Goal: Task Accomplishment & Management: Manage account settings

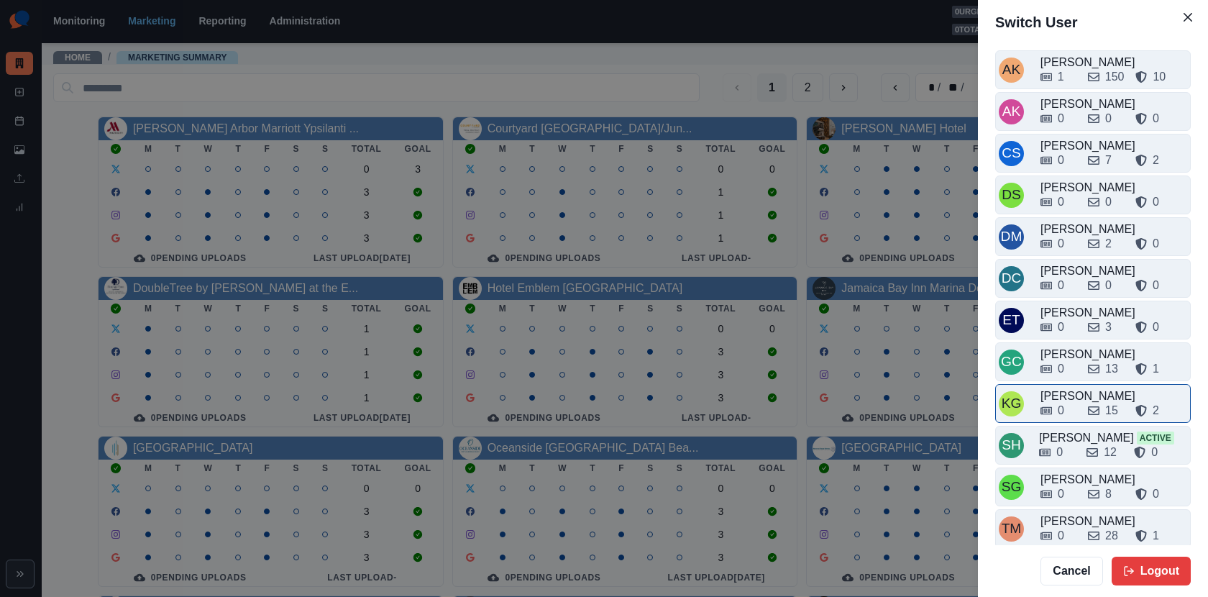
click at [1073, 409] on div "0" at bounding box center [1058, 410] width 36 height 17
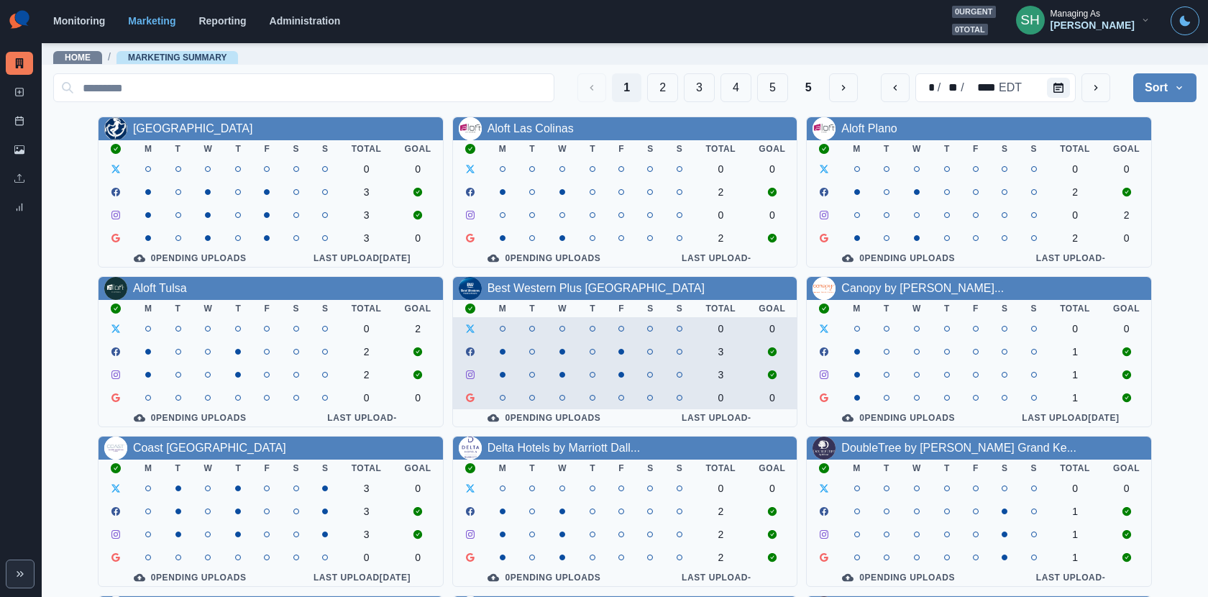
scroll to position [166, 0]
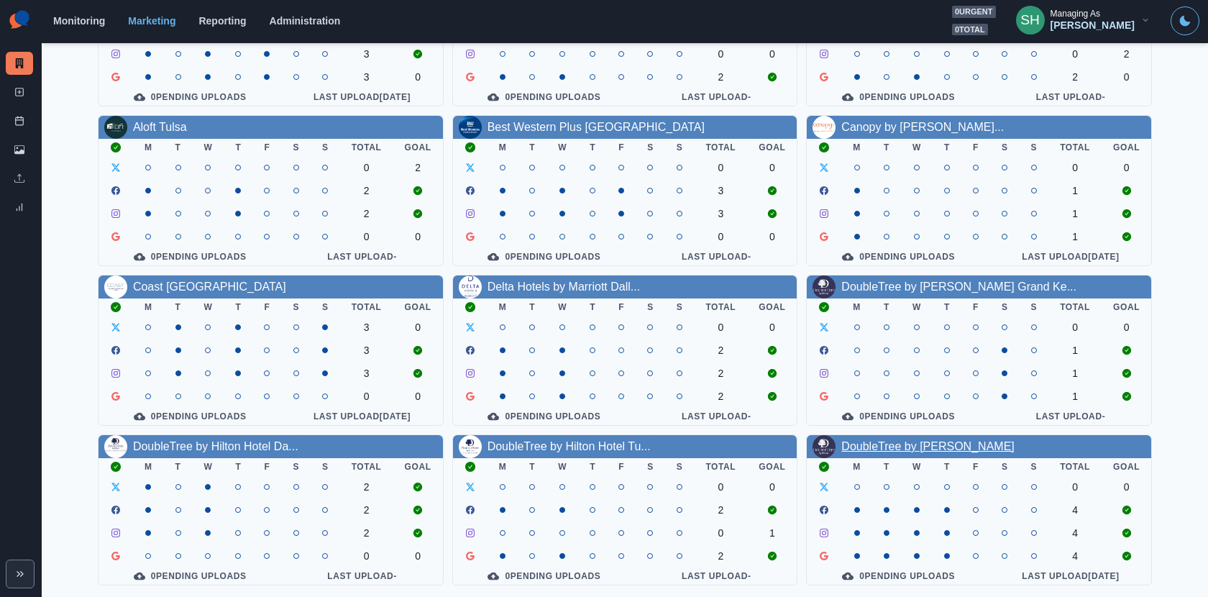
click at [845, 441] on link "DoubleTree by Hilton Lansing" at bounding box center [927, 446] width 173 height 12
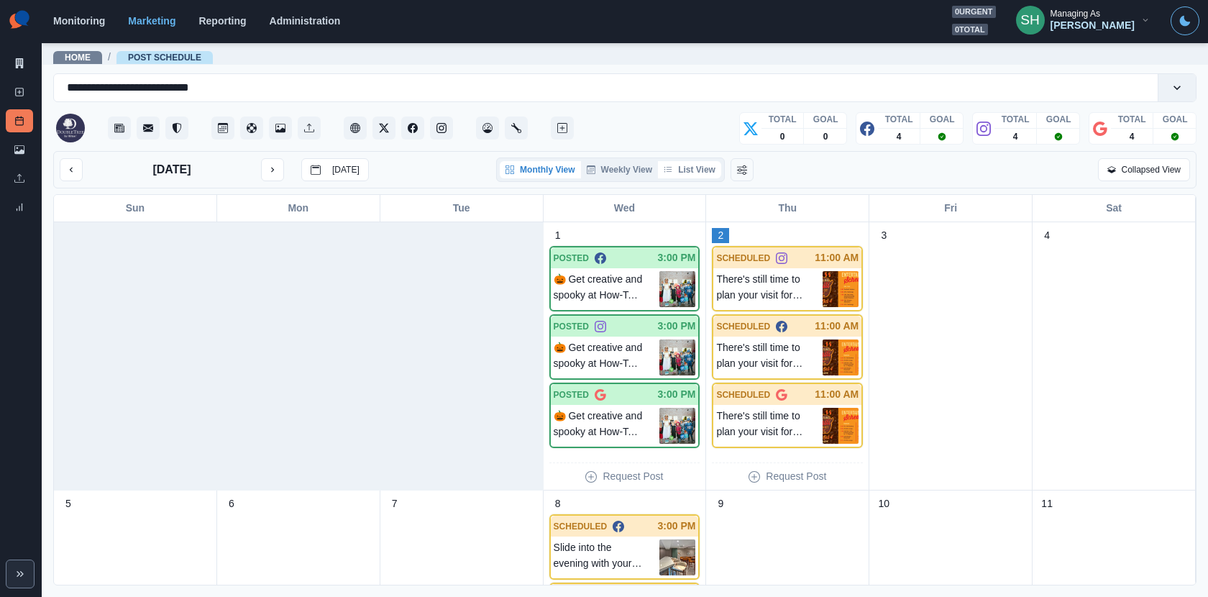
click at [675, 165] on button "List View" at bounding box center [689, 169] width 63 height 17
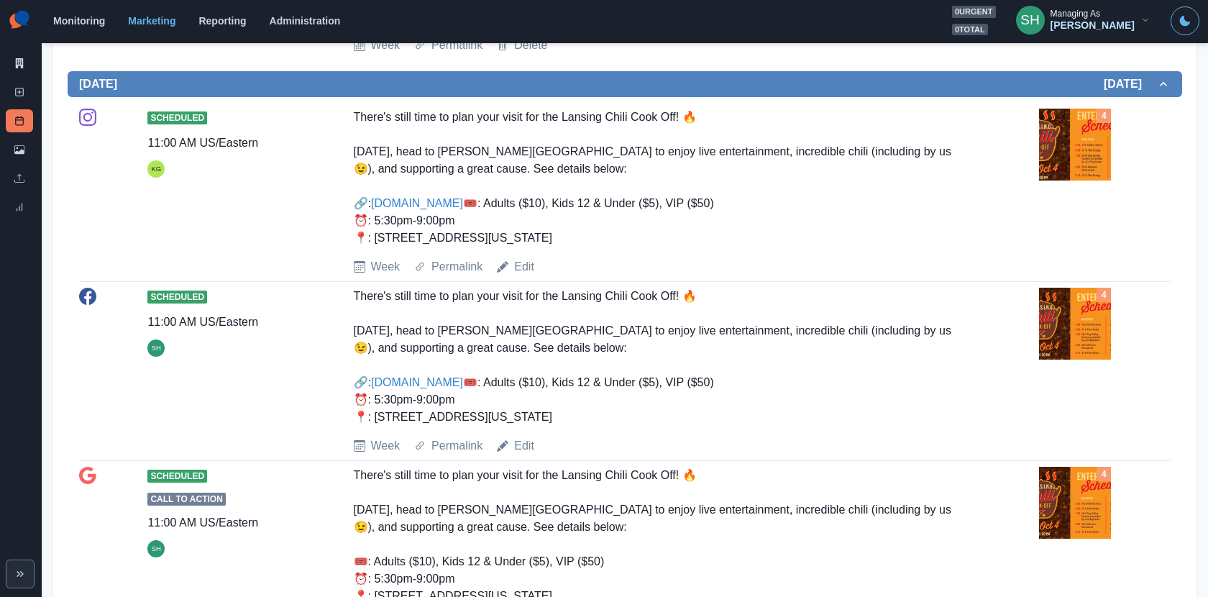
scroll to position [2011, 0]
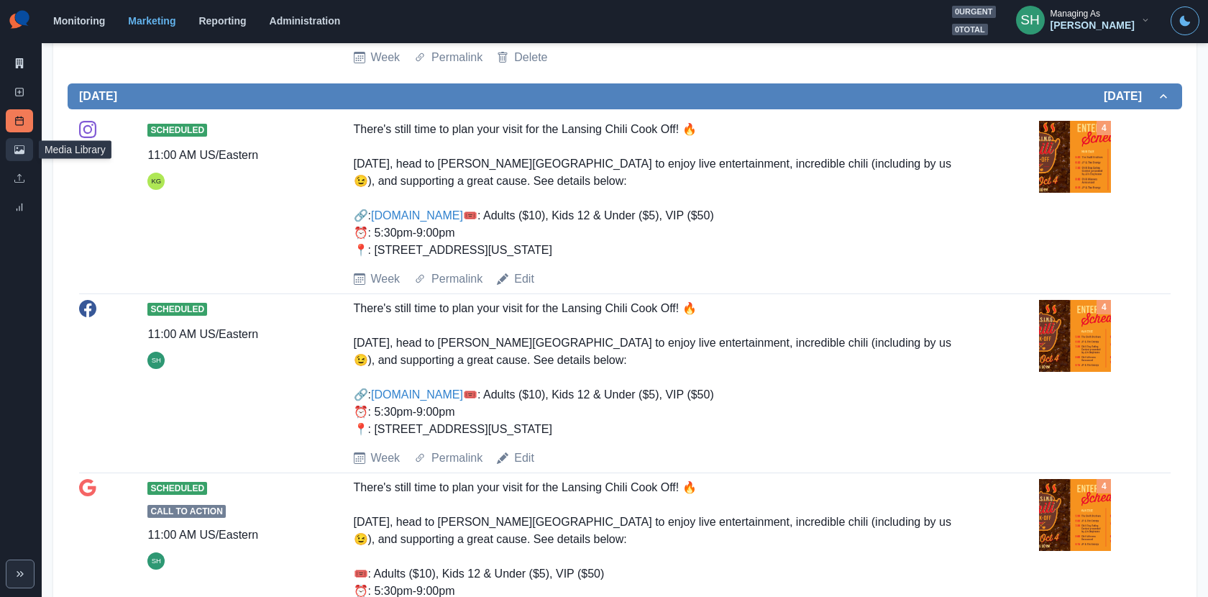
click at [9, 150] on link "Media Library" at bounding box center [19, 149] width 27 height 23
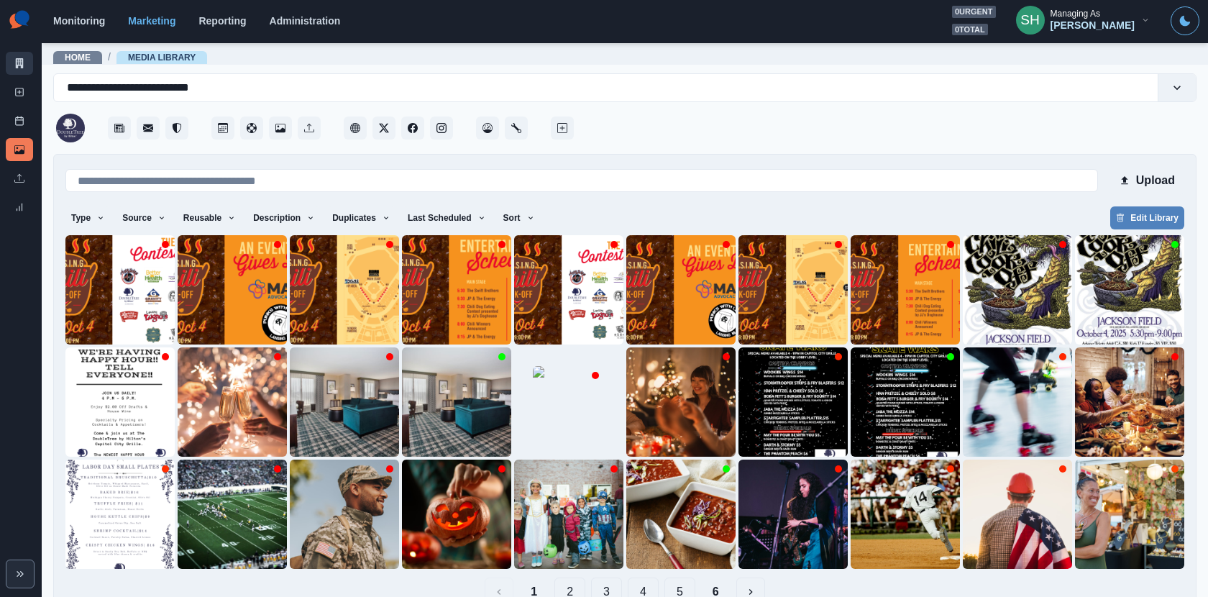
click at [21, 55] on link "Marketing Summary" at bounding box center [19, 63] width 27 height 23
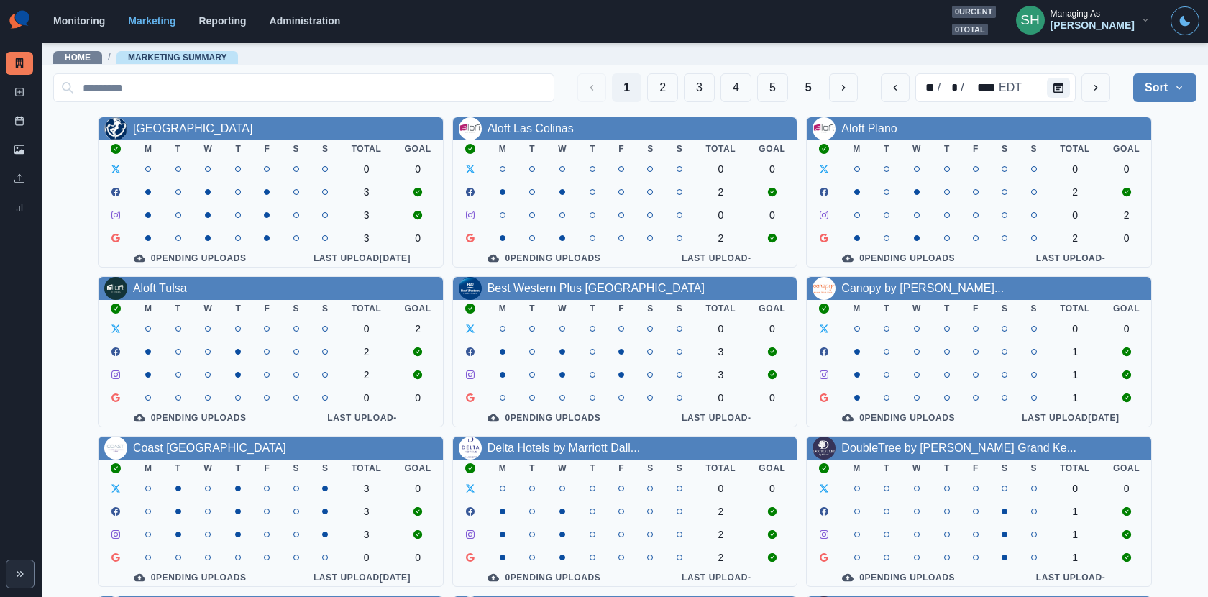
click at [1087, 24] on div "[PERSON_NAME]" at bounding box center [1092, 25] width 84 height 12
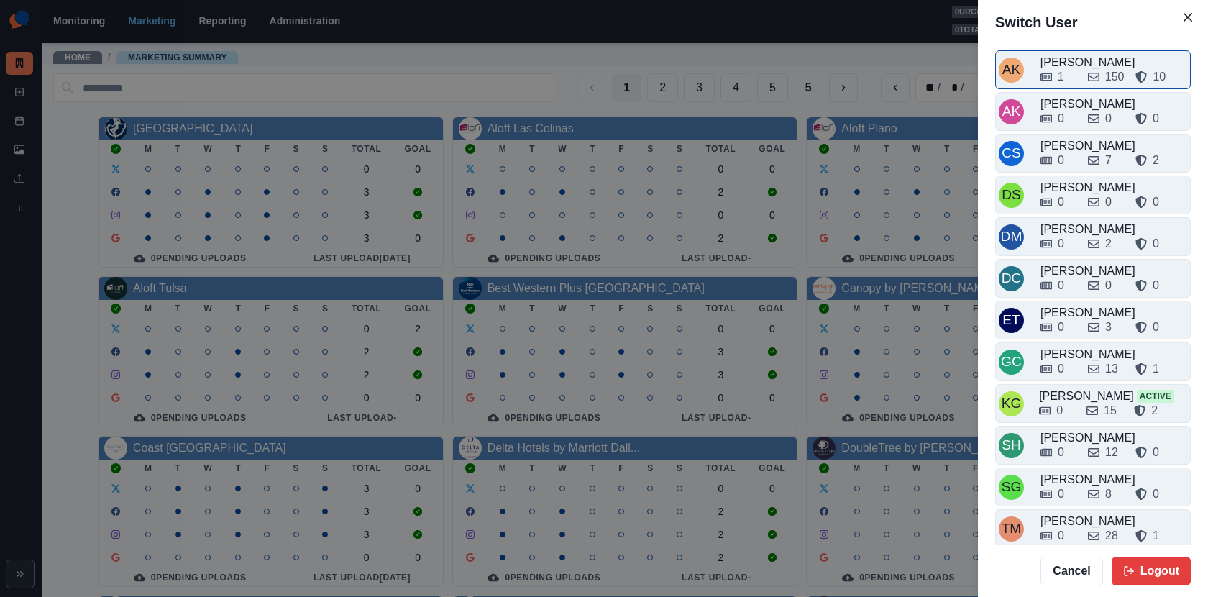
click at [1089, 68] on div "150" at bounding box center [1106, 76] width 37 height 17
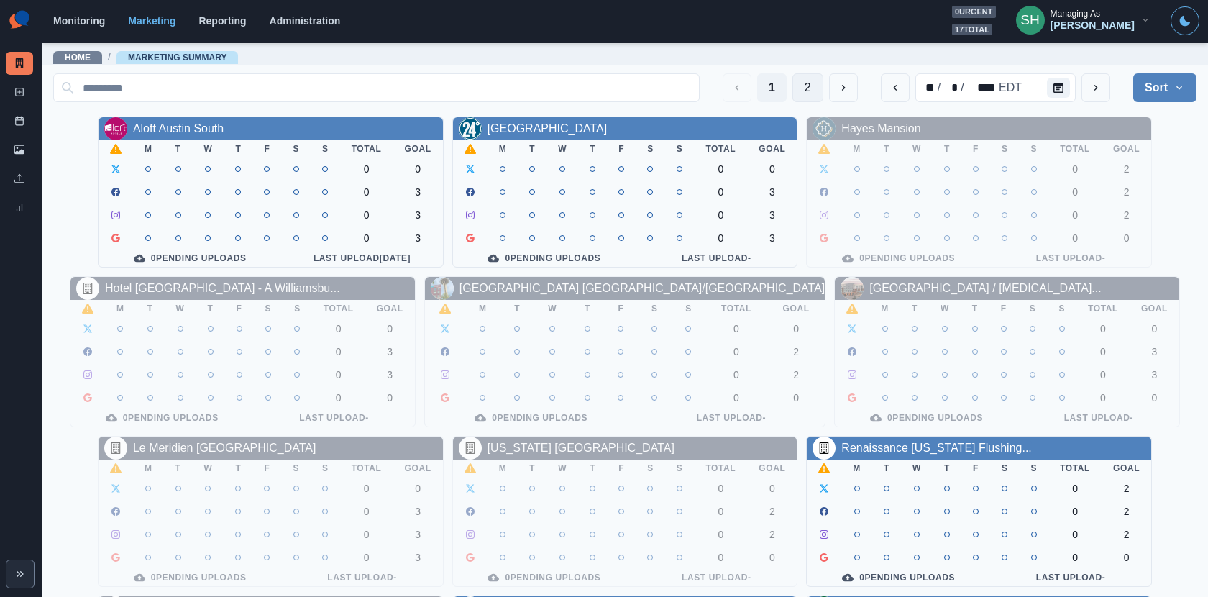
click at [801, 90] on button "2" at bounding box center [807, 87] width 31 height 29
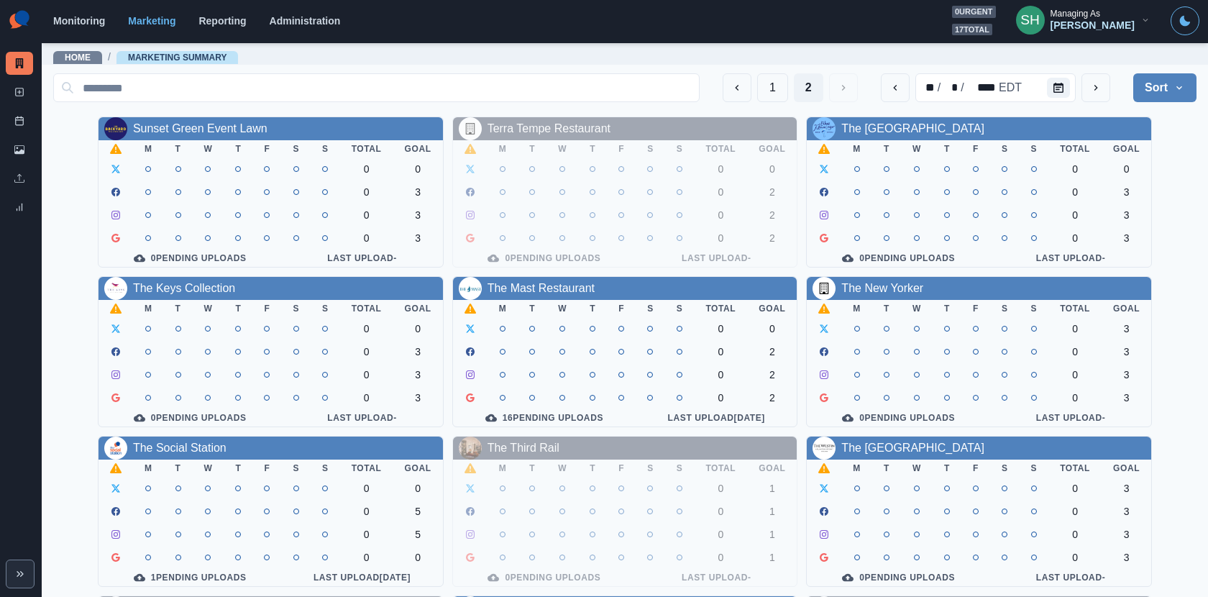
click at [755, 91] on div "1 2" at bounding box center [789, 87] width 135 height 29
click at [763, 93] on button "1" at bounding box center [772, 87] width 31 height 29
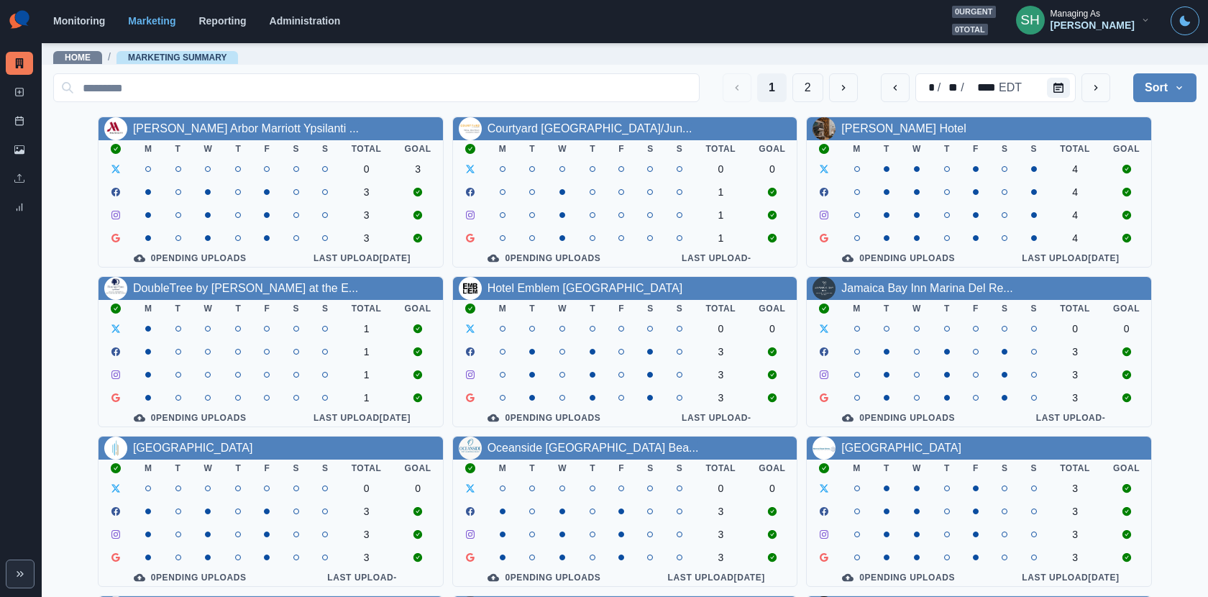
click at [1116, 22] on div "[PERSON_NAME]" at bounding box center [1092, 25] width 84 height 12
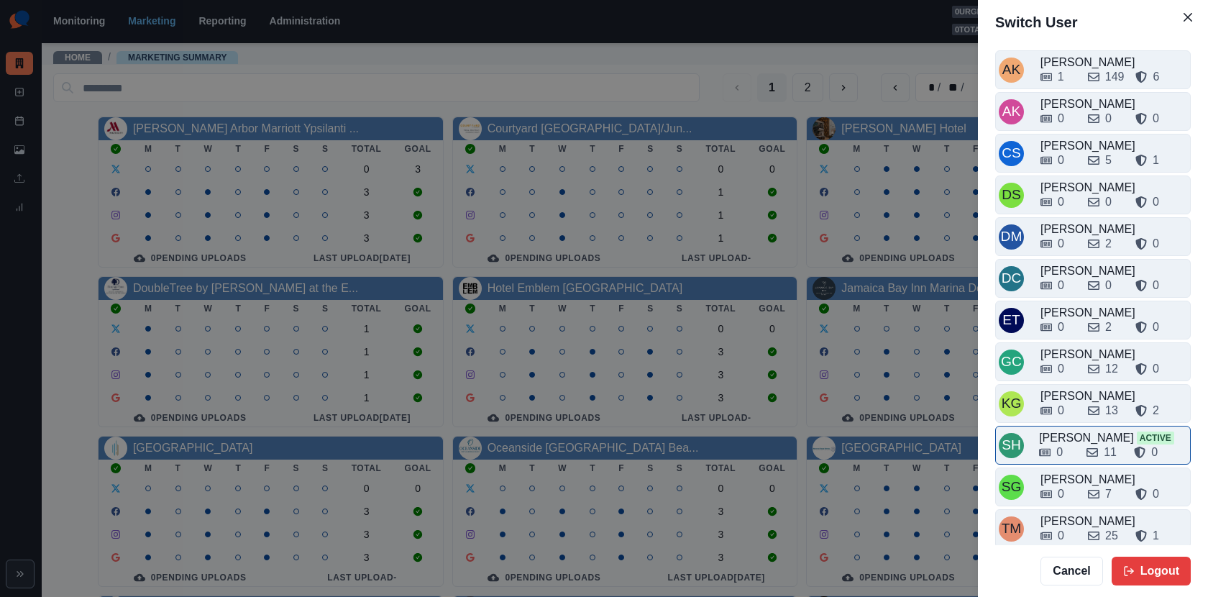
click at [1073, 430] on div "[PERSON_NAME] Active" at bounding box center [1113, 437] width 148 height 17
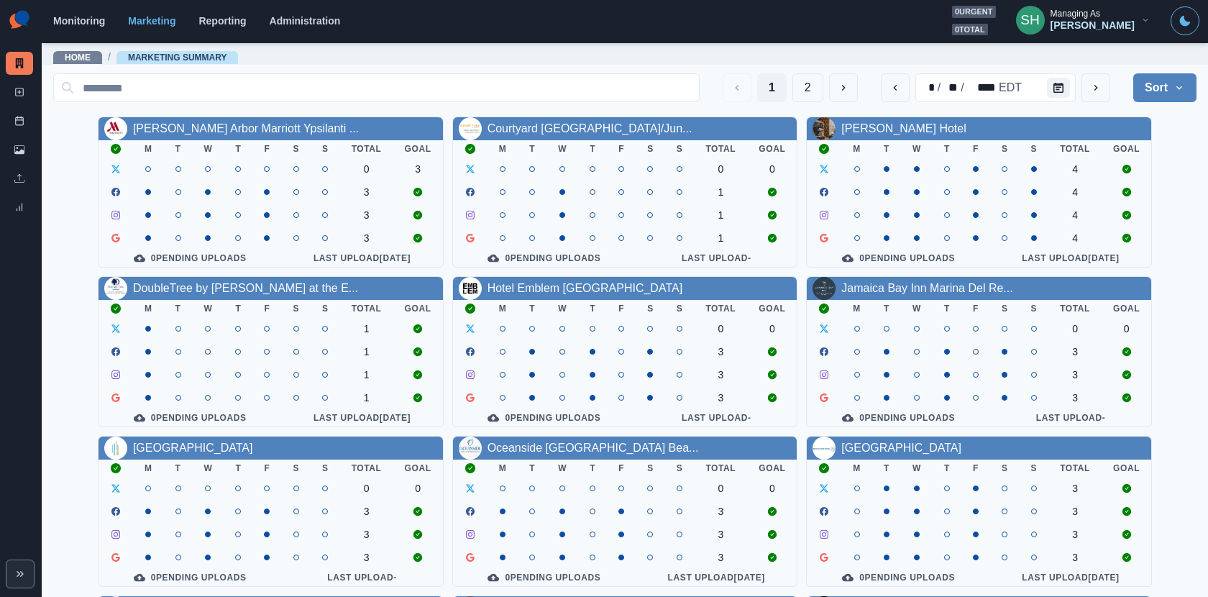
click at [1120, 23] on div "[PERSON_NAME]" at bounding box center [1092, 25] width 84 height 12
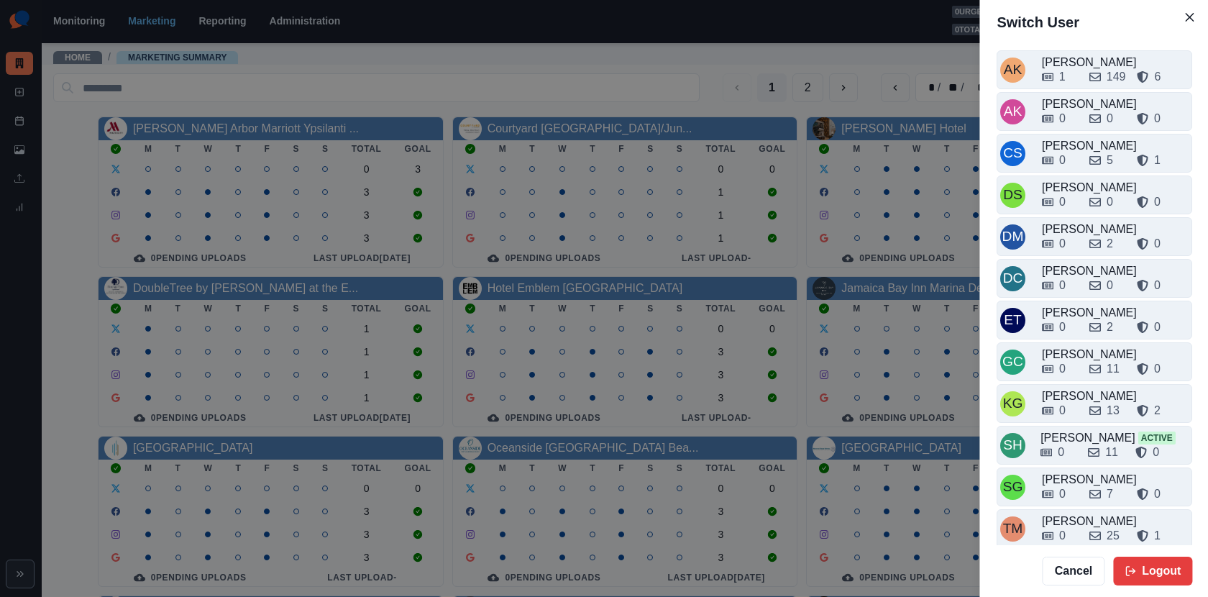
click at [932, 73] on div "Switch User AK [PERSON_NAME] 1 149 6 AK [PERSON_NAME] 0 0 0 CS Crizalyn Servida…" at bounding box center [604, 298] width 1208 height 597
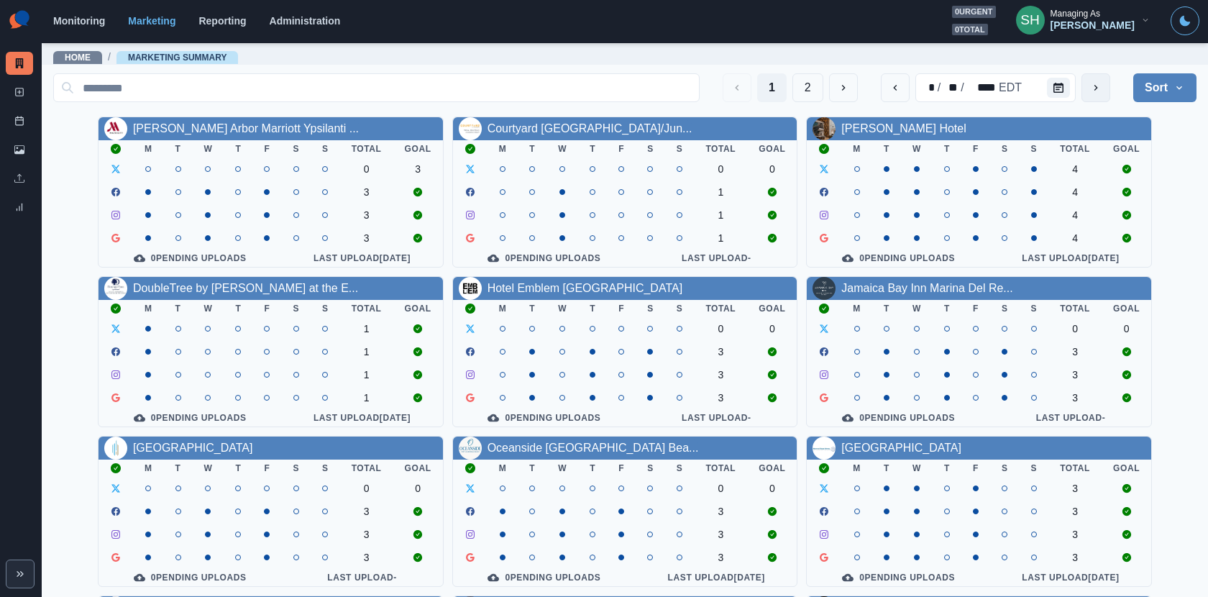
click at [1093, 81] on button "next" at bounding box center [1095, 87] width 29 height 29
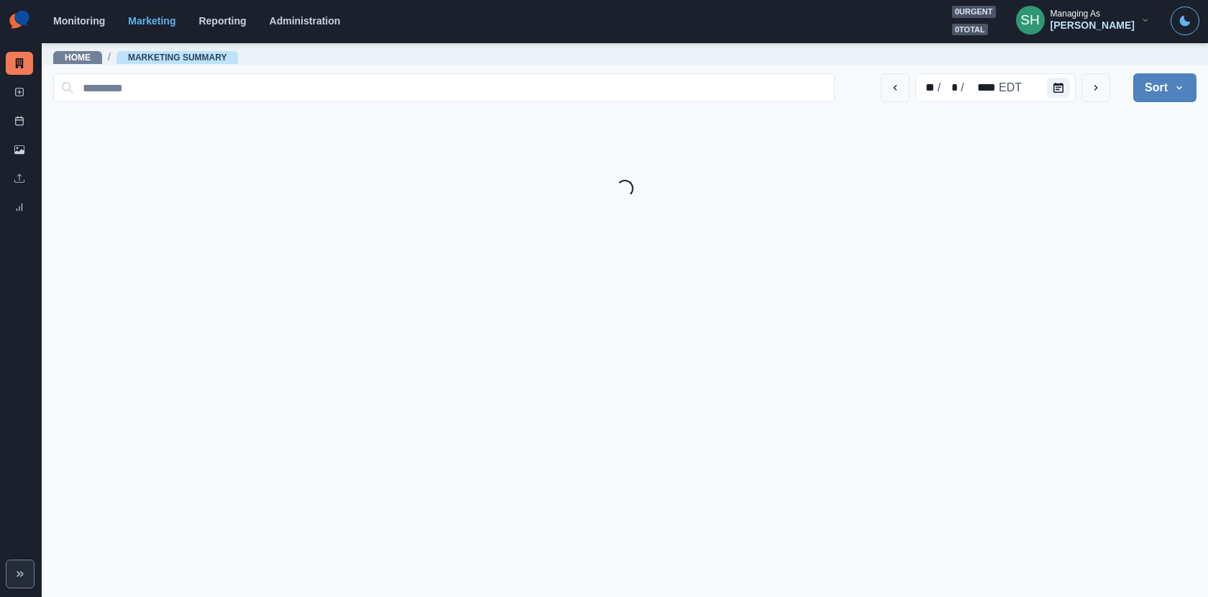
click at [1096, 24] on div "[PERSON_NAME]" at bounding box center [1092, 25] width 84 height 12
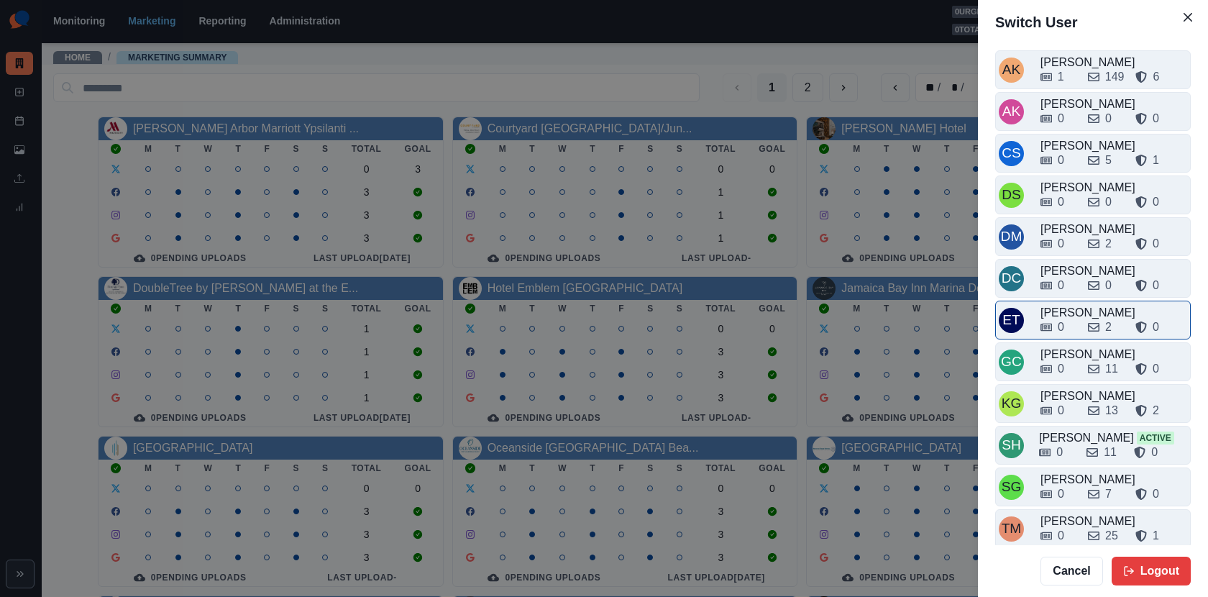
click at [1073, 313] on div "0 2 0" at bounding box center [1113, 324] width 147 height 23
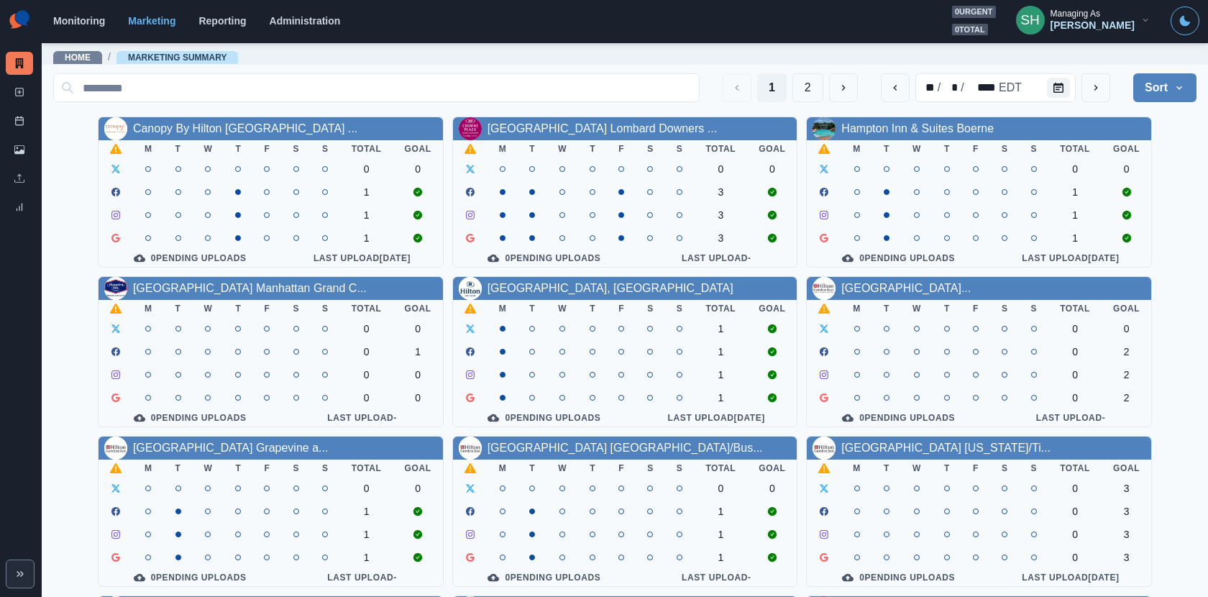
click at [1103, 6] on button "SH Managing As [PERSON_NAME]" at bounding box center [1082, 20] width 157 height 29
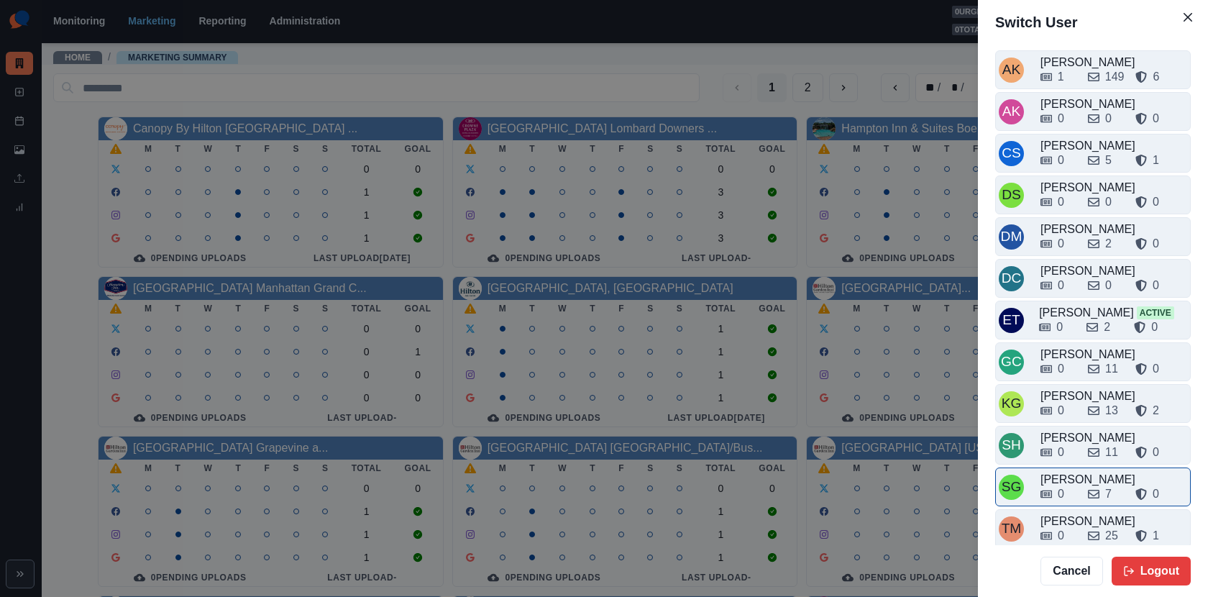
click at [1089, 471] on div "[PERSON_NAME]" at bounding box center [1113, 479] width 147 height 17
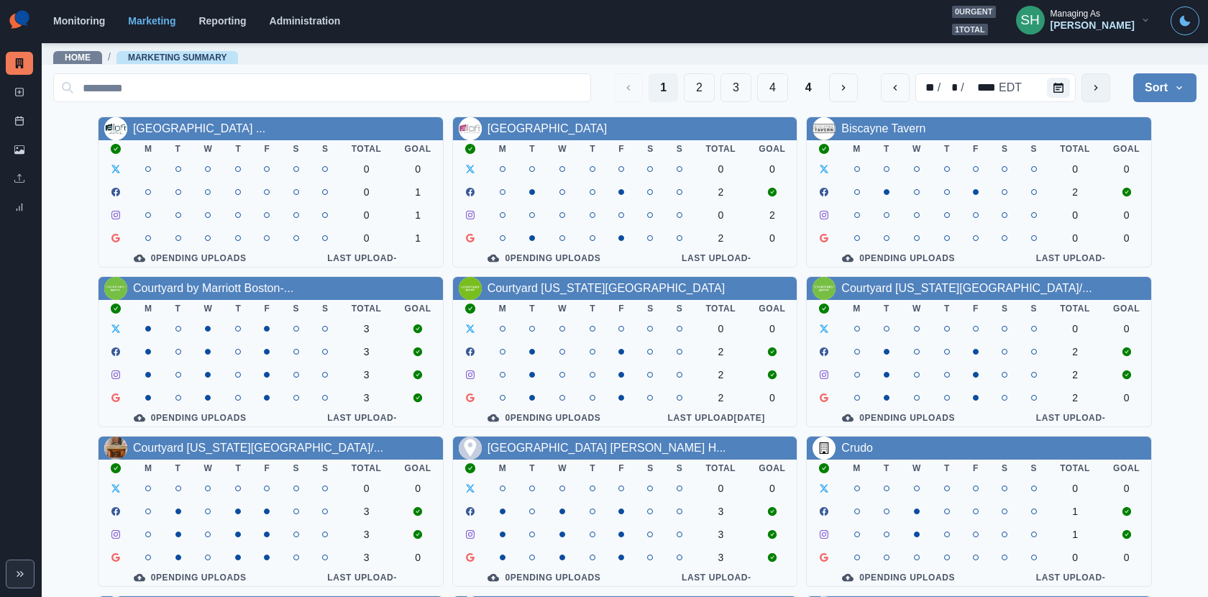
click at [1096, 95] on button "next" at bounding box center [1095, 87] width 29 height 29
click at [171, 132] on link "[GEOGRAPHIC_DATA] ..." at bounding box center [199, 128] width 132 height 12
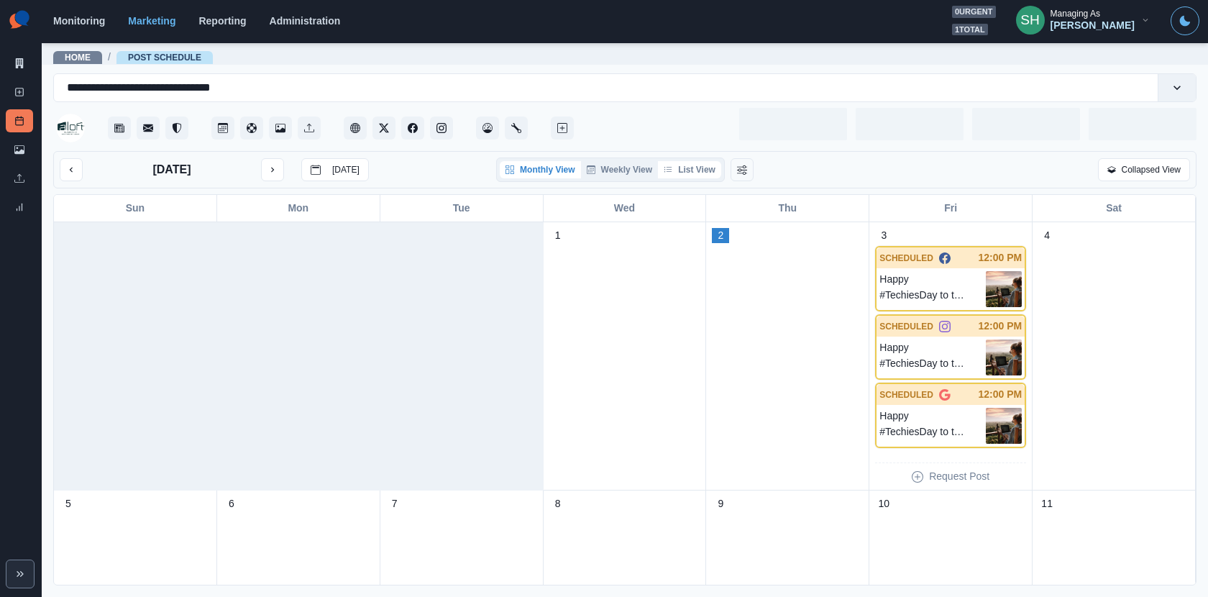
click at [704, 165] on button "List View" at bounding box center [689, 169] width 63 height 17
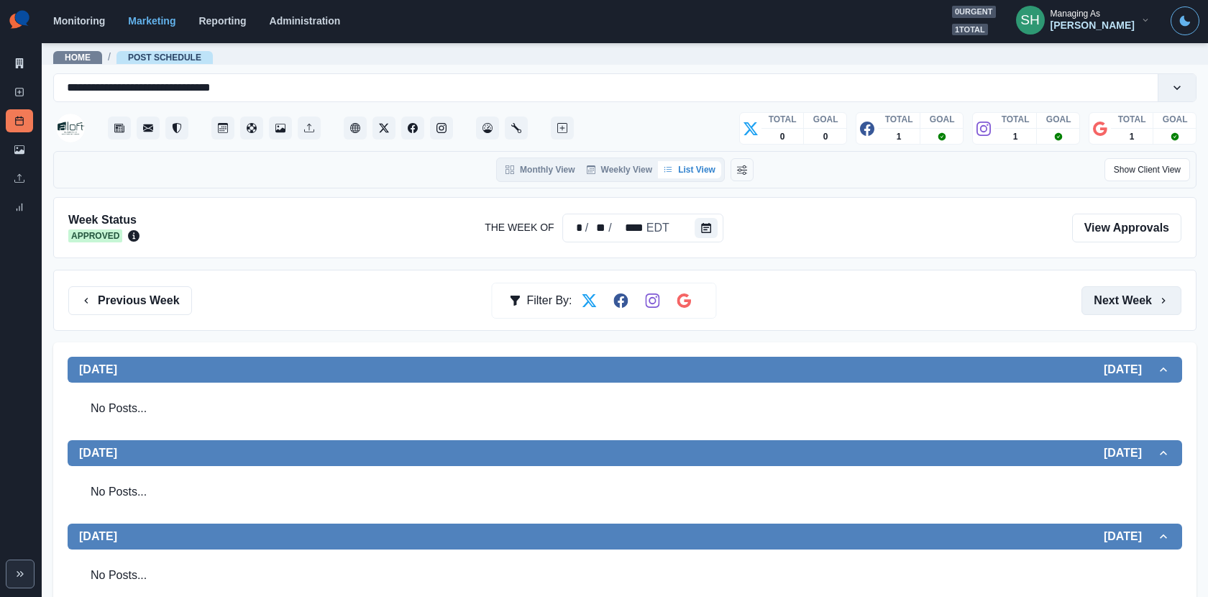
click at [1108, 303] on button "Next Week" at bounding box center [1131, 300] width 100 height 29
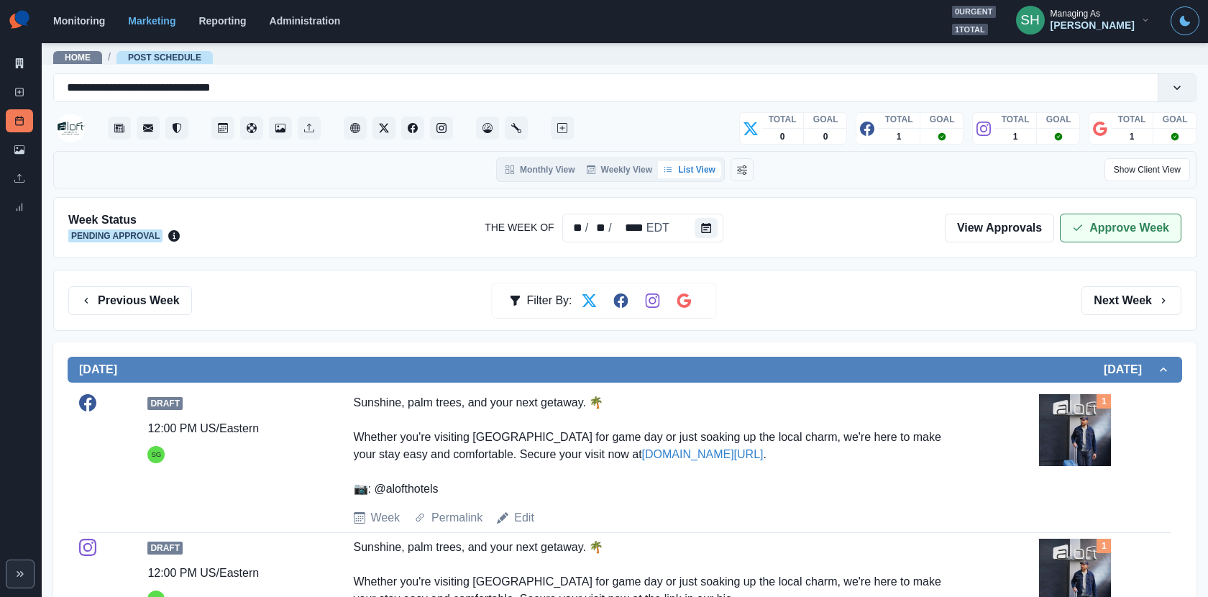
click at [1088, 218] on button "Approve Week" at bounding box center [1120, 227] width 121 height 29
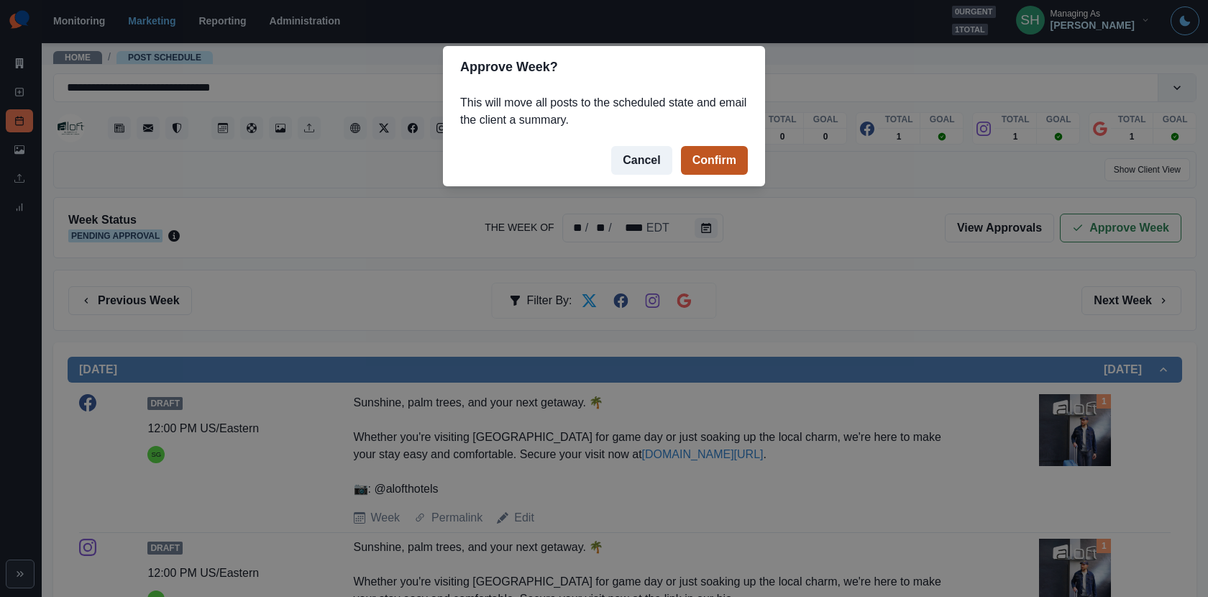
click at [711, 160] on button "Confirm" at bounding box center [714, 160] width 67 height 29
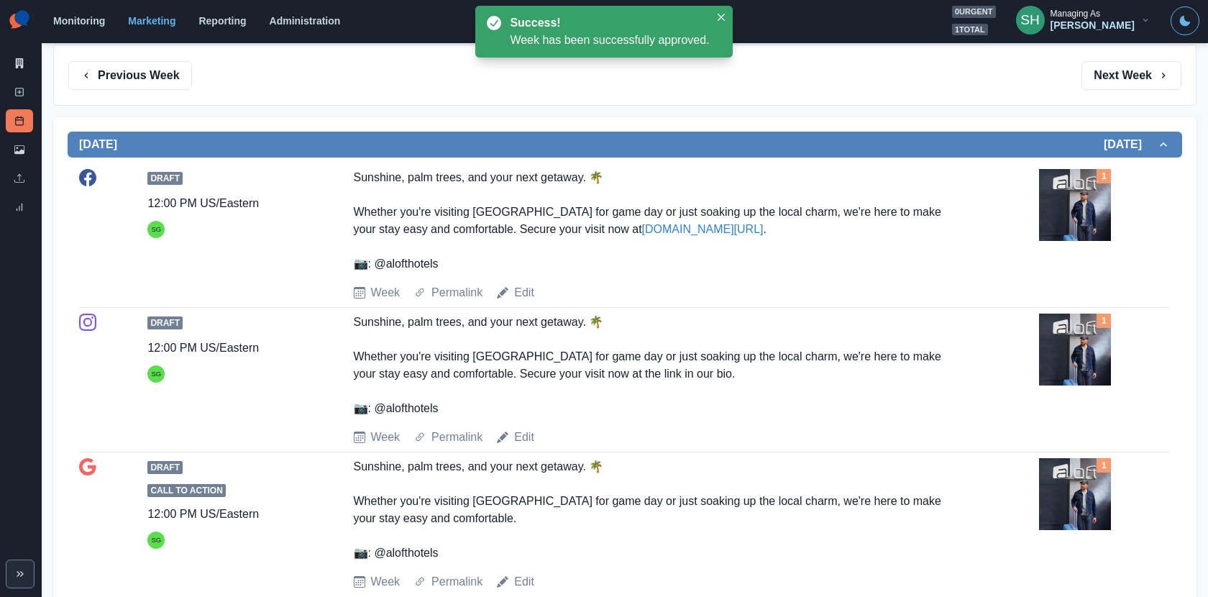
scroll to position [223, 0]
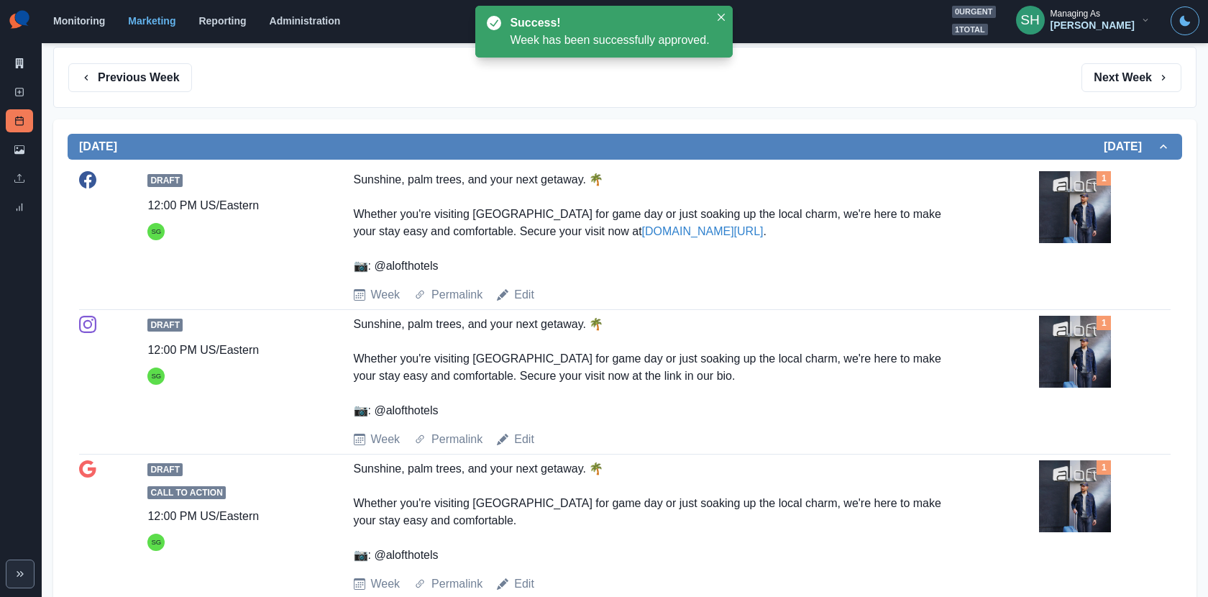
click at [130, 92] on div "Previous Week Filter By: Next Week" at bounding box center [624, 77] width 1143 height 61
click at [132, 82] on button "Previous Week" at bounding box center [130, 77] width 124 height 29
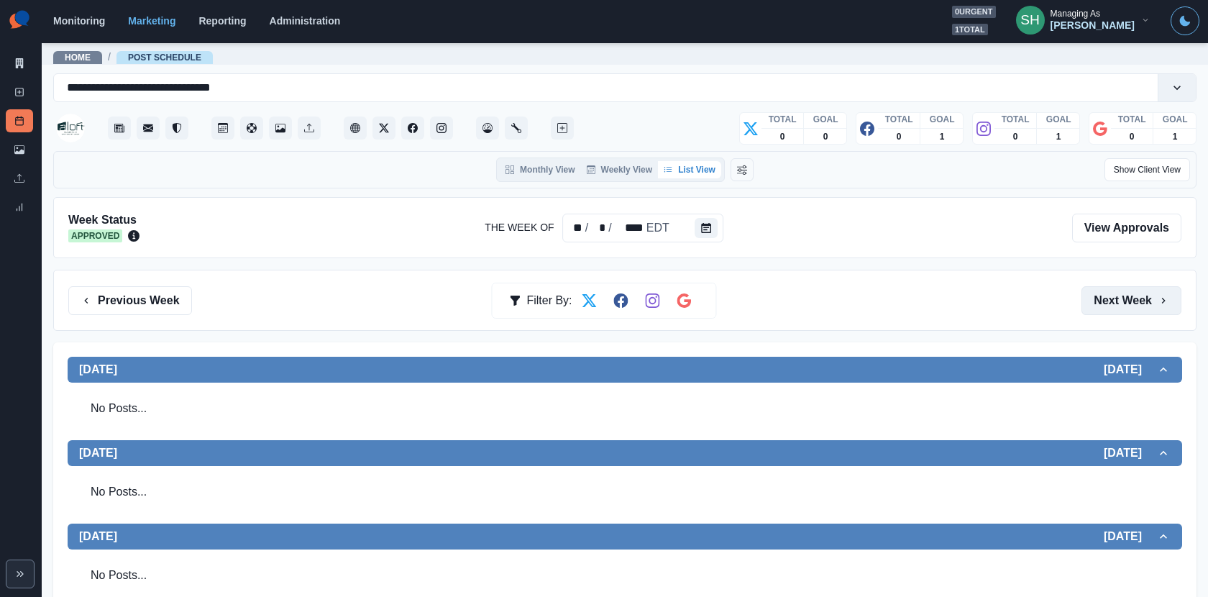
click at [1111, 301] on button "Next Week" at bounding box center [1131, 300] width 100 height 29
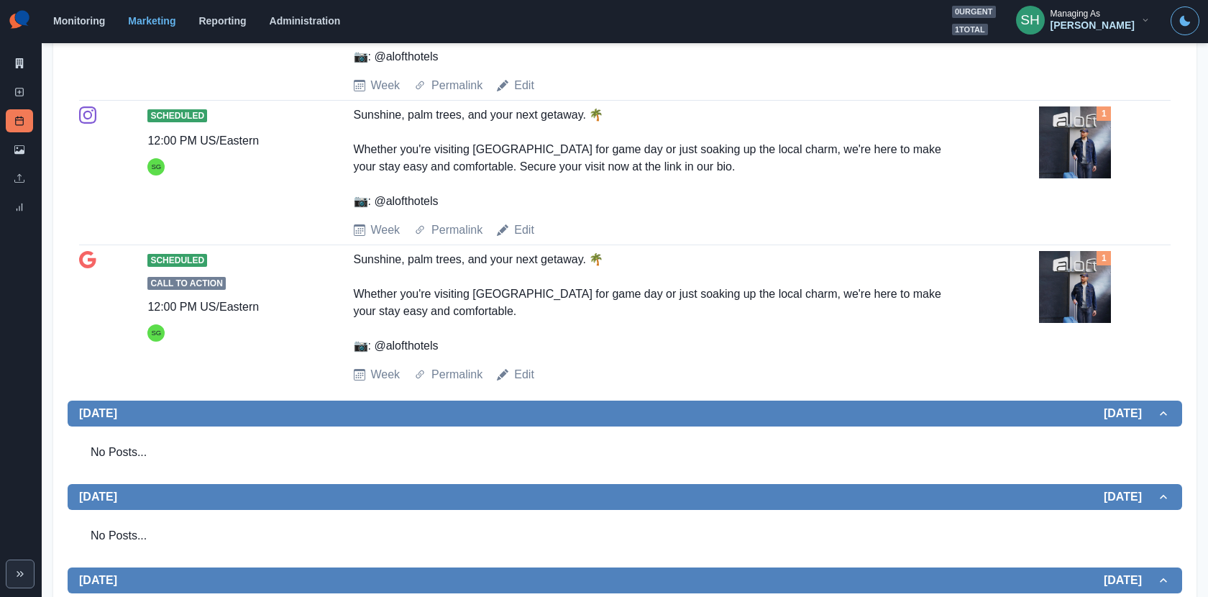
scroll to position [760, 0]
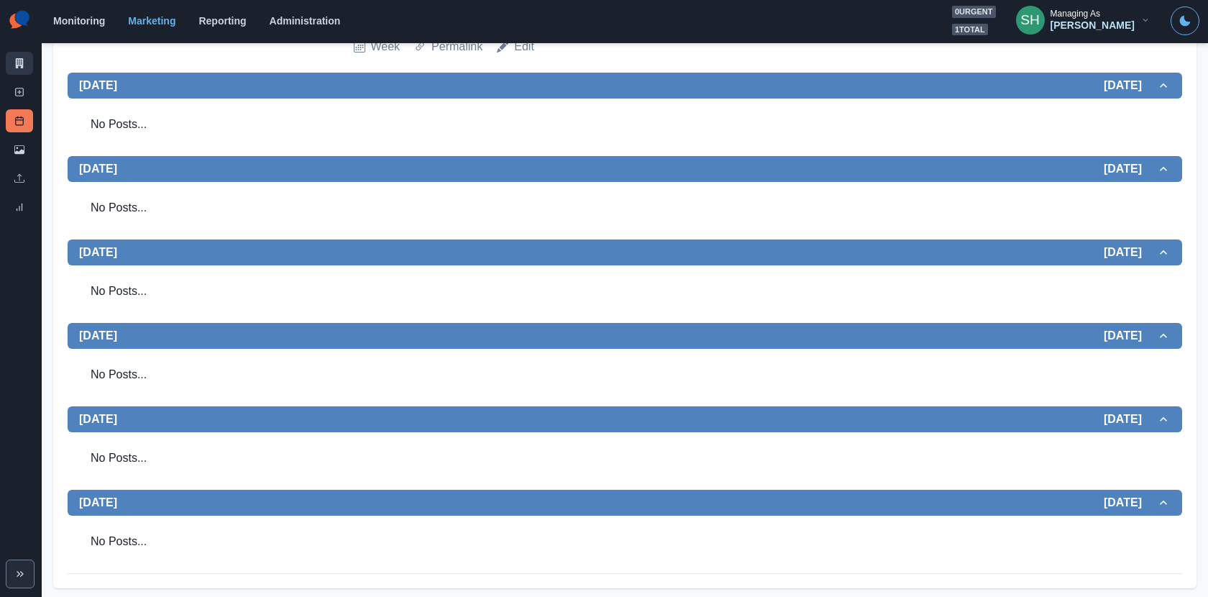
click at [22, 57] on link "Marketing Summary" at bounding box center [19, 63] width 27 height 23
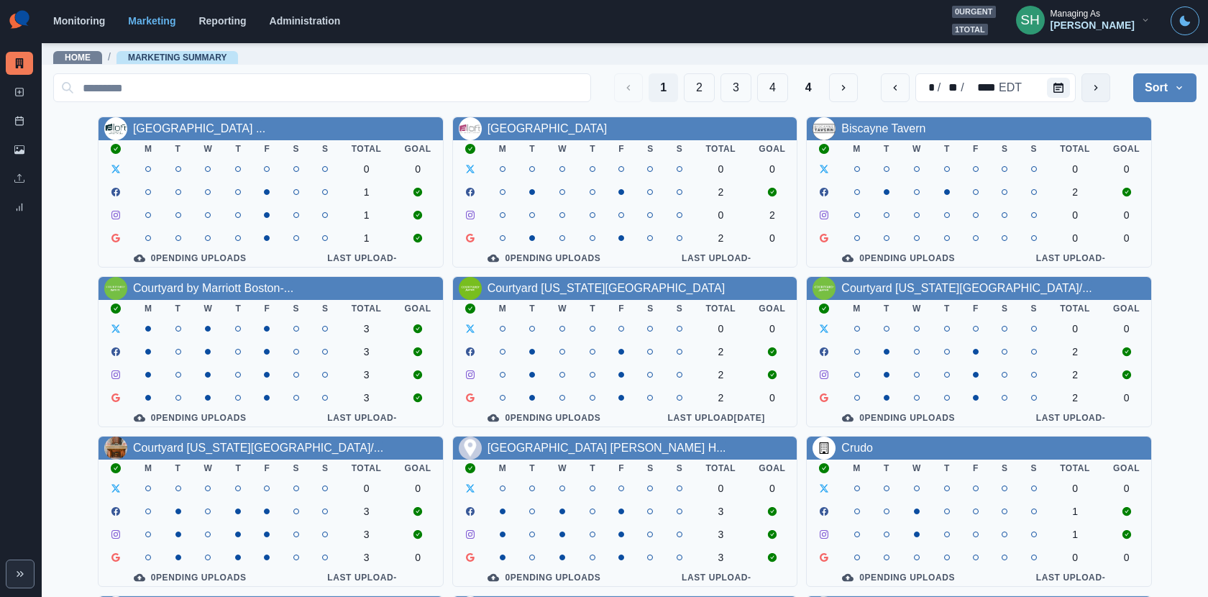
click at [1094, 92] on icon "next" at bounding box center [1096, 88] width 12 height 12
click at [561, 116] on div "1 2 3 4 4 ** / ** / **** EDT Sort Client Name Uploads Pending Post Approval [GE…" at bounding box center [624, 407] width 1143 height 679
click at [560, 129] on link "[GEOGRAPHIC_DATA]" at bounding box center [547, 128] width 120 height 12
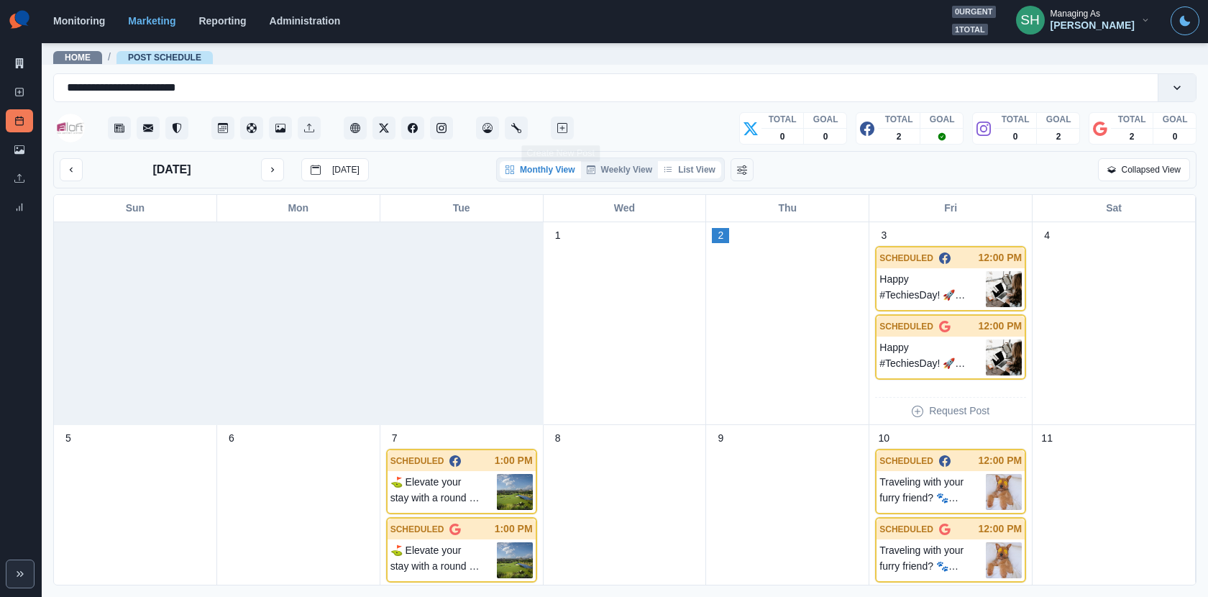
click at [700, 167] on button "List View" at bounding box center [689, 169] width 63 height 17
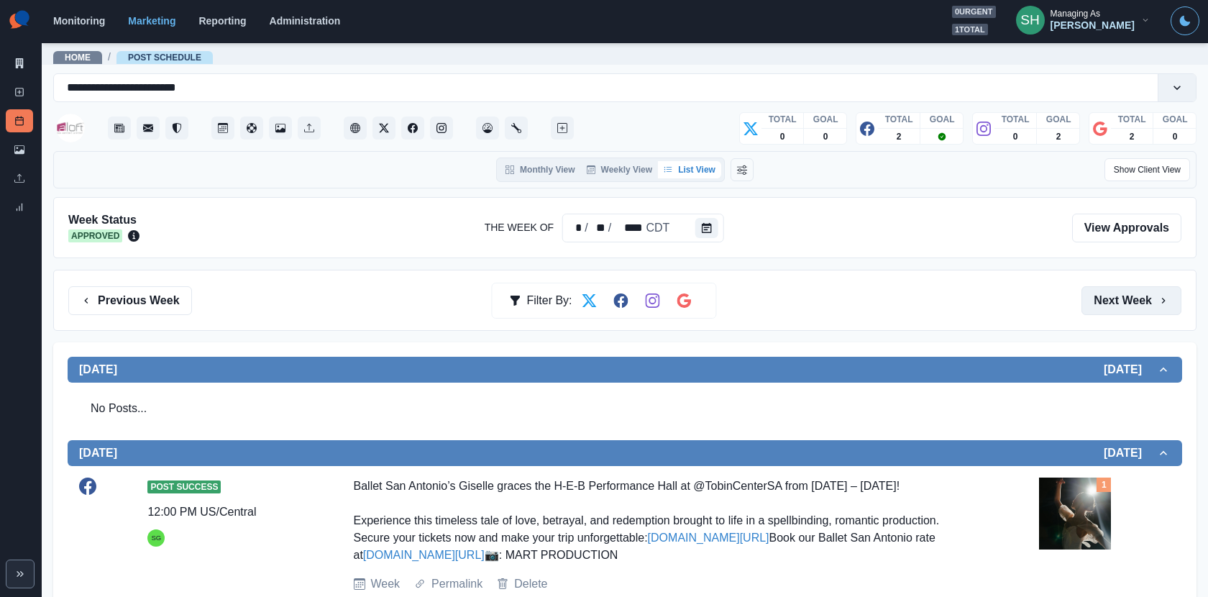
click at [1129, 305] on button "Next Week" at bounding box center [1131, 300] width 100 height 29
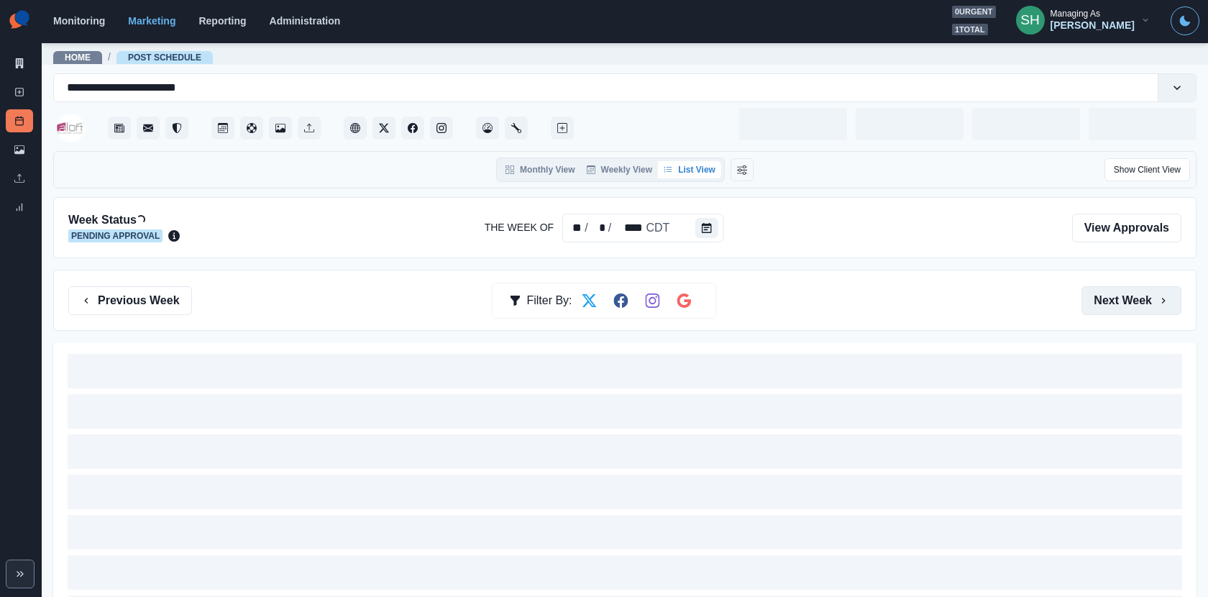
click at [1129, 305] on button "Next Week" at bounding box center [1131, 300] width 100 height 29
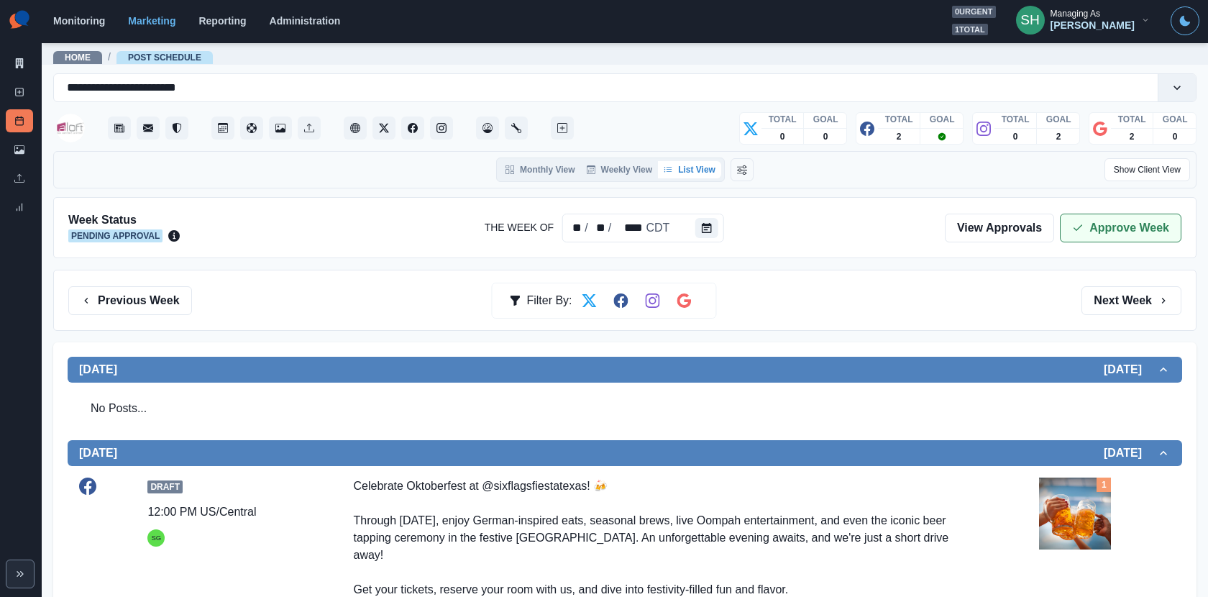
click at [1079, 232] on button "Approve Week" at bounding box center [1120, 227] width 121 height 29
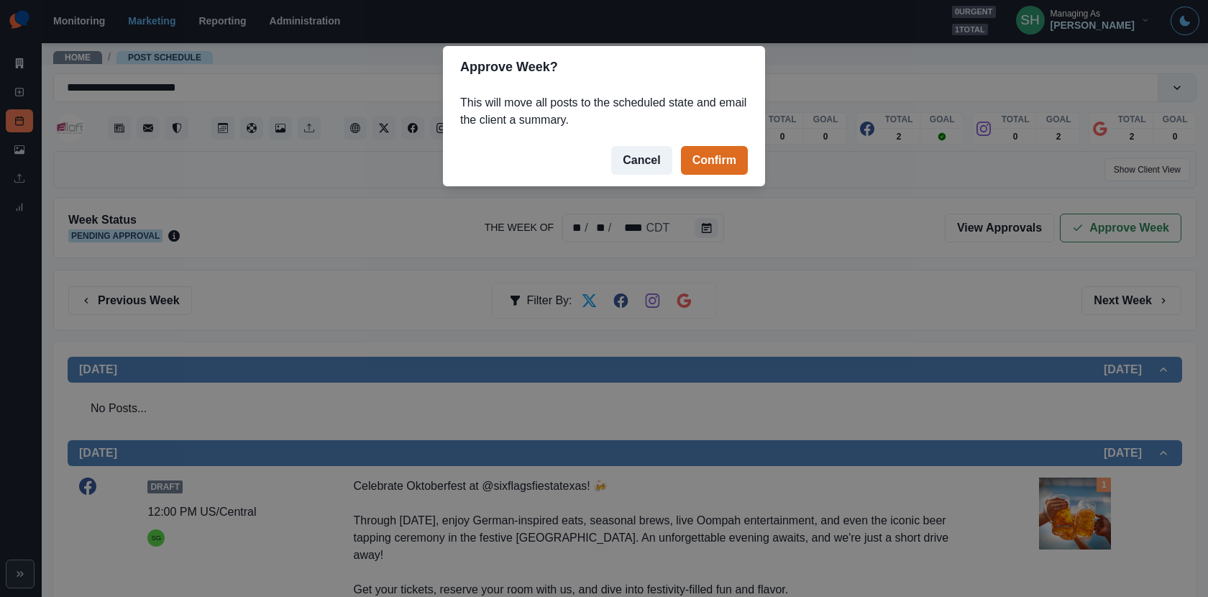
click at [708, 144] on footer "Cancel Confirm" at bounding box center [604, 160] width 322 height 52
click at [706, 162] on button "Confirm" at bounding box center [714, 160] width 67 height 29
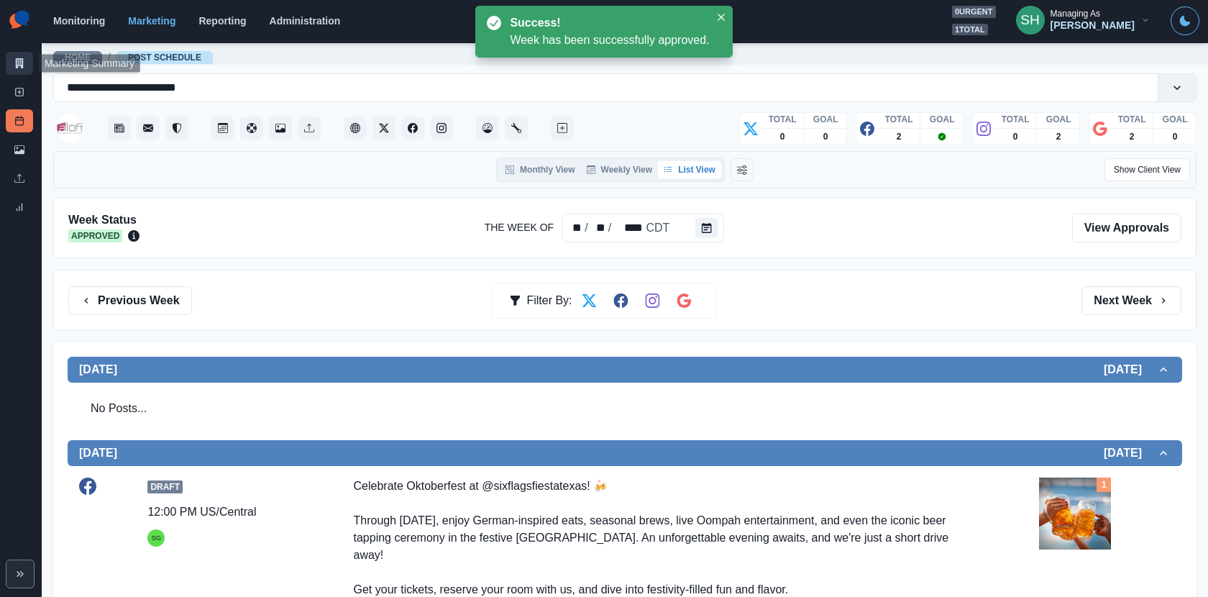
click at [19, 66] on icon at bounding box center [19, 63] width 10 height 10
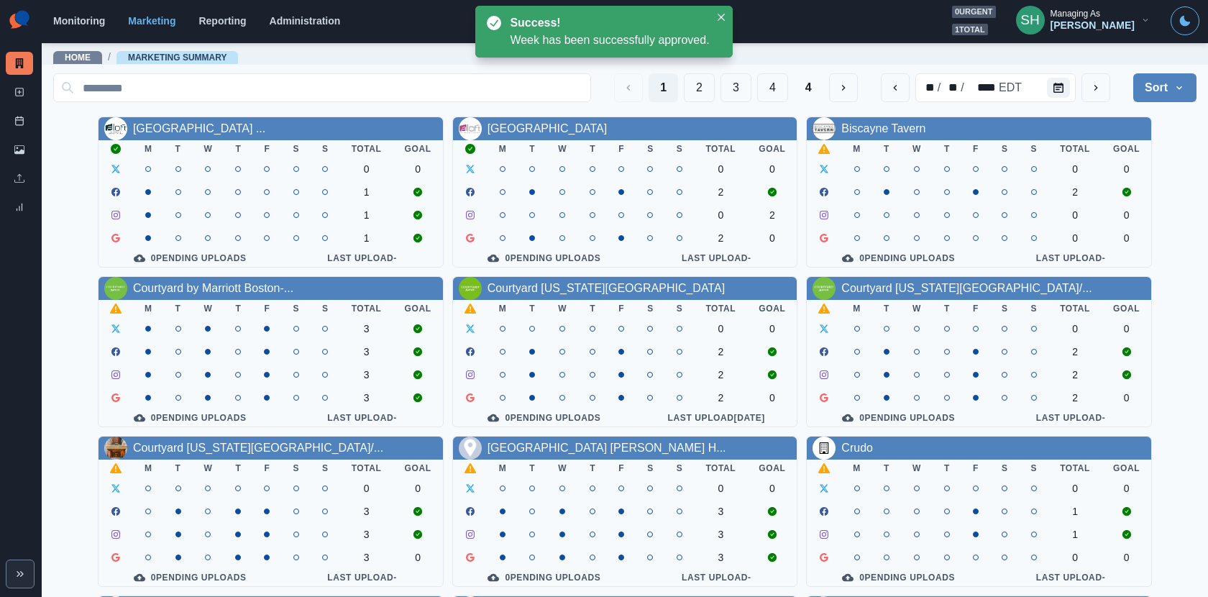
click at [913, 134] on div "Biscayne Tavern" at bounding box center [883, 128] width 84 height 17
click at [894, 129] on link "Biscayne Tavern" at bounding box center [883, 128] width 84 height 12
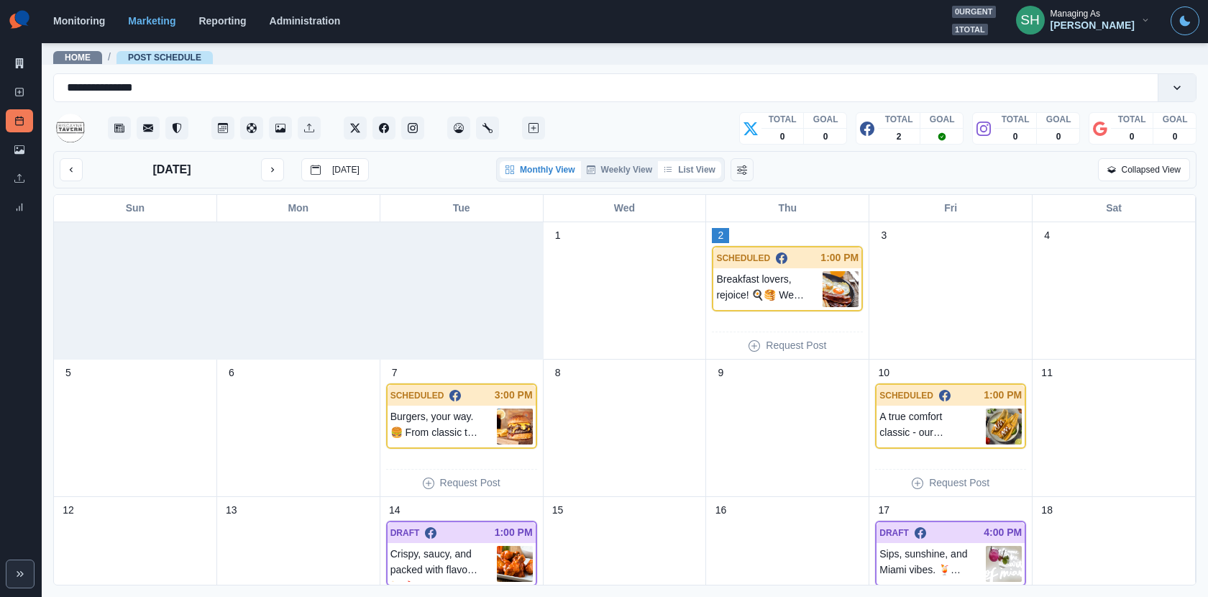
click at [691, 161] on button "List View" at bounding box center [689, 169] width 63 height 17
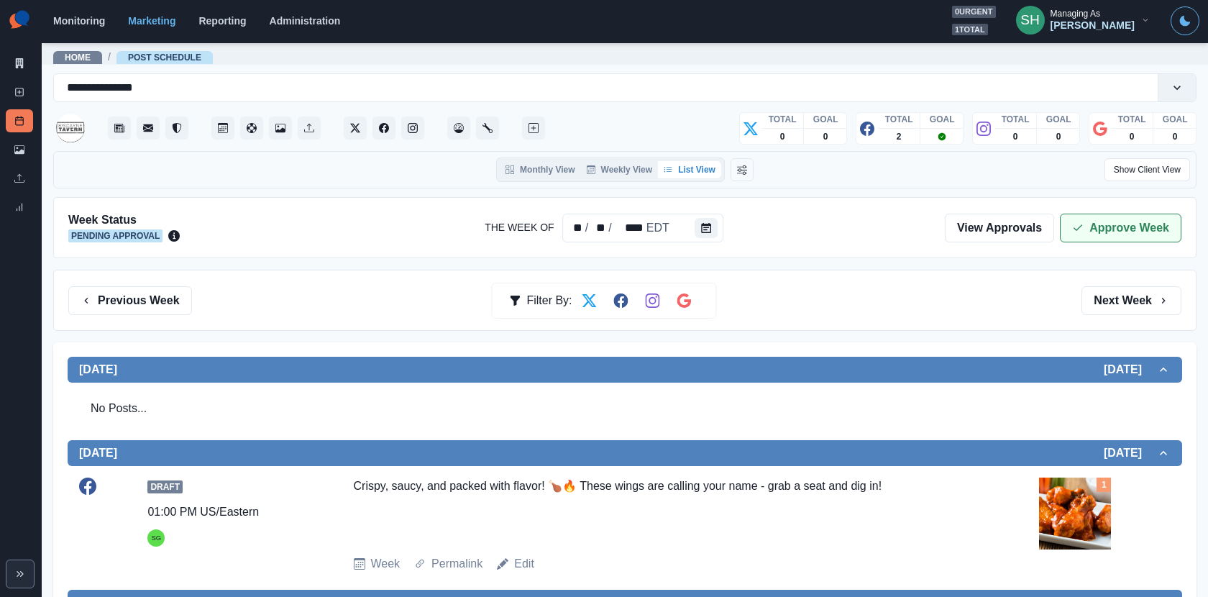
click at [1082, 230] on icon "button" at bounding box center [1078, 228] width 12 height 12
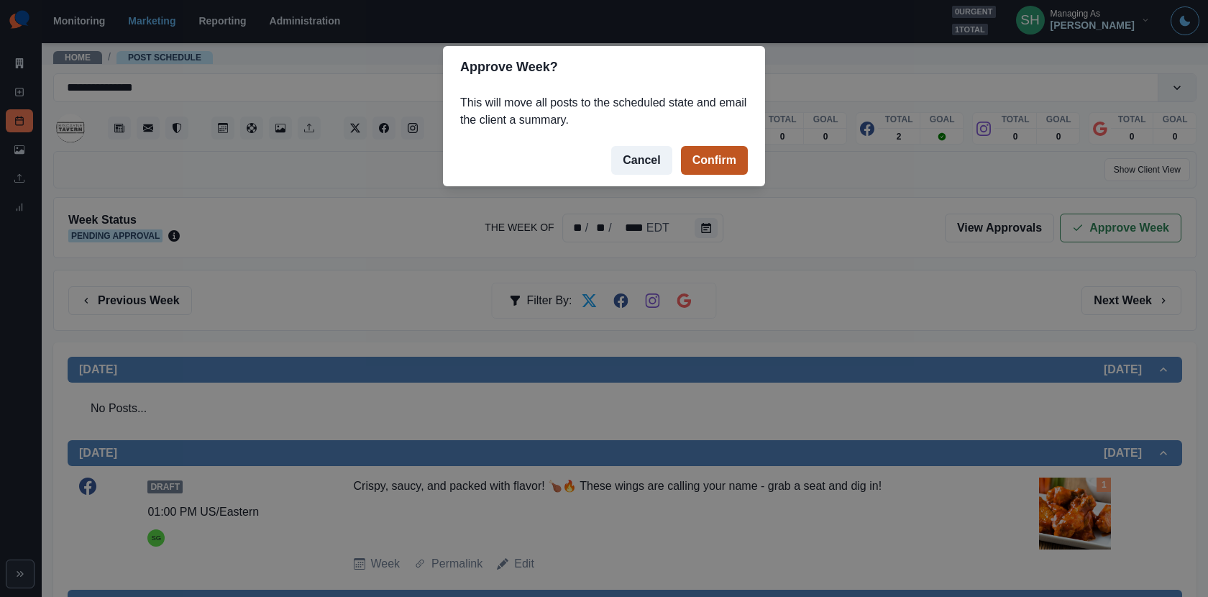
click at [720, 151] on button "Confirm" at bounding box center [714, 160] width 67 height 29
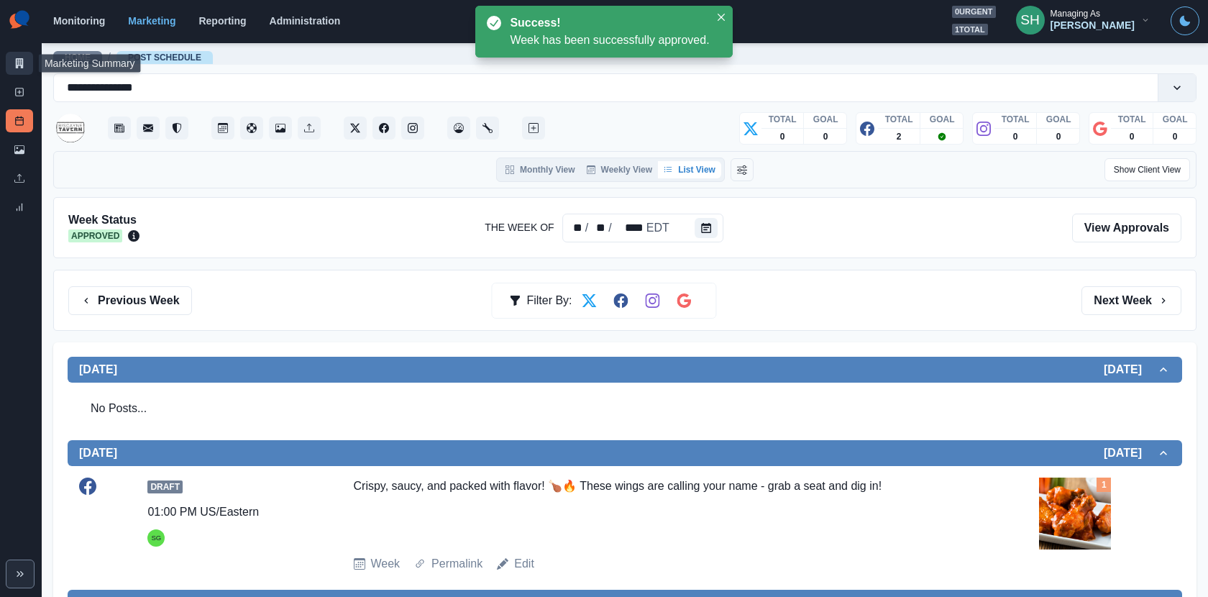
click at [19, 63] on icon at bounding box center [20, 63] width 8 height 10
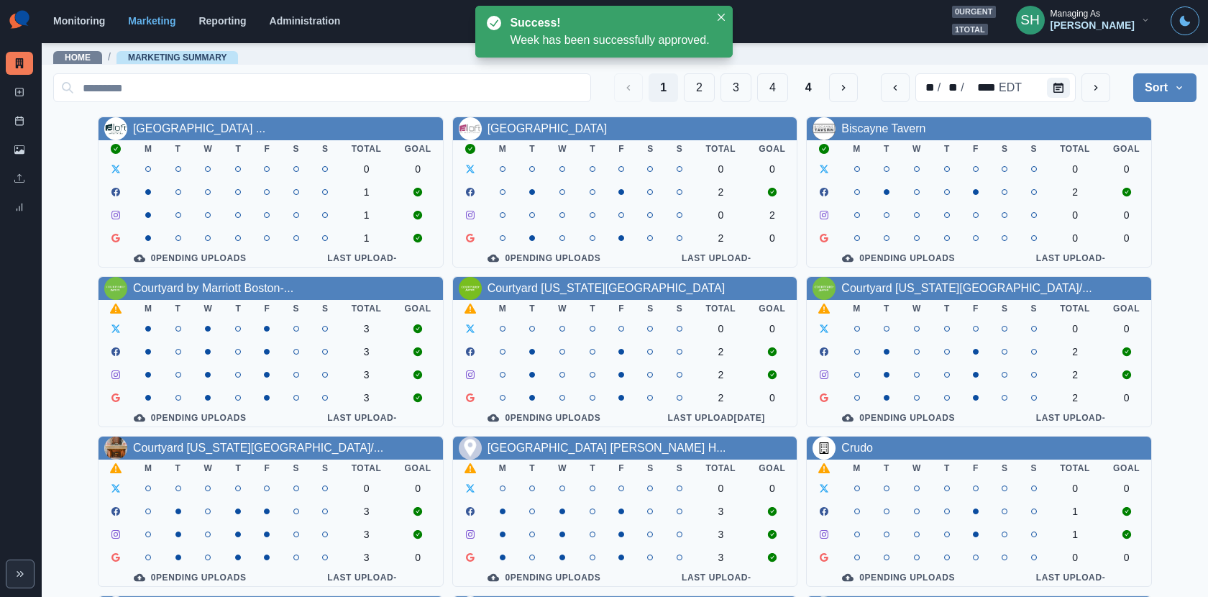
click at [179, 278] on div "Courtyard by Marriott Boston-..." at bounding box center [270, 288] width 344 height 23
click at [180, 285] on link "Courtyard by Marriott Boston-..." at bounding box center [213, 288] width 160 height 12
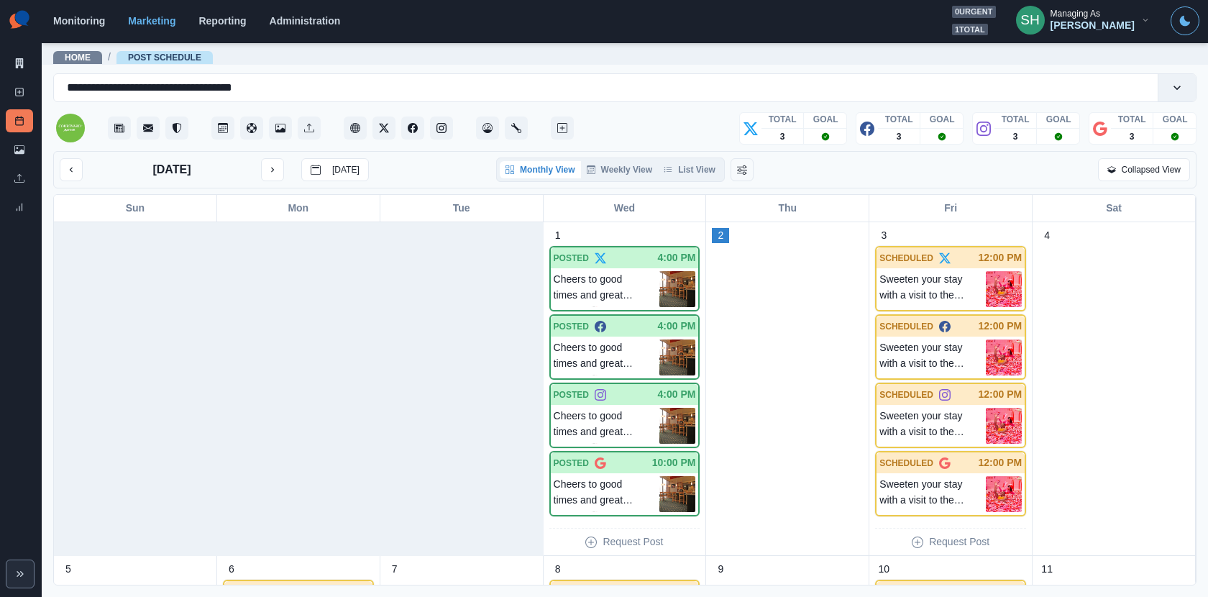
click at [700, 157] on div "Monthly View Weekly View List View" at bounding box center [610, 169] width 229 height 24
click at [700, 175] on button "List View" at bounding box center [689, 169] width 63 height 17
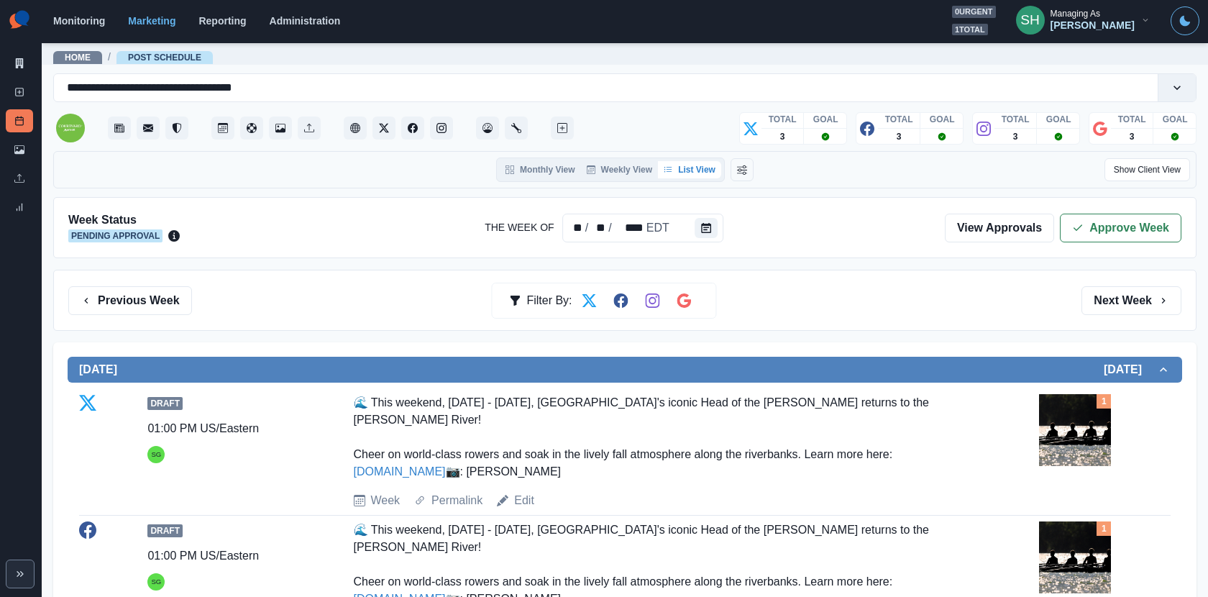
scroll to position [329, 0]
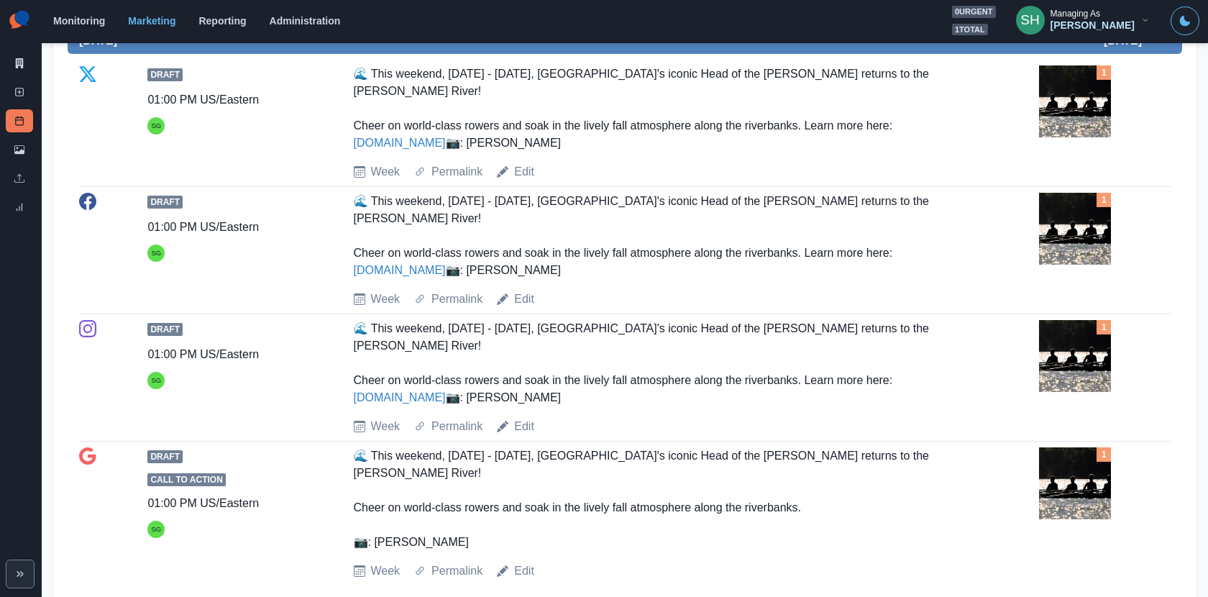
click at [1093, 240] on img at bounding box center [1075, 229] width 72 height 72
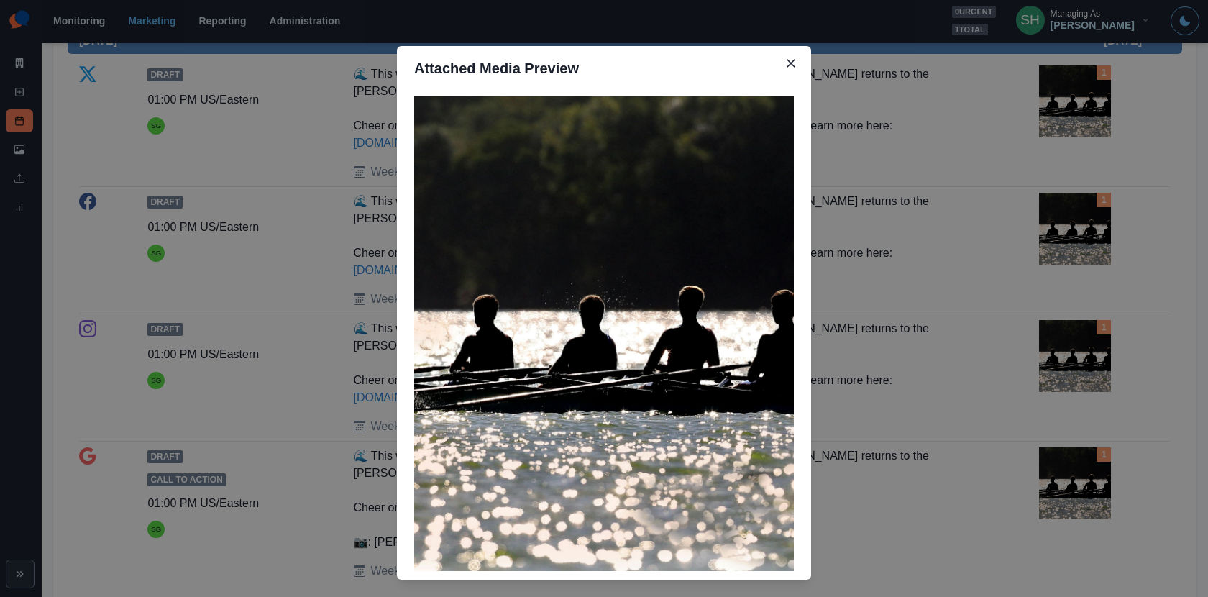
click at [1058, 242] on div "Attached Media Preview" at bounding box center [604, 298] width 1208 height 597
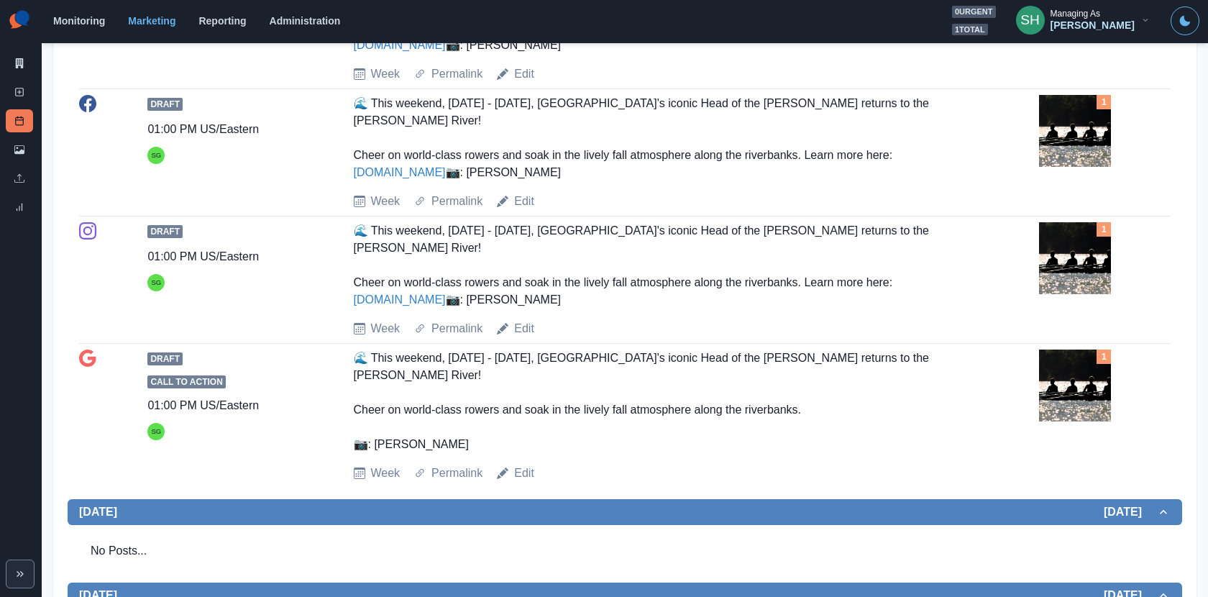
scroll to position [276, 0]
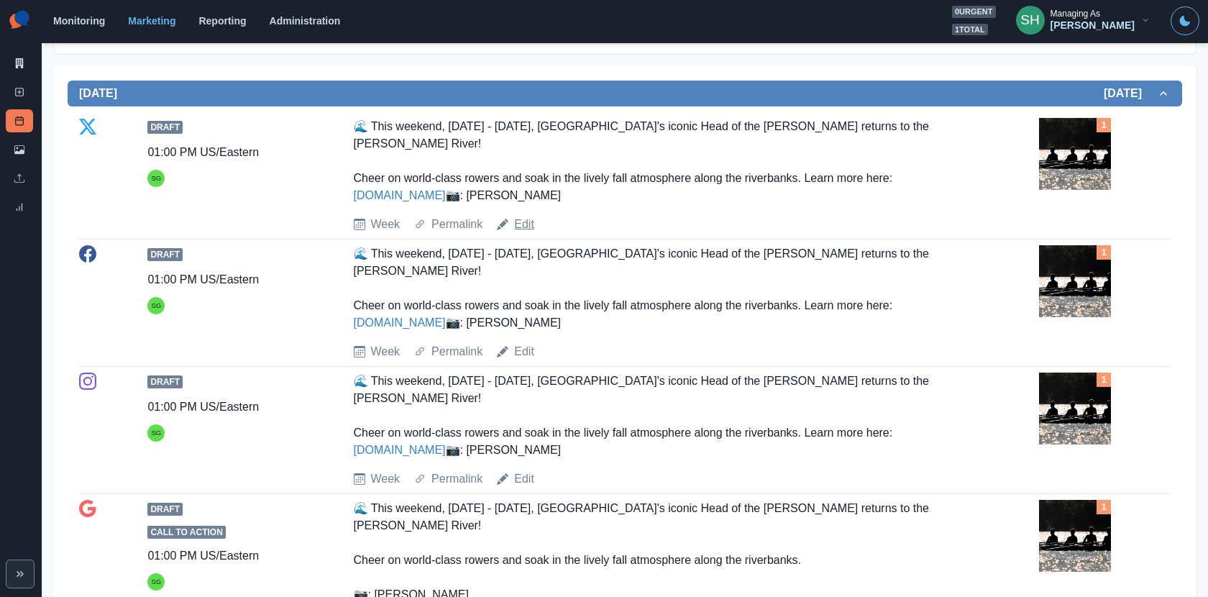
click at [523, 233] on link "Edit" at bounding box center [524, 224] width 20 height 17
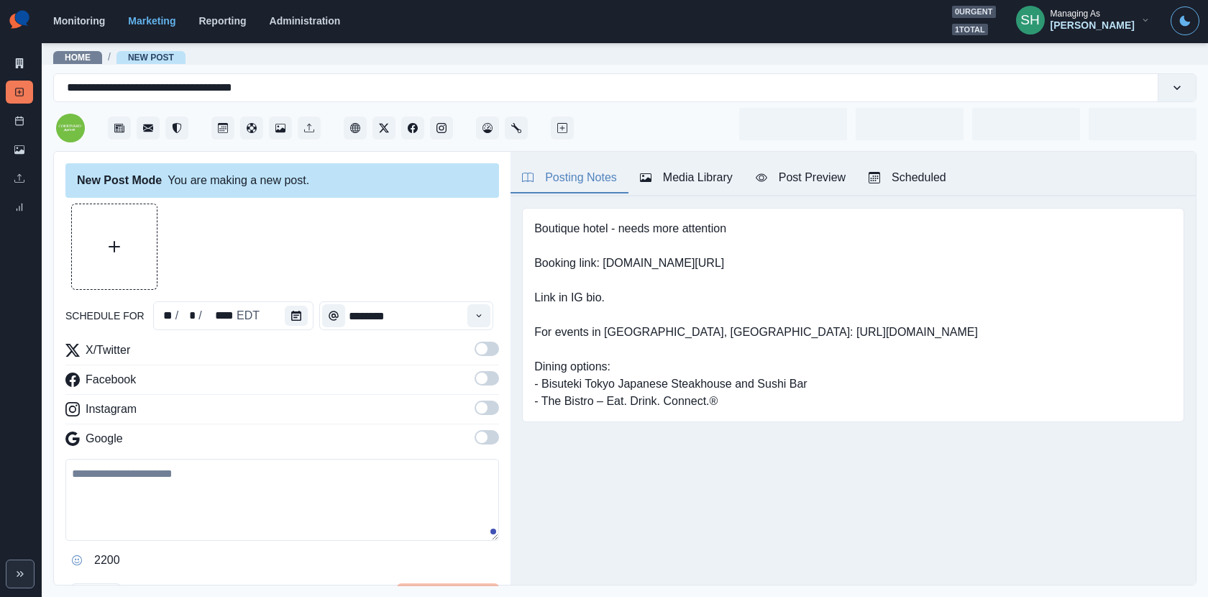
type input "*******"
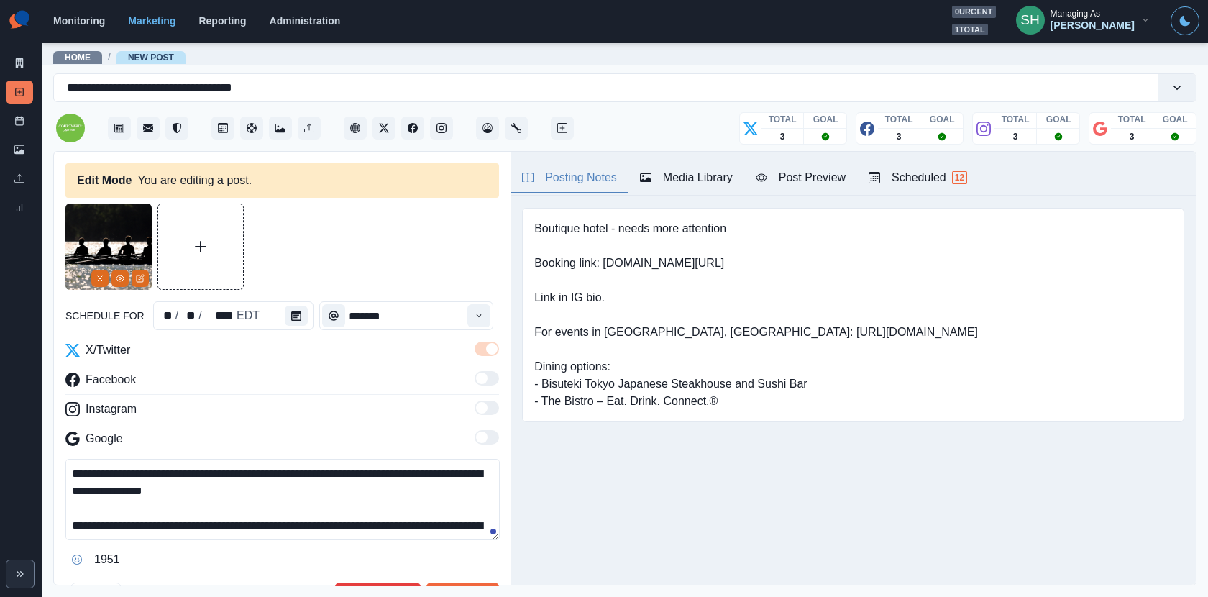
scroll to position [32, 0]
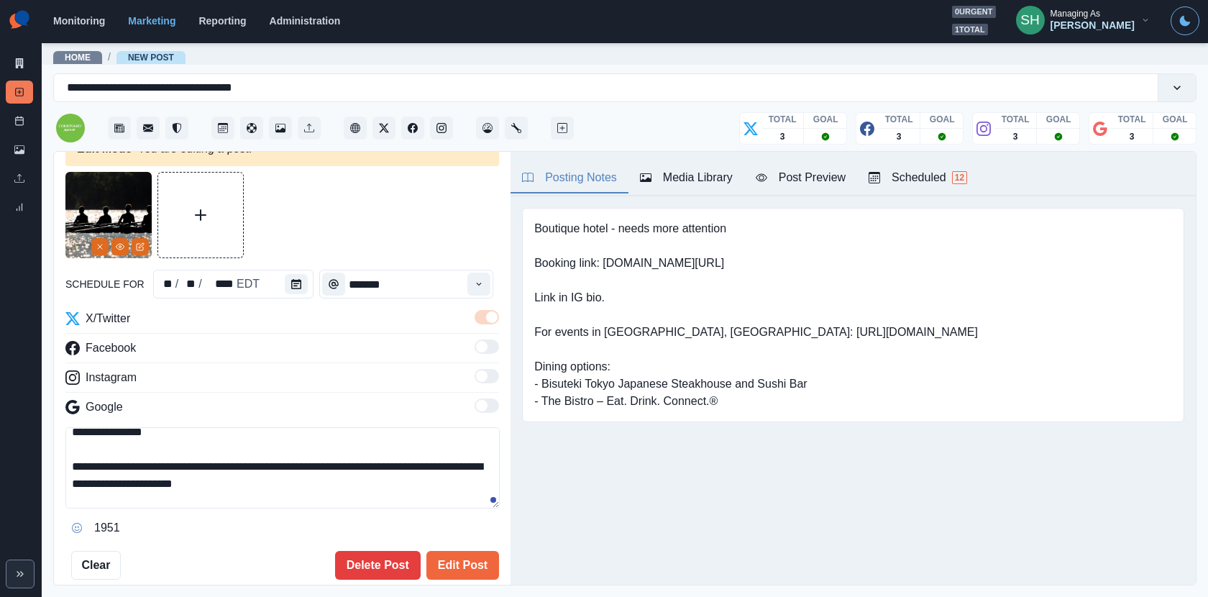
click at [71, 467] on textarea "**********" at bounding box center [282, 467] width 434 height 81
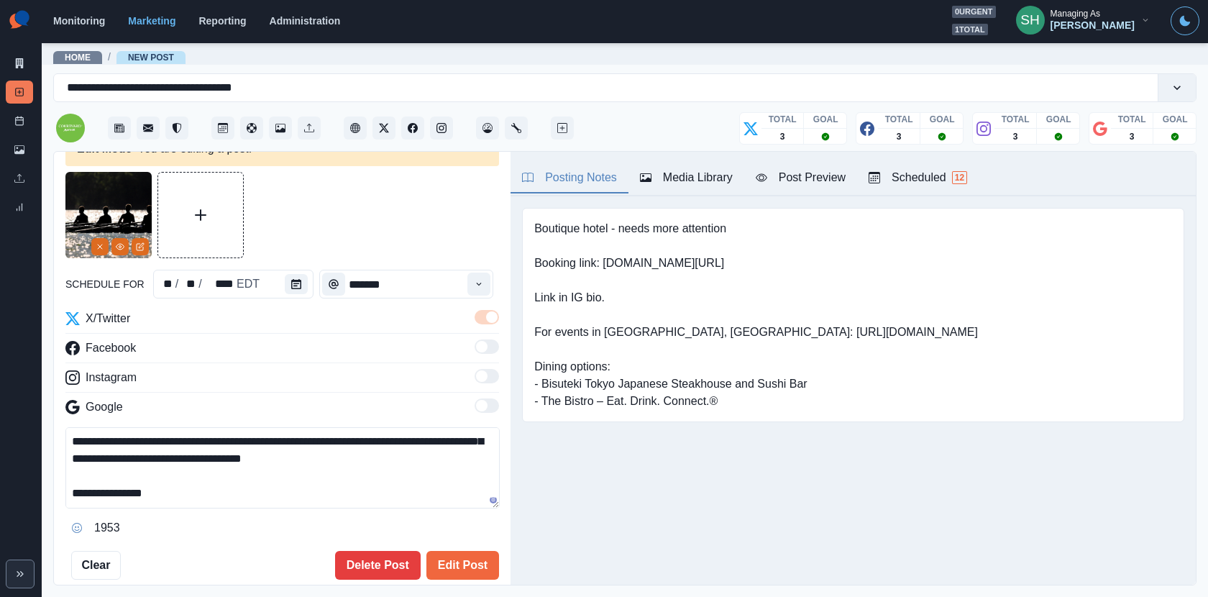
scroll to position [11, 0]
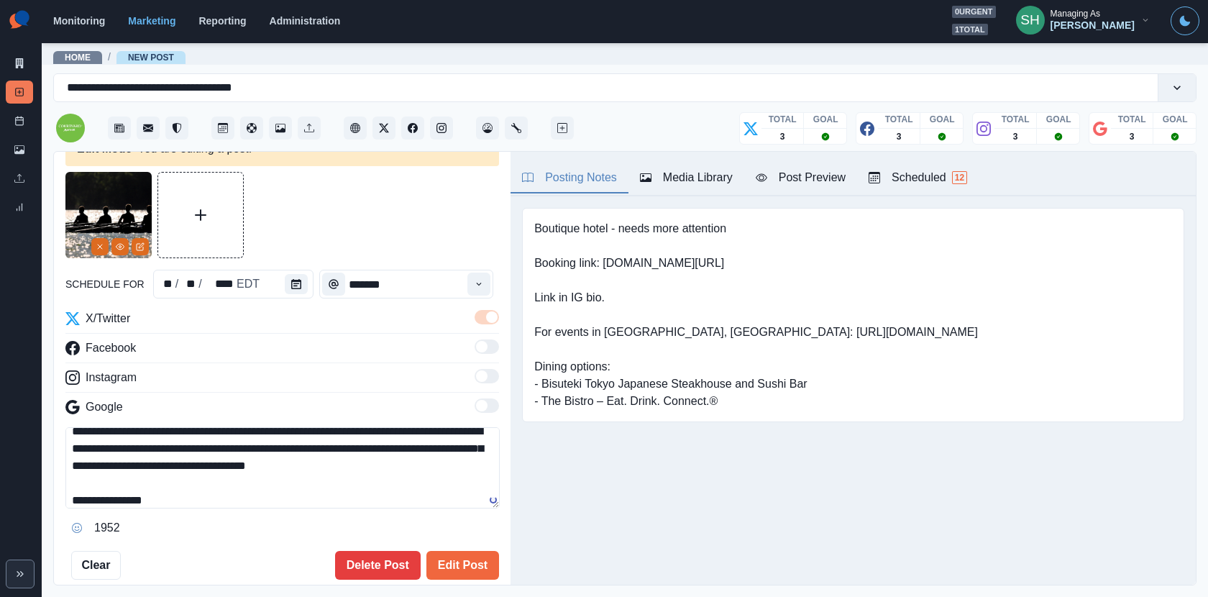
click at [316, 467] on textarea "**********" at bounding box center [282, 467] width 434 height 81
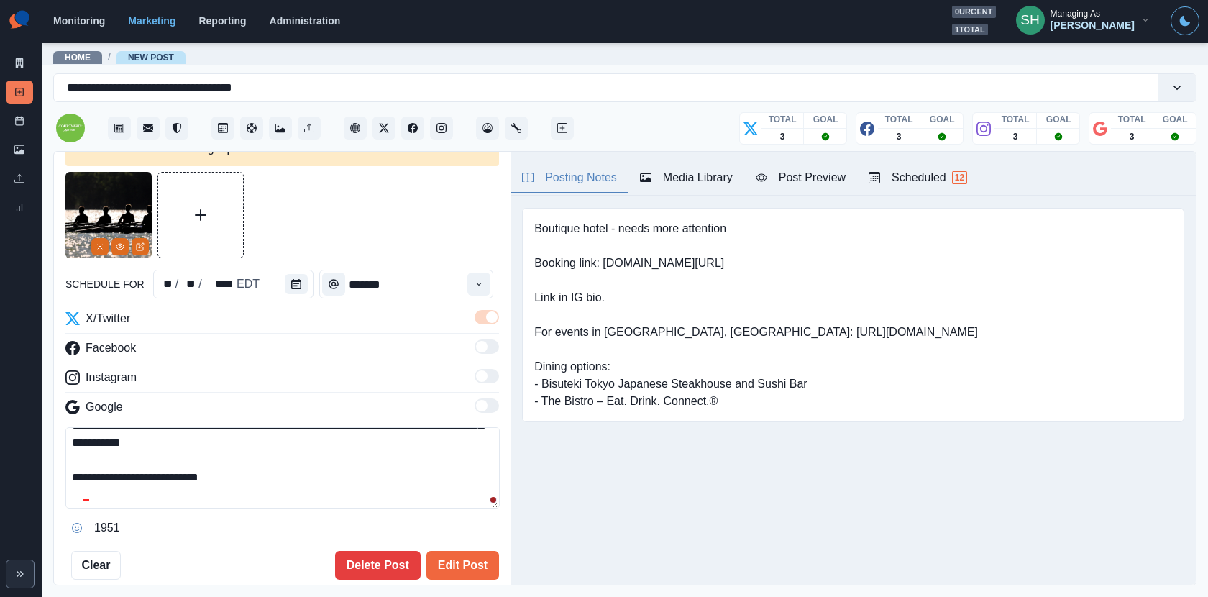
scroll to position [51, 0]
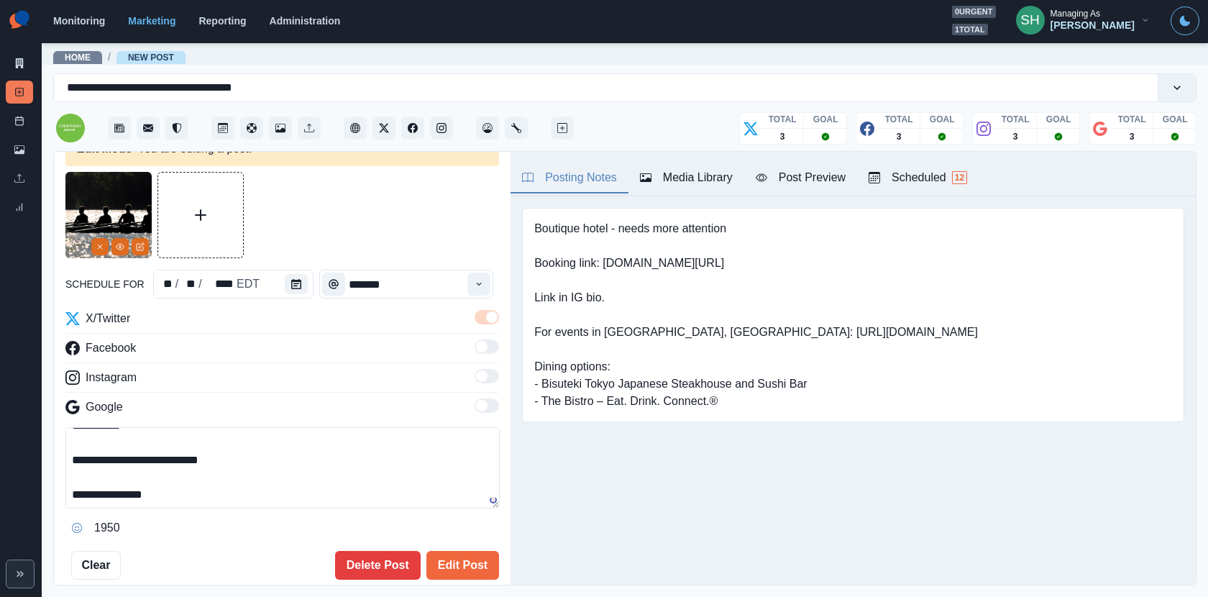
click at [303, 472] on textarea "**********" at bounding box center [282, 467] width 434 height 81
click at [293, 464] on textarea "**********" at bounding box center [282, 467] width 434 height 81
drag, startPoint x: 713, startPoint y: 262, endPoint x: 604, endPoint y: 262, distance: 109.3
click at [604, 262] on pre "Boutique hotel - needs more attention Booking link: [DOMAIN_NAME][URL] Link in …" at bounding box center [756, 315] width 444 height 190
copy pre "[DOMAIN_NAME][URL]"
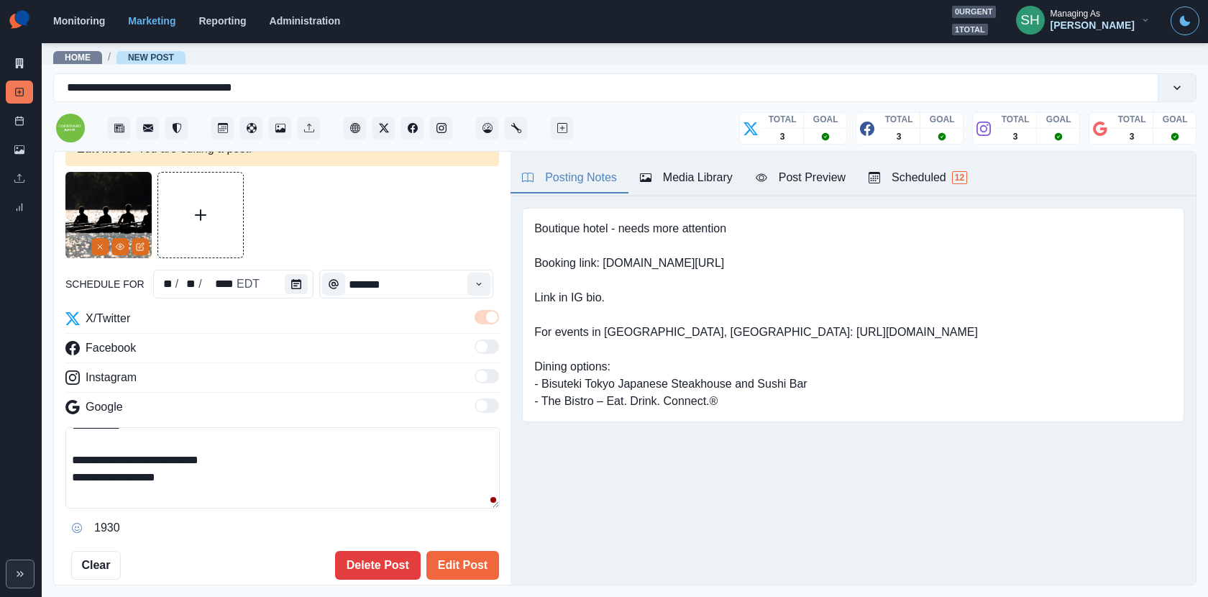
click at [219, 474] on textarea "**********" at bounding box center [282, 467] width 434 height 81
paste textarea "**********"
drag, startPoint x: 175, startPoint y: 479, endPoint x: 42, endPoint y: 479, distance: 133.0
click at [42, 479] on main "**********" at bounding box center [625, 319] width 1166 height 555
click at [478, 557] on button "Edit Post" at bounding box center [462, 565] width 73 height 29
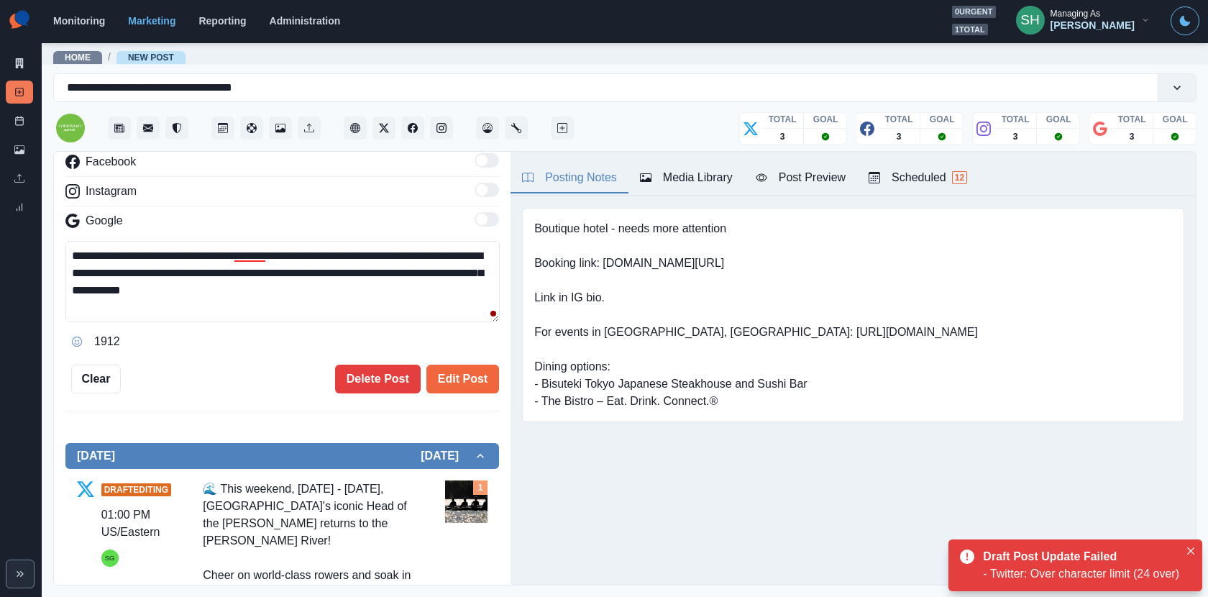
scroll to position [66, 0]
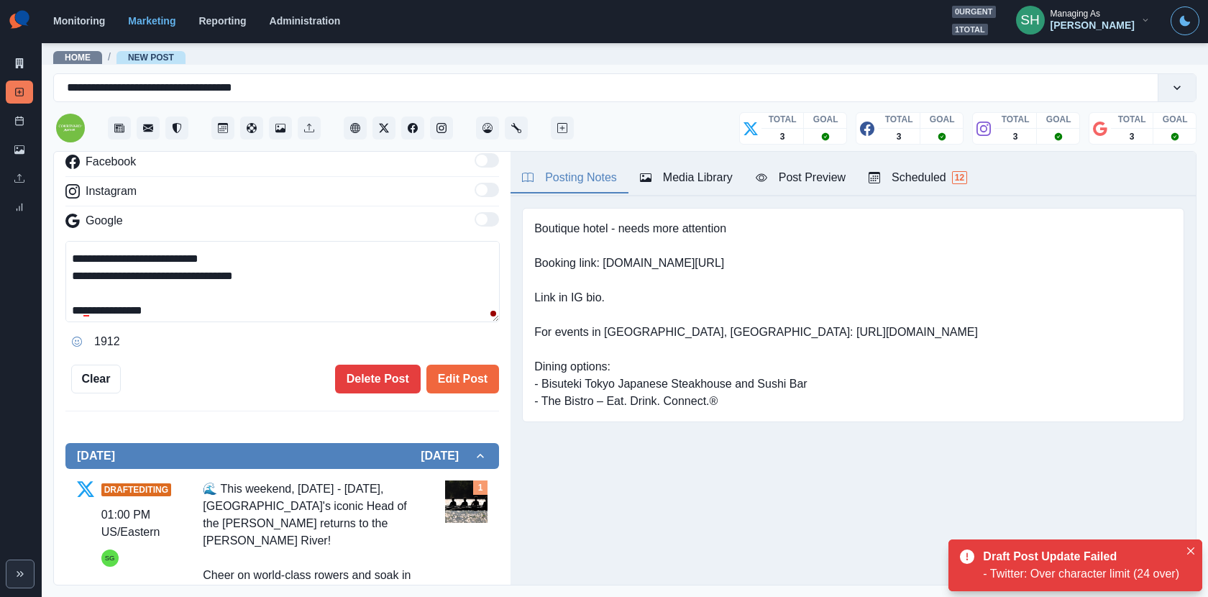
drag, startPoint x: 252, startPoint y: 258, endPoint x: 46, endPoint y: 258, distance: 206.3
click at [46, 258] on main "**********" at bounding box center [625, 319] width 1166 height 555
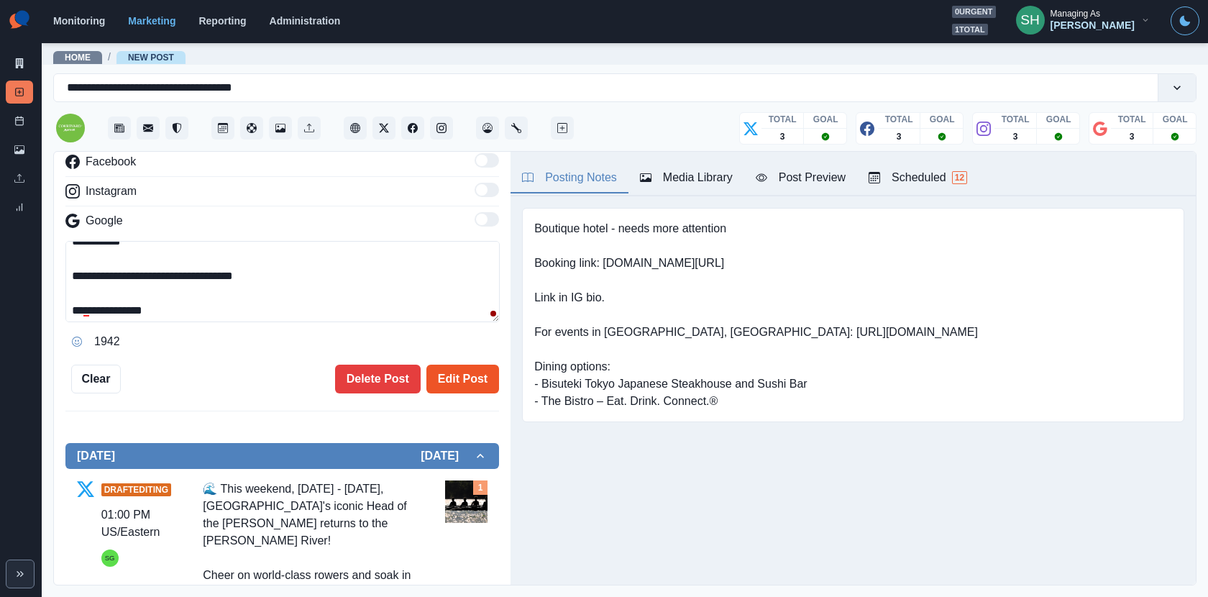
type textarea "**********"
click at [467, 368] on button "Edit Post" at bounding box center [462, 378] width 73 height 29
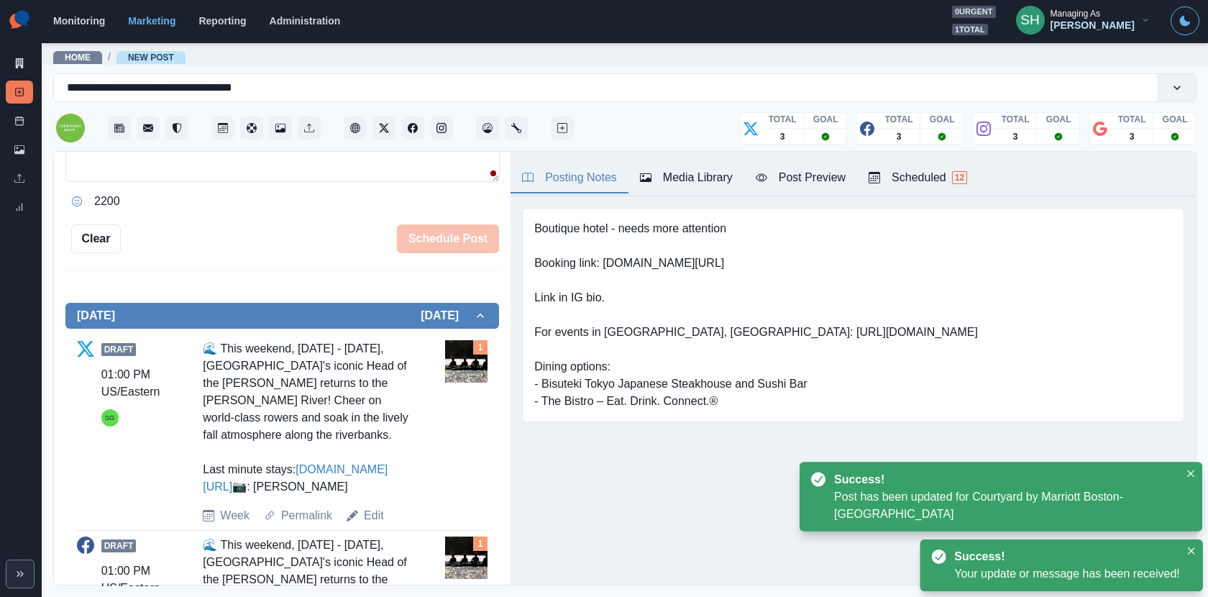
scroll to position [554, 0]
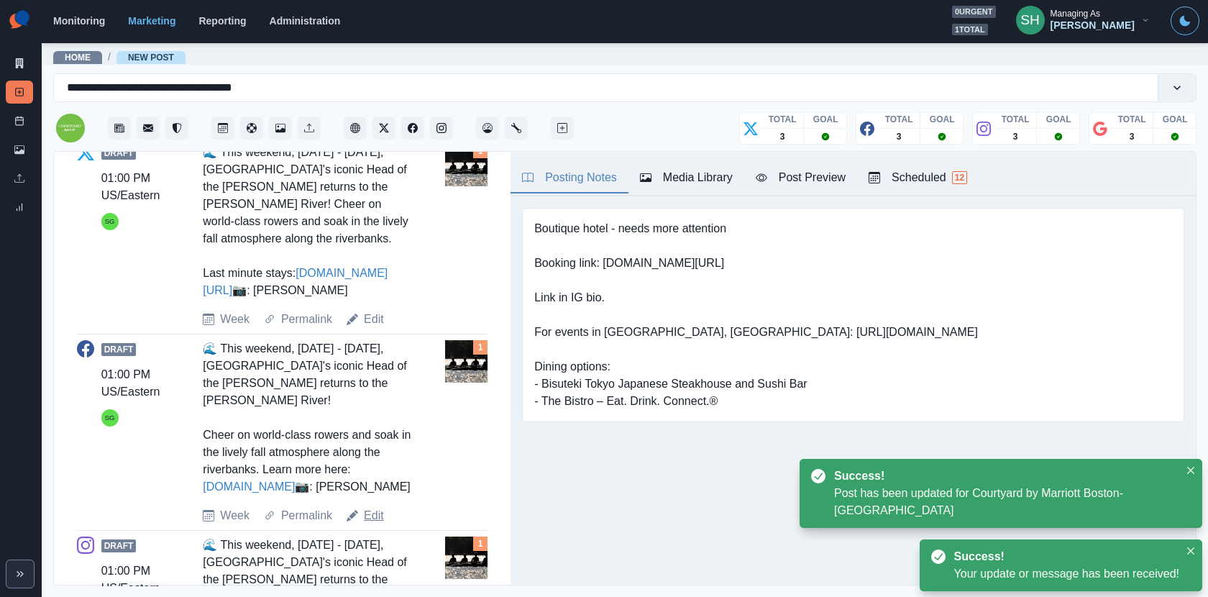
click at [368, 524] on link "Edit" at bounding box center [374, 515] width 20 height 17
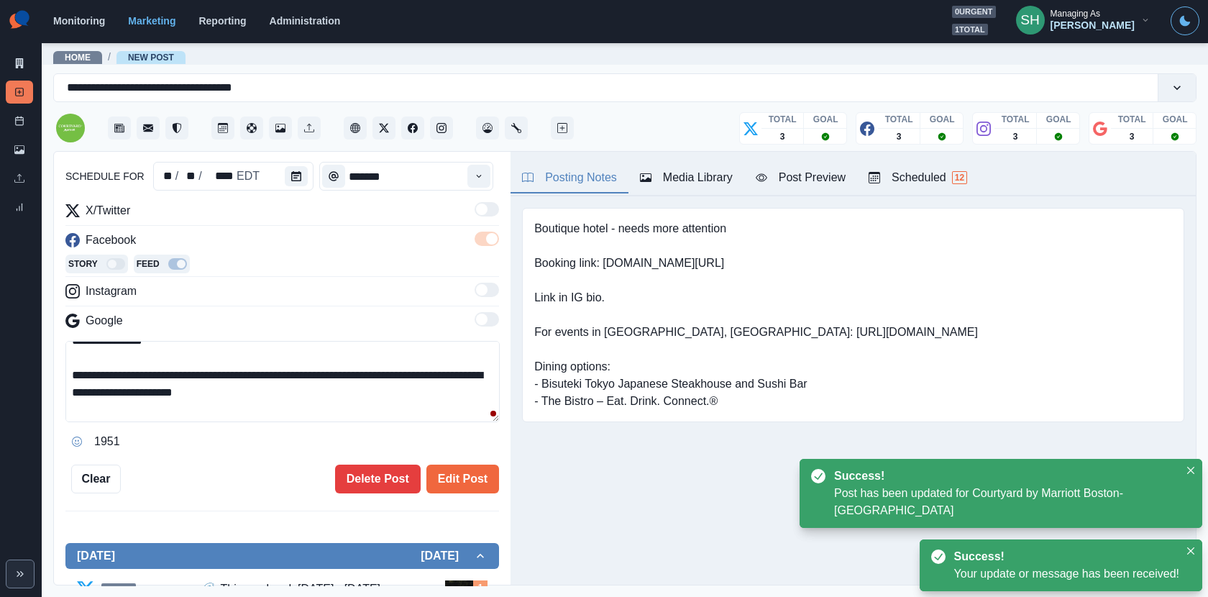
click at [303, 395] on textarea "**********" at bounding box center [282, 381] width 434 height 81
paste textarea "**********"
click at [136, 386] on textarea "**********" at bounding box center [282, 381] width 434 height 81
click at [132, 386] on textarea "**********" at bounding box center [282, 381] width 434 height 81
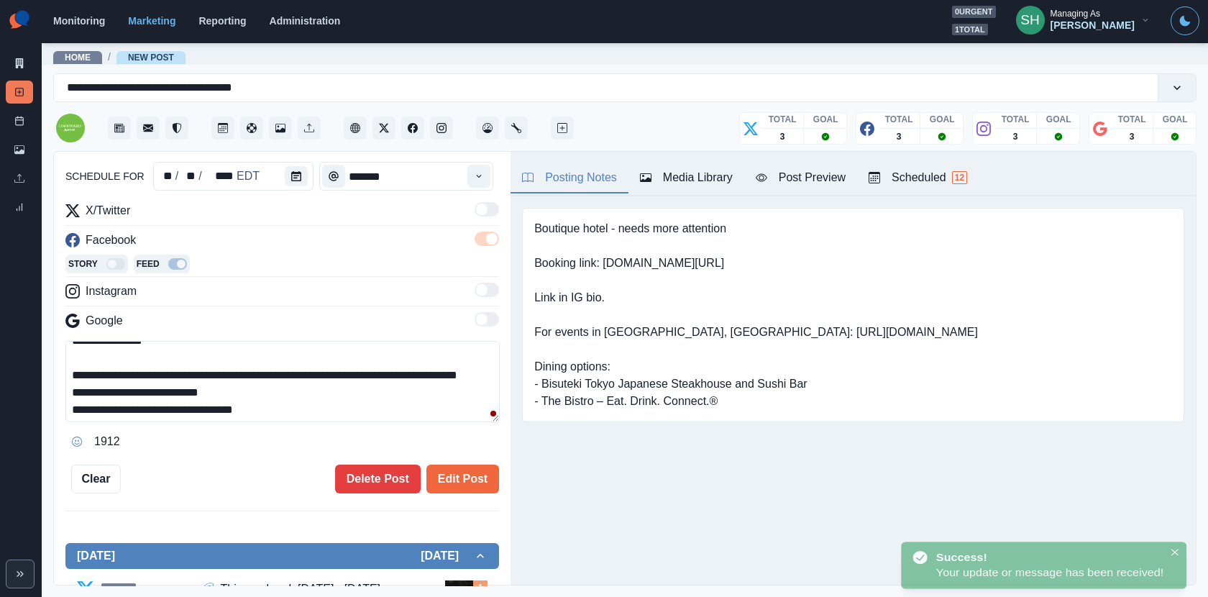
click at [132, 386] on textarea "**********" at bounding box center [282, 381] width 434 height 81
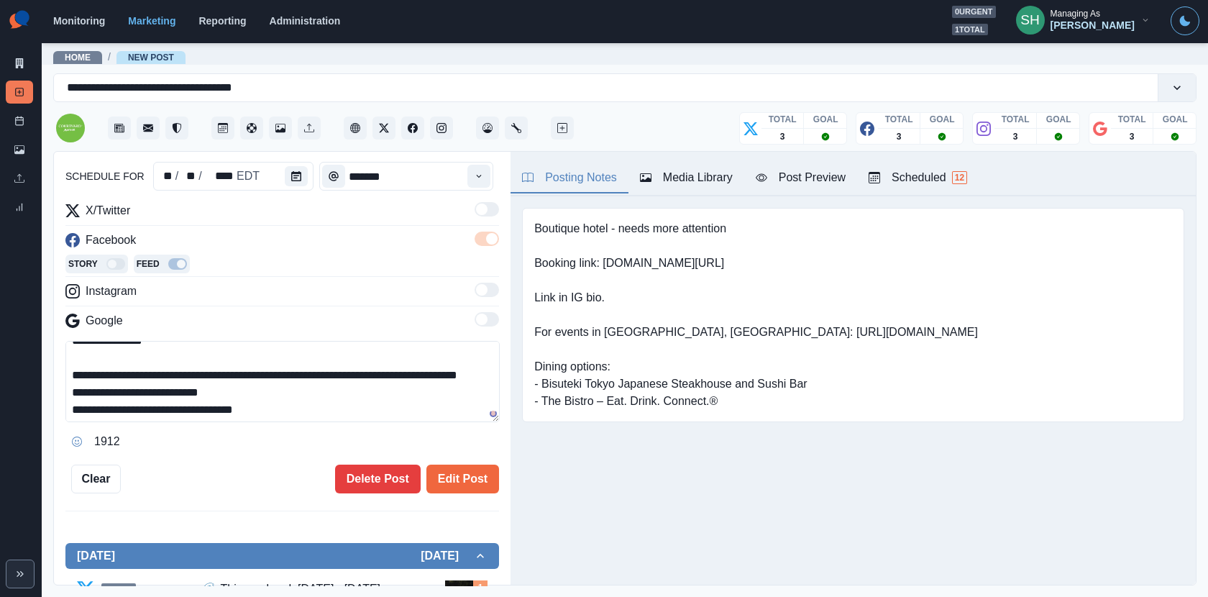
click at [70, 370] on textarea "**********" at bounding box center [282, 381] width 434 height 81
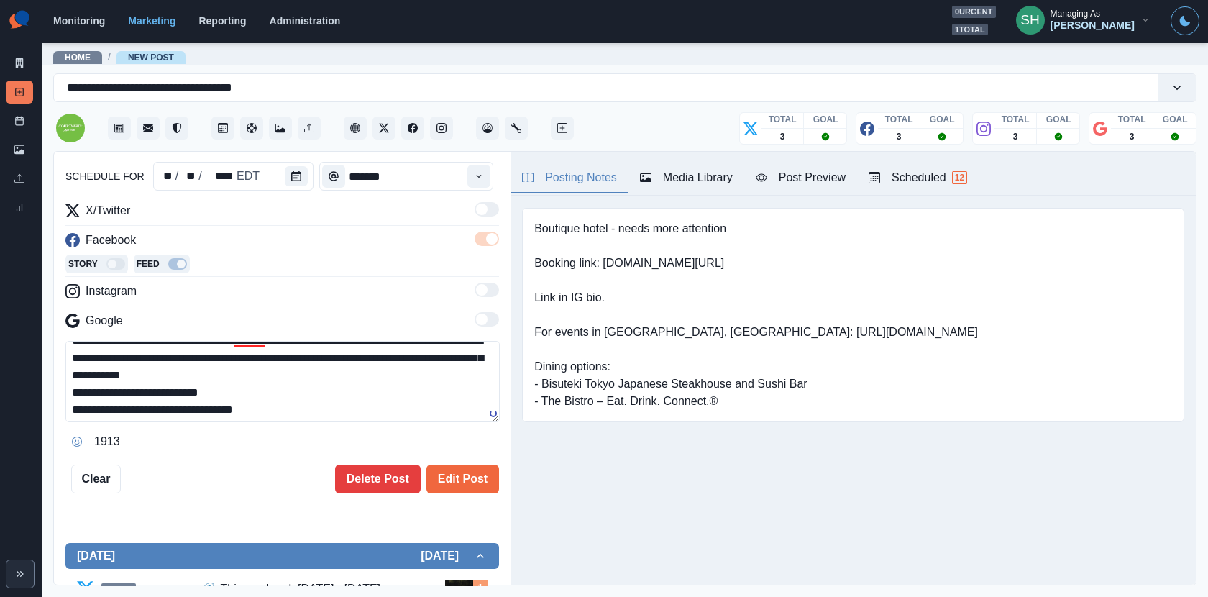
click at [327, 378] on textarea "**********" at bounding box center [282, 381] width 434 height 81
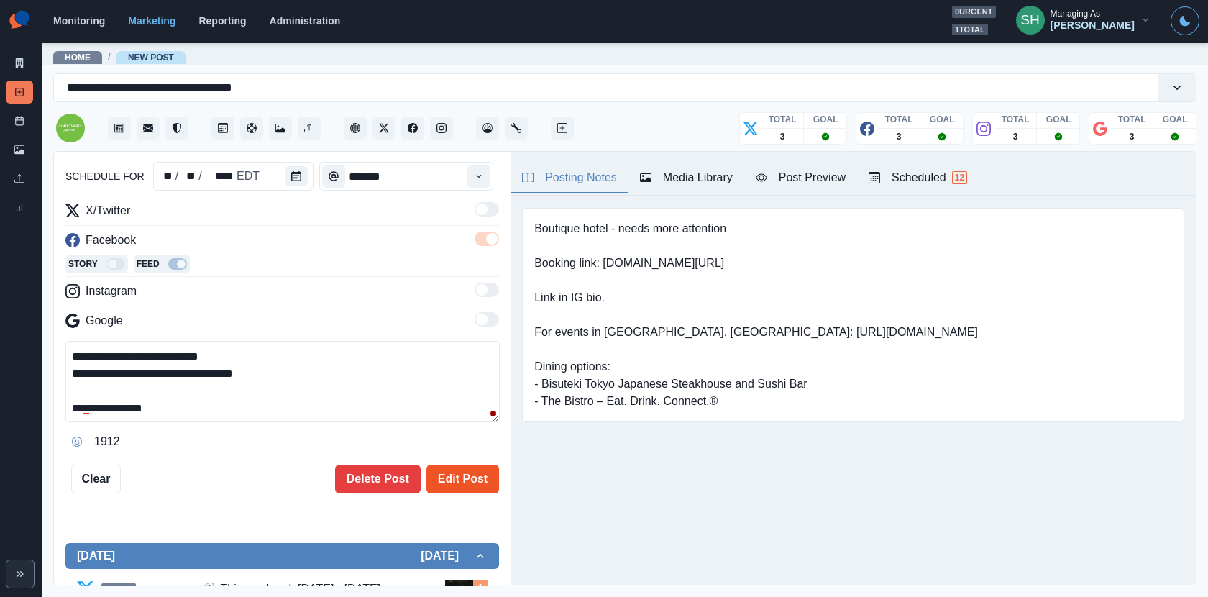
type textarea "**********"
click at [454, 473] on button "Edit Post" at bounding box center [462, 478] width 73 height 29
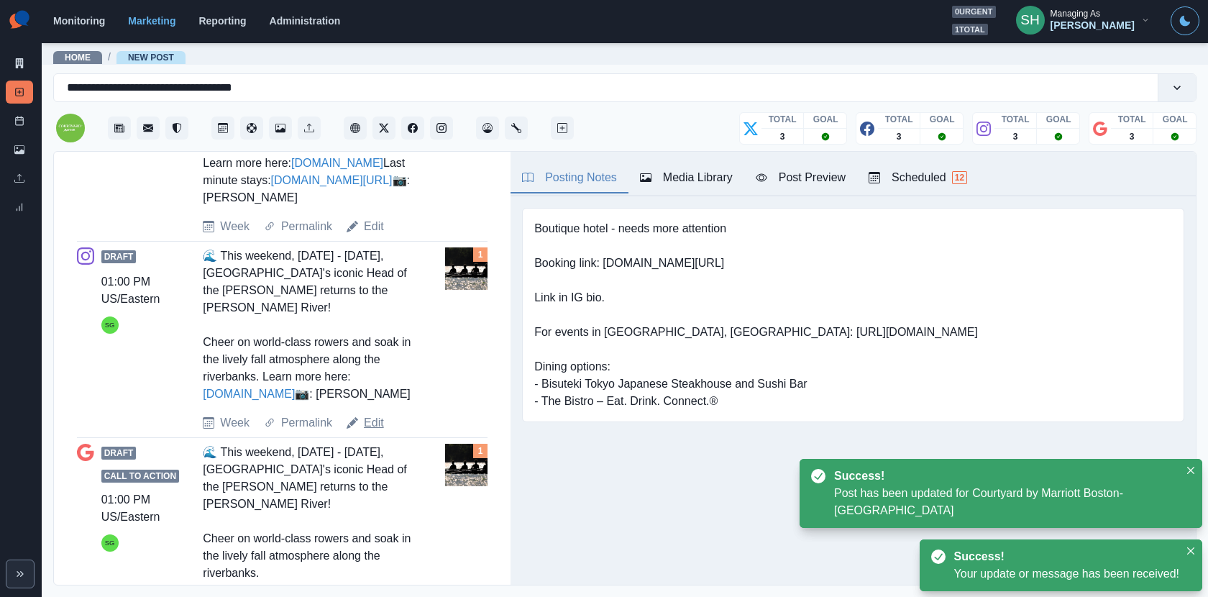
click at [371, 431] on link "Edit" at bounding box center [374, 422] width 20 height 17
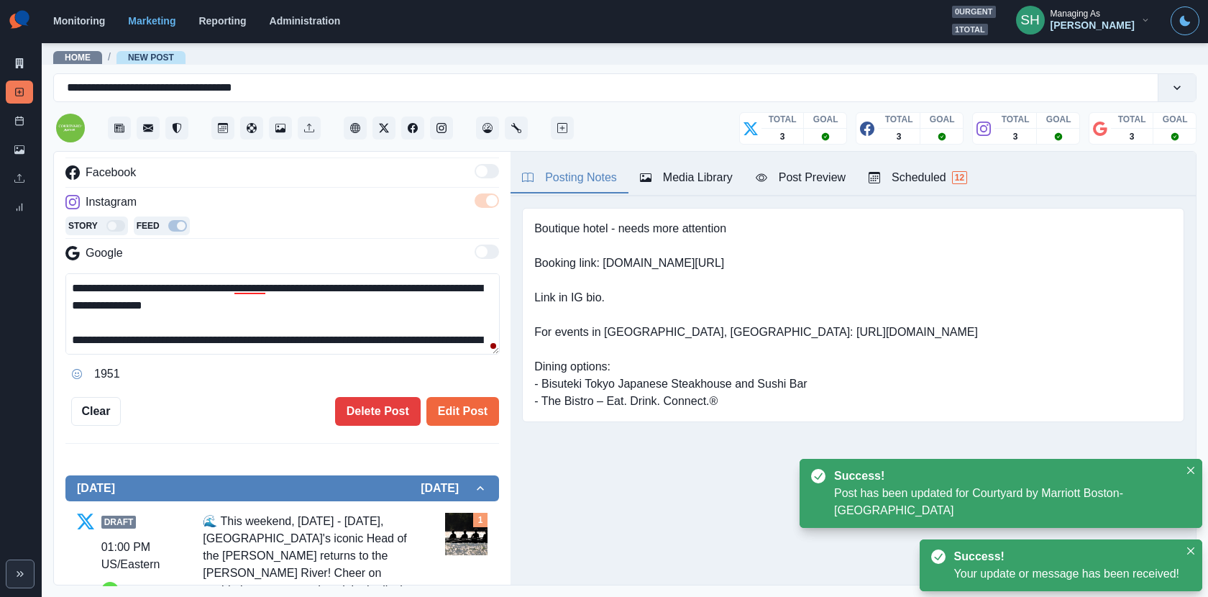
click at [73, 335] on textarea "**********" at bounding box center [282, 313] width 434 height 81
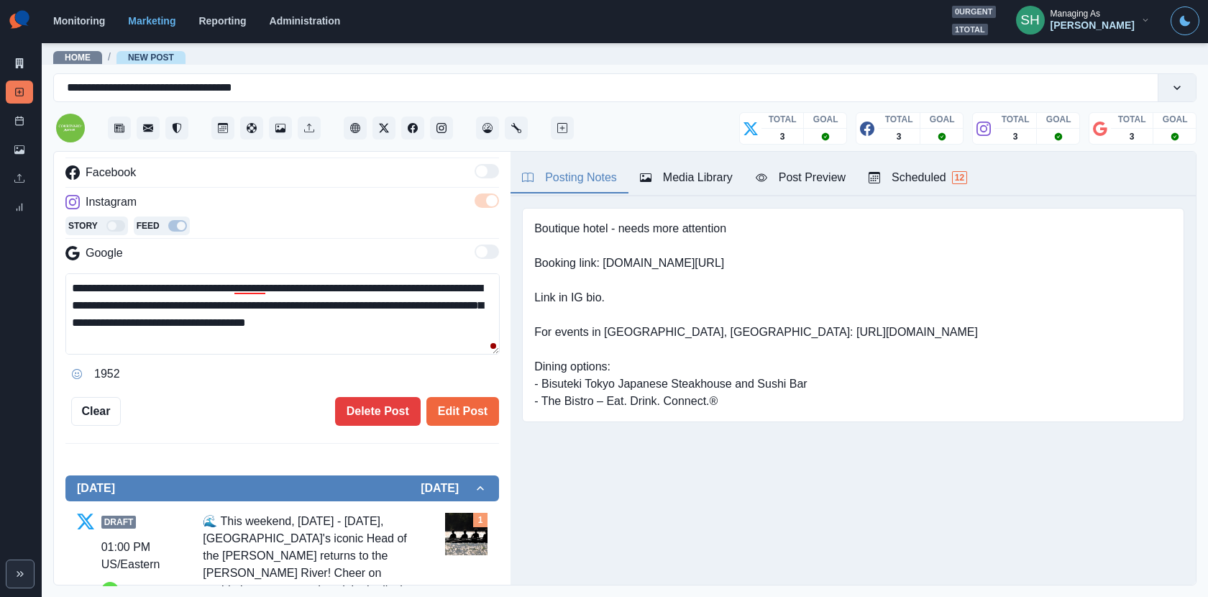
click at [313, 319] on textarea "**********" at bounding box center [282, 313] width 434 height 81
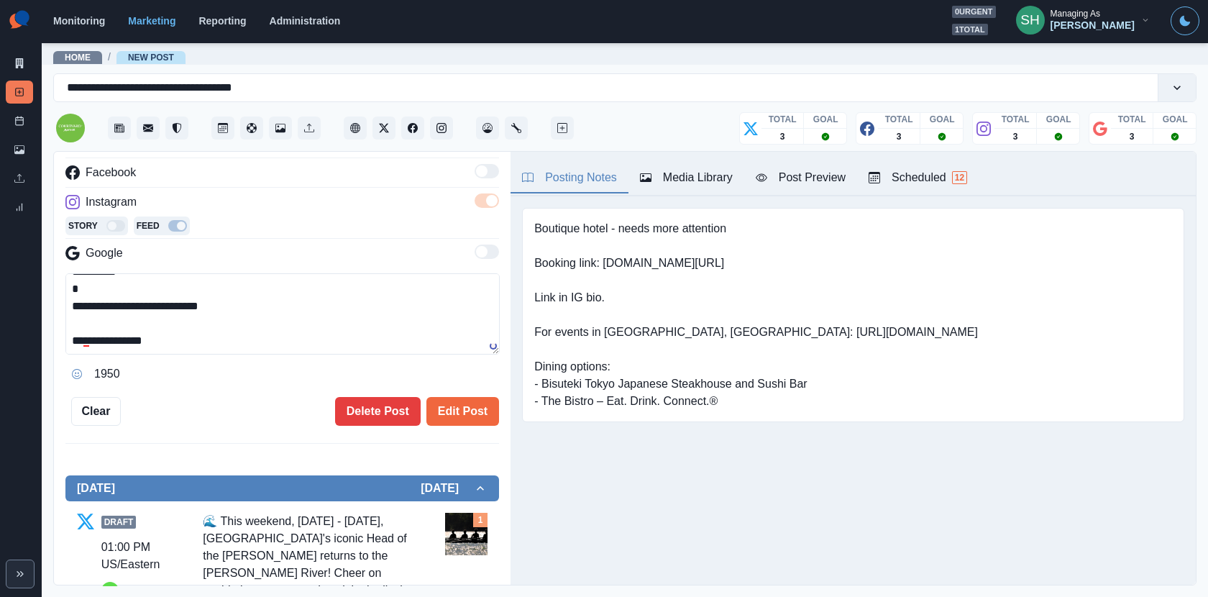
click at [253, 308] on textarea "**********" at bounding box center [282, 313] width 434 height 81
paste textarea "**********"
drag, startPoint x: 293, startPoint y: 302, endPoint x: 162, endPoint y: 304, distance: 130.8
click at [162, 304] on textarea "**********" at bounding box center [282, 313] width 434 height 81
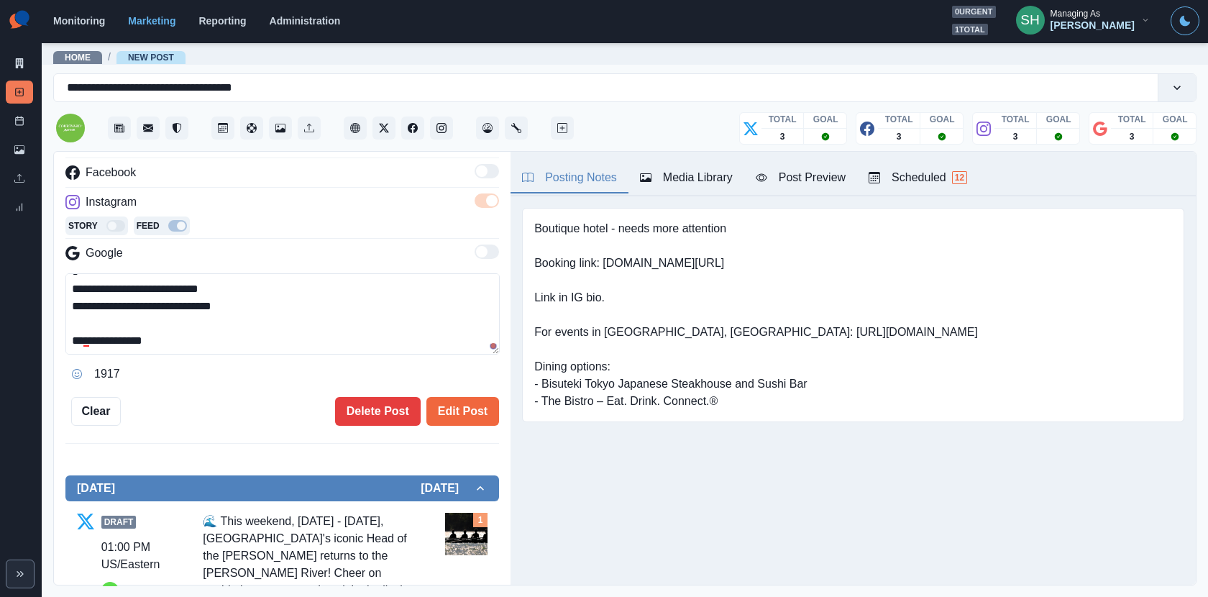
click at [163, 288] on textarea "**********" at bounding box center [282, 313] width 434 height 81
type textarea "**********"
click at [452, 410] on button "Edit Post" at bounding box center [462, 411] width 73 height 29
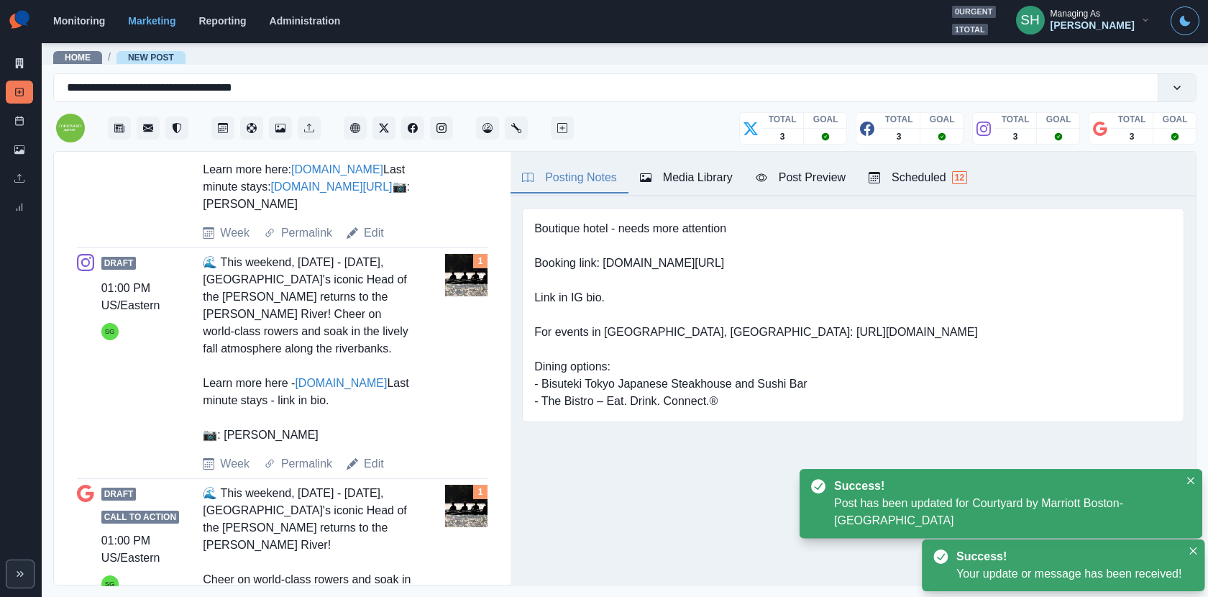
scroll to position [1011, 0]
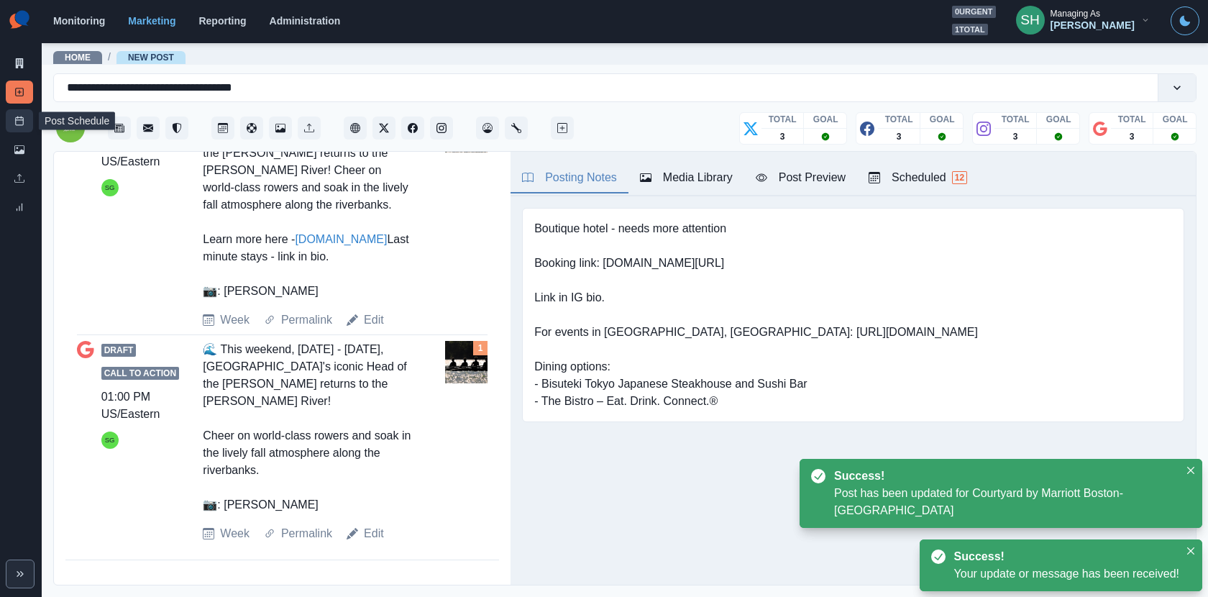
click at [21, 129] on link "Post Schedule" at bounding box center [19, 120] width 27 height 23
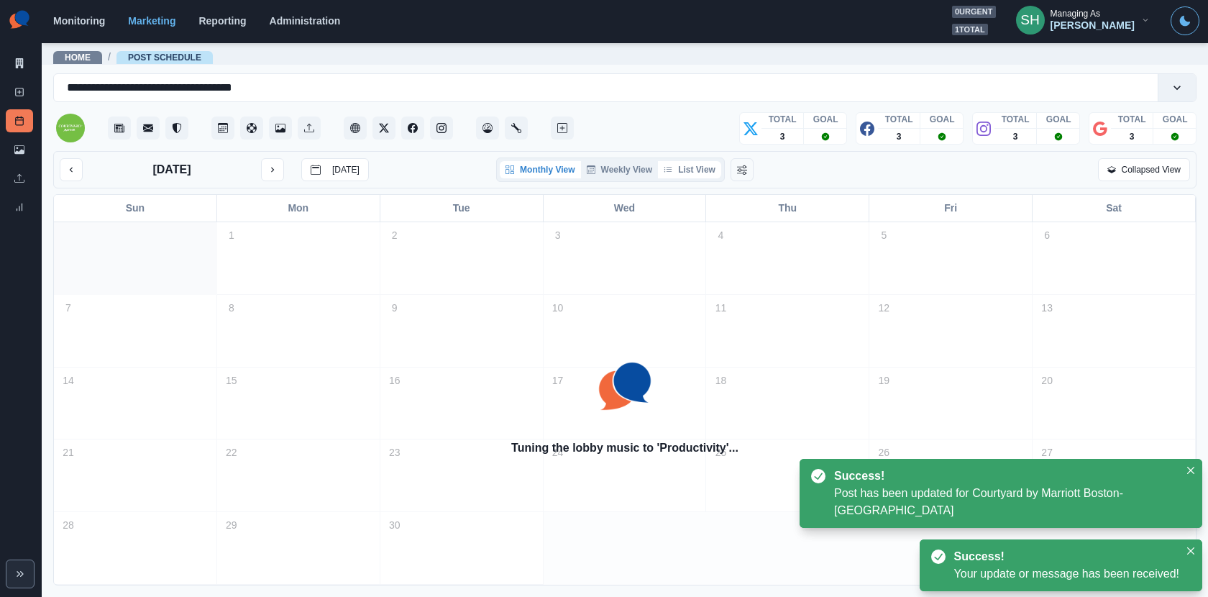
click at [689, 161] on button "List View" at bounding box center [689, 169] width 63 height 17
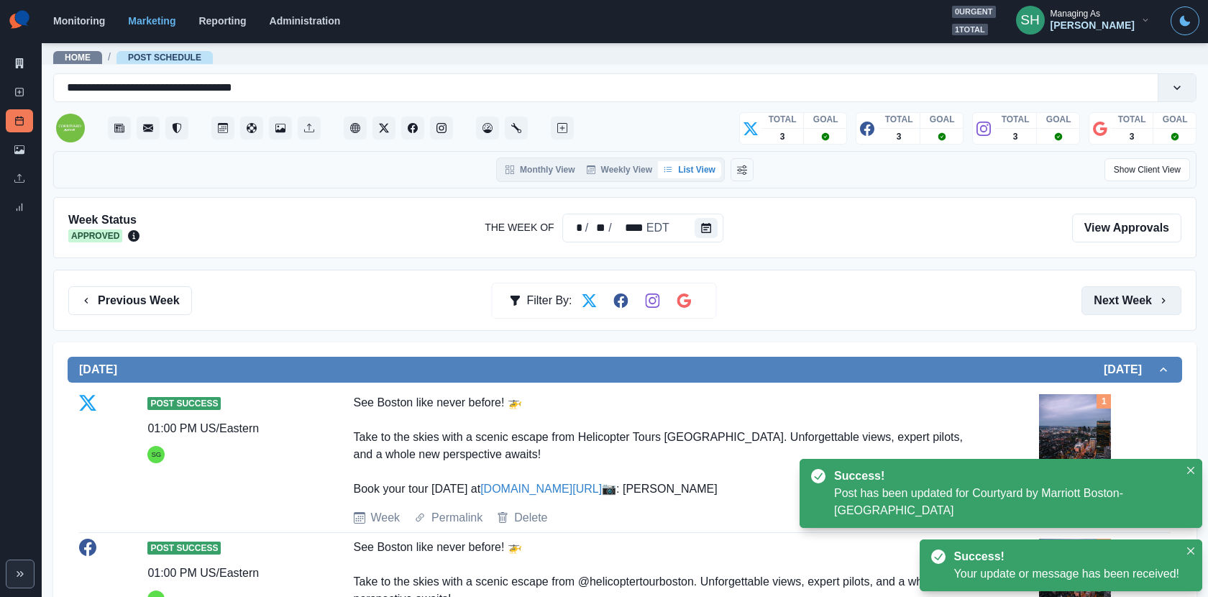
click at [1134, 302] on button "Next Week" at bounding box center [1131, 300] width 100 height 29
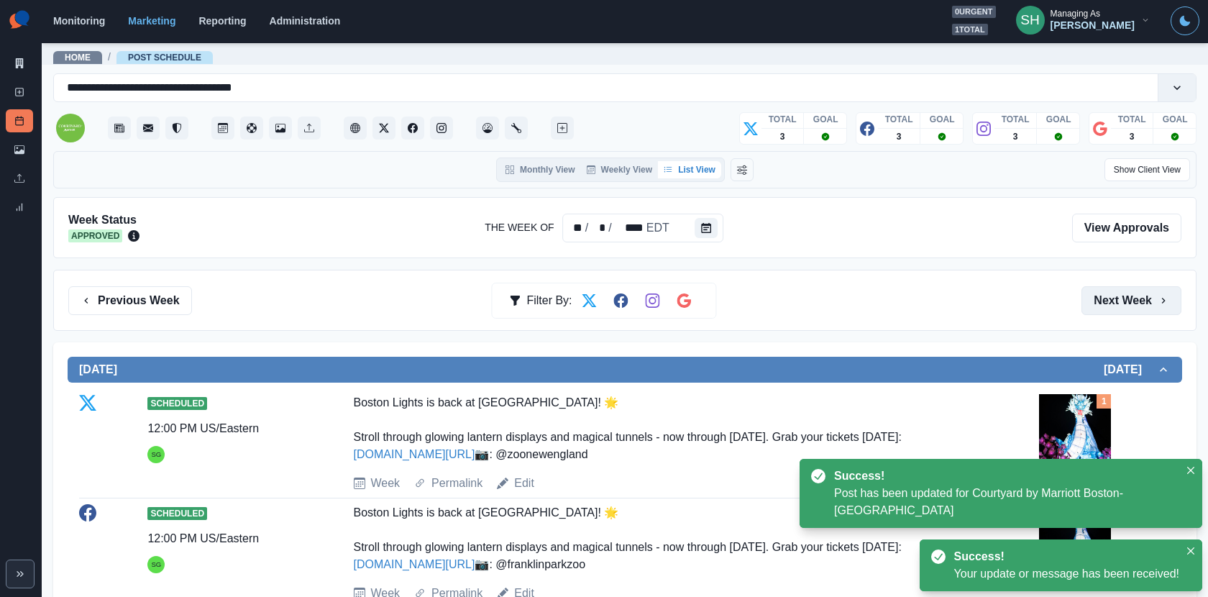
click at [1134, 302] on button "Next Week" at bounding box center [1131, 300] width 100 height 29
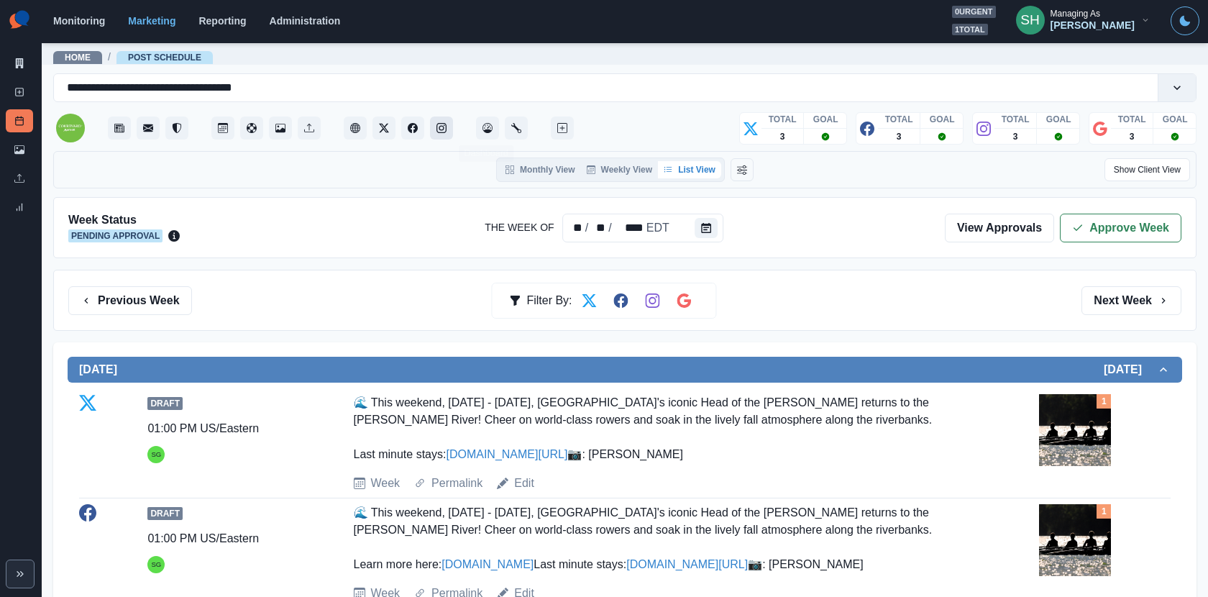
click at [441, 129] on icon "Instagram" at bounding box center [441, 128] width 10 height 10
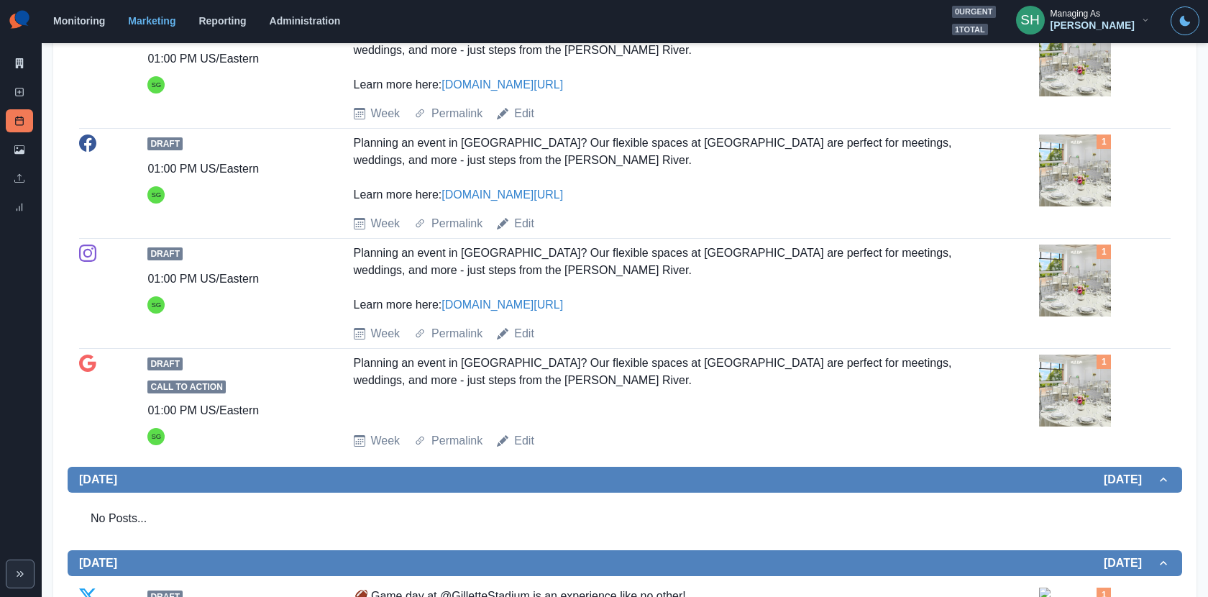
scroll to position [1053, 0]
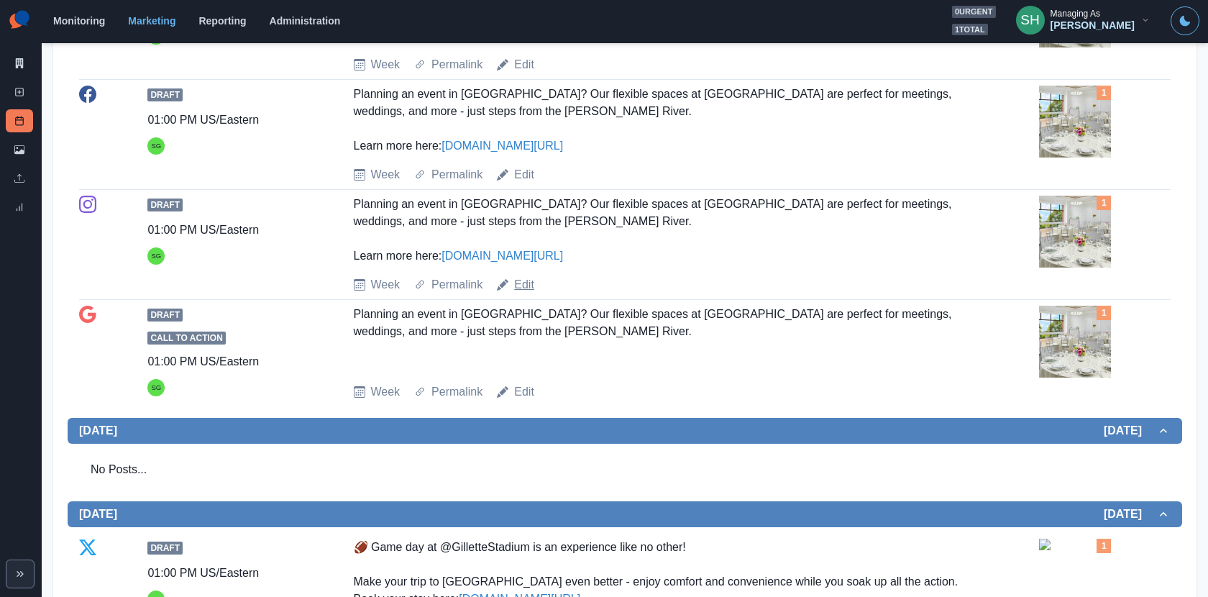
click at [523, 293] on link "Edit" at bounding box center [524, 284] width 20 height 17
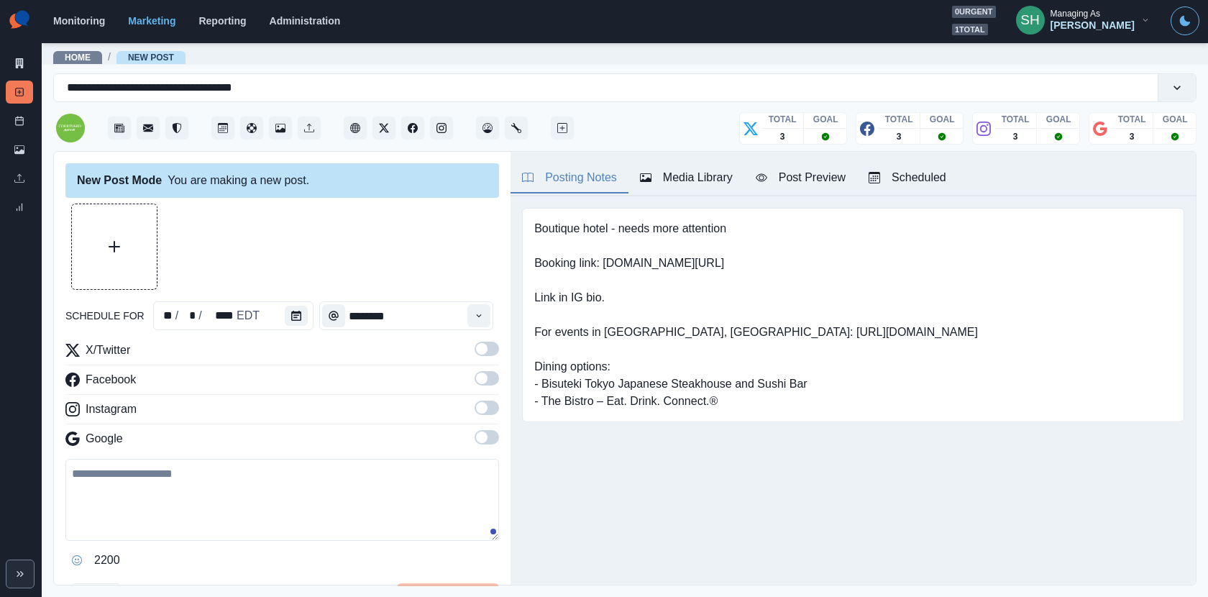
type input "*******"
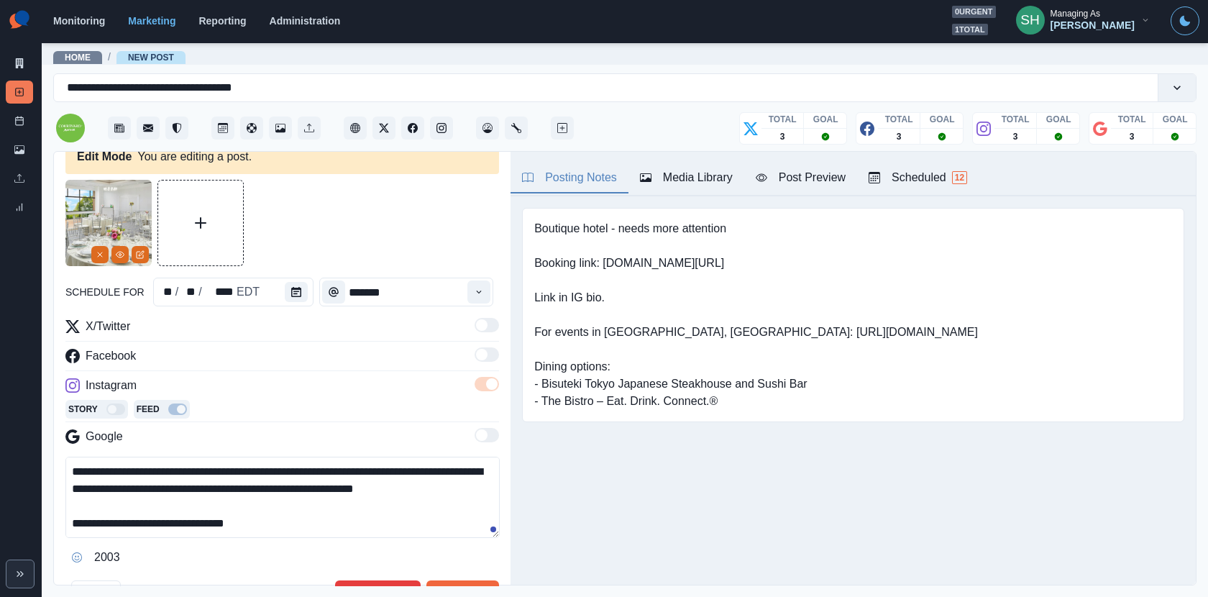
scroll to position [29, 0]
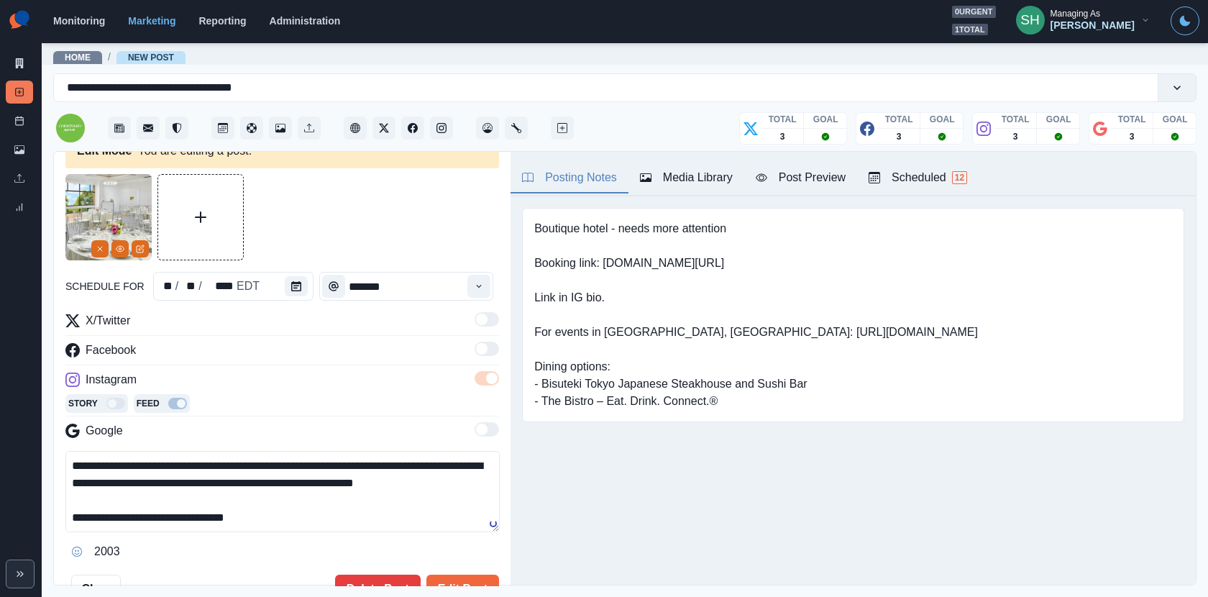
drag, startPoint x: 267, startPoint y: 515, endPoint x: 159, endPoint y: 512, distance: 108.6
click at [160, 513] on textarea "**********" at bounding box center [282, 491] width 434 height 81
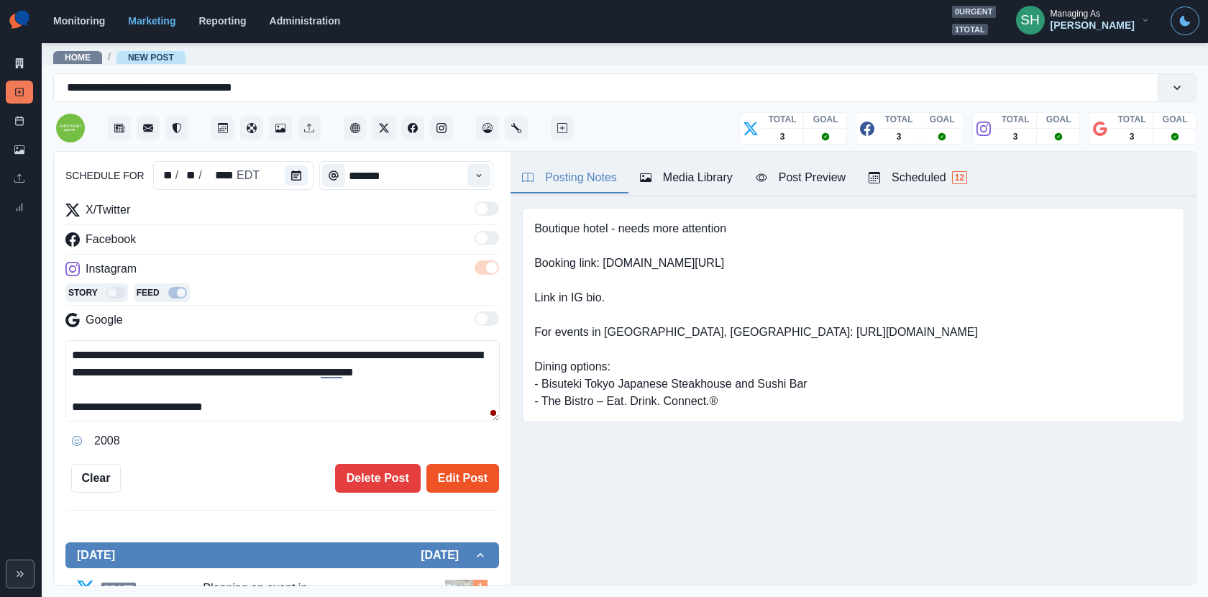
scroll to position [185, 0]
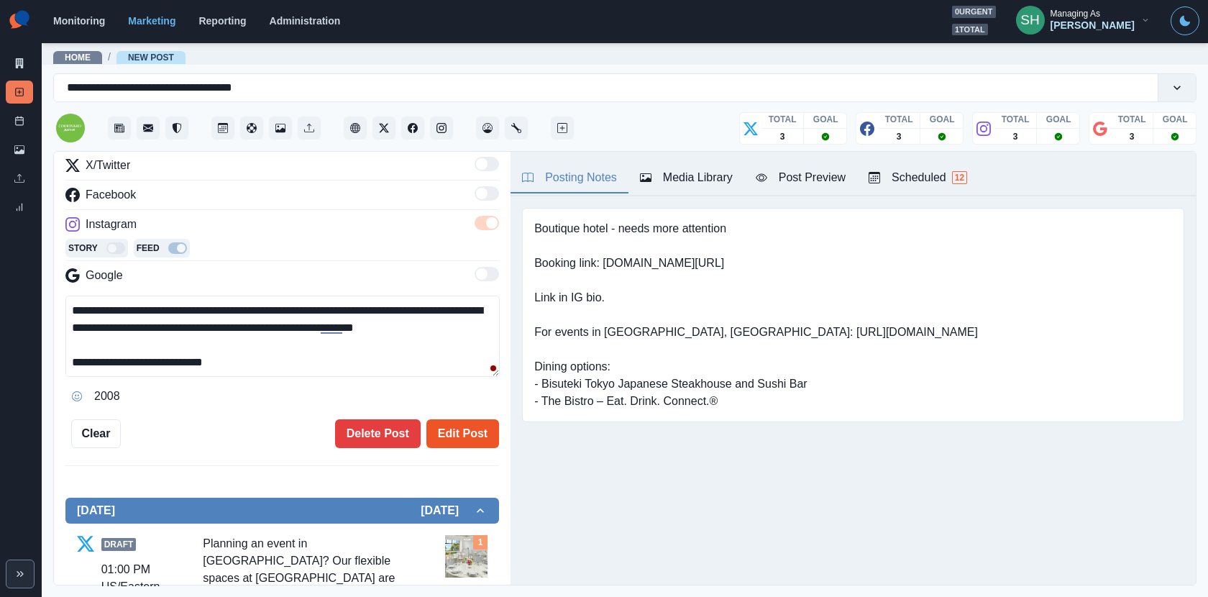
type textarea "**********"
click at [452, 433] on button "Edit Post" at bounding box center [462, 433] width 73 height 29
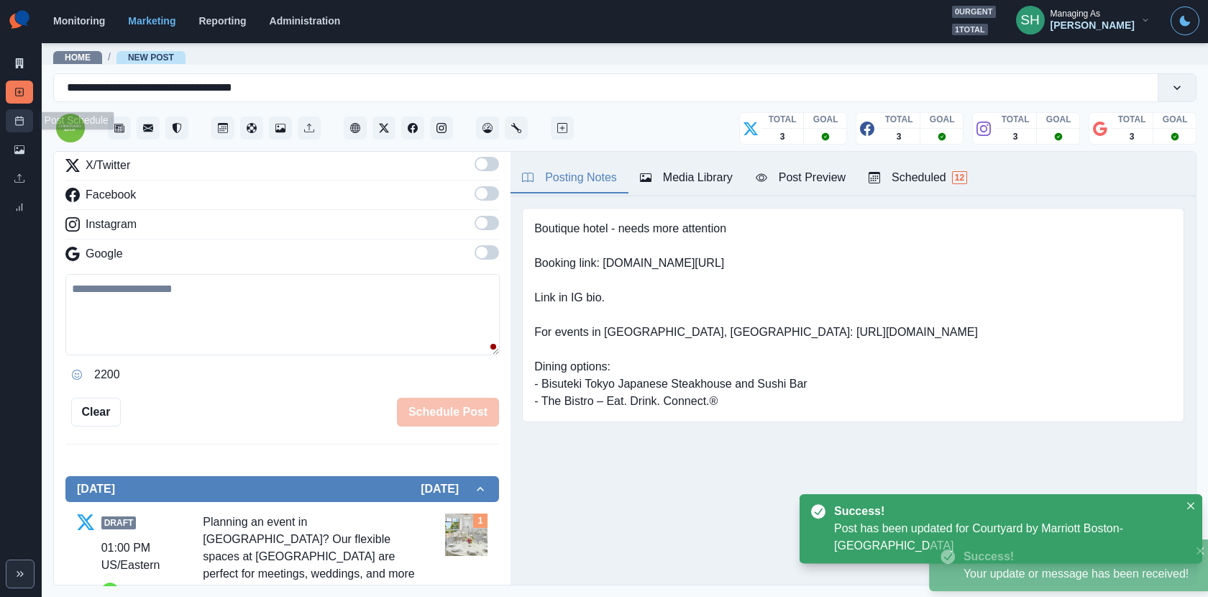
click at [9, 122] on link "Post Schedule" at bounding box center [19, 120] width 27 height 23
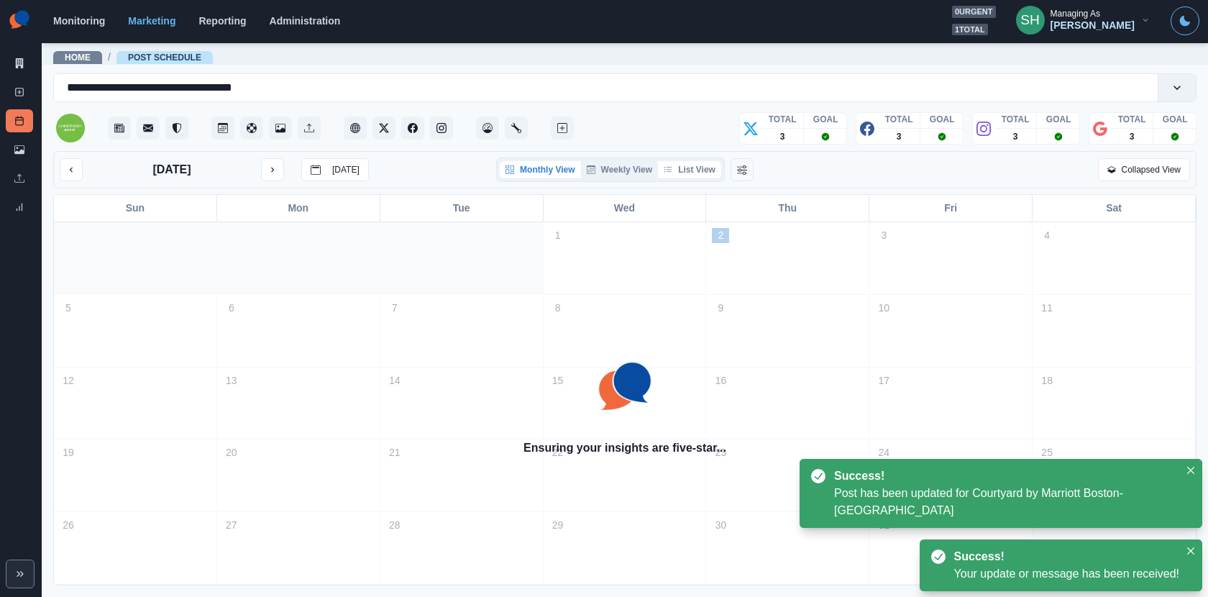
click at [701, 173] on button "List View" at bounding box center [689, 169] width 63 height 17
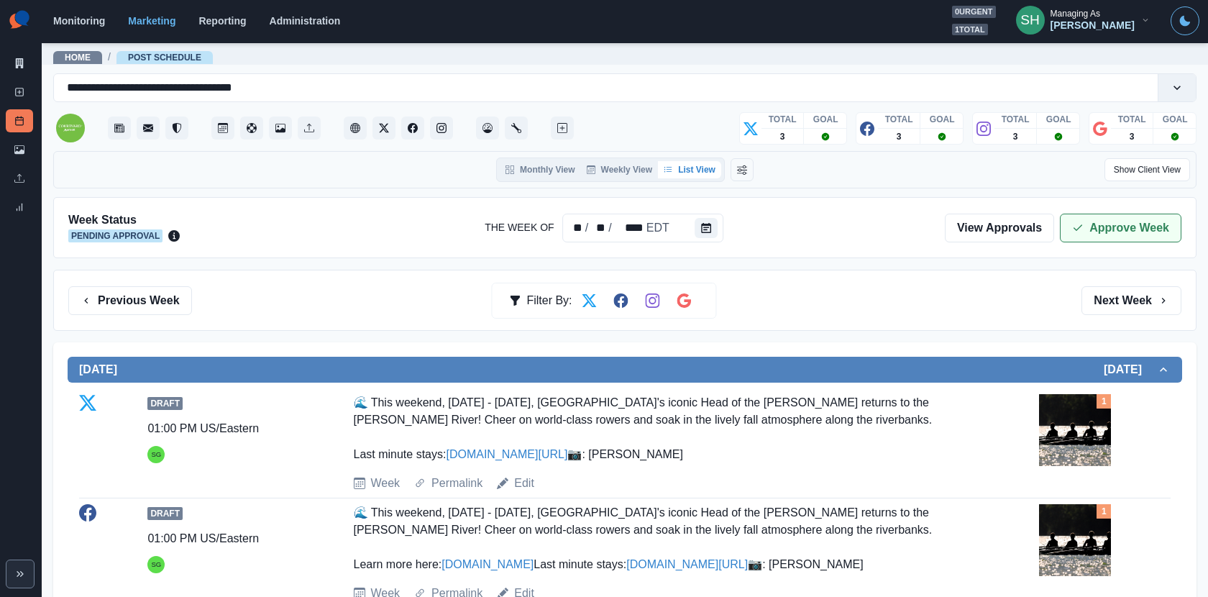
click at [1092, 234] on button "Approve Week" at bounding box center [1120, 227] width 121 height 29
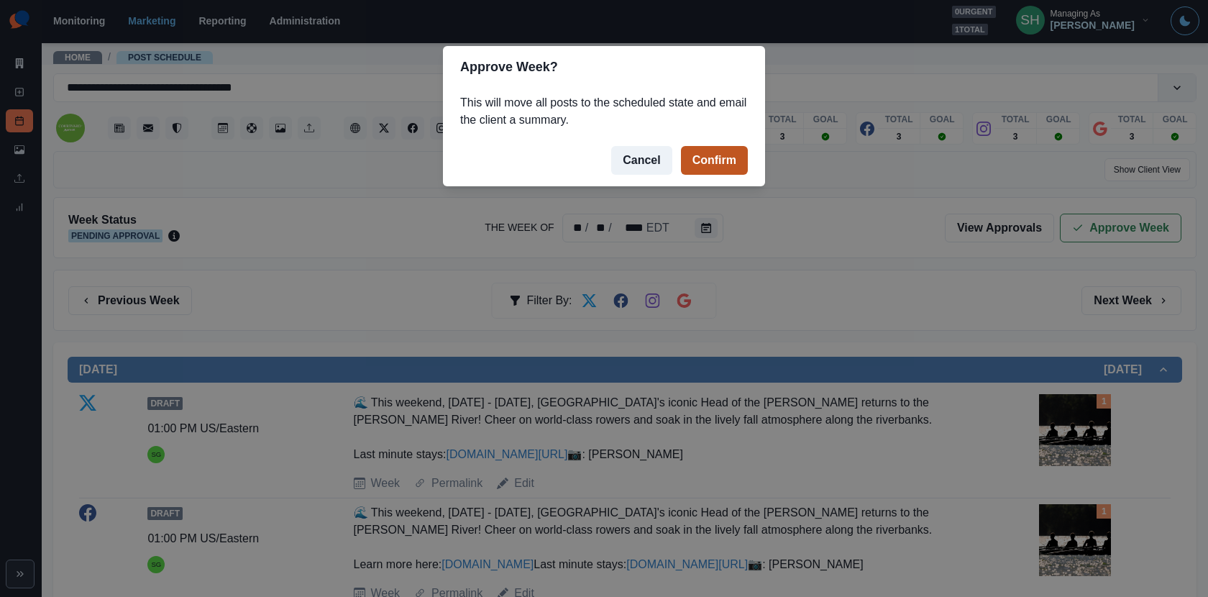
click at [703, 159] on button "Confirm" at bounding box center [714, 160] width 67 height 29
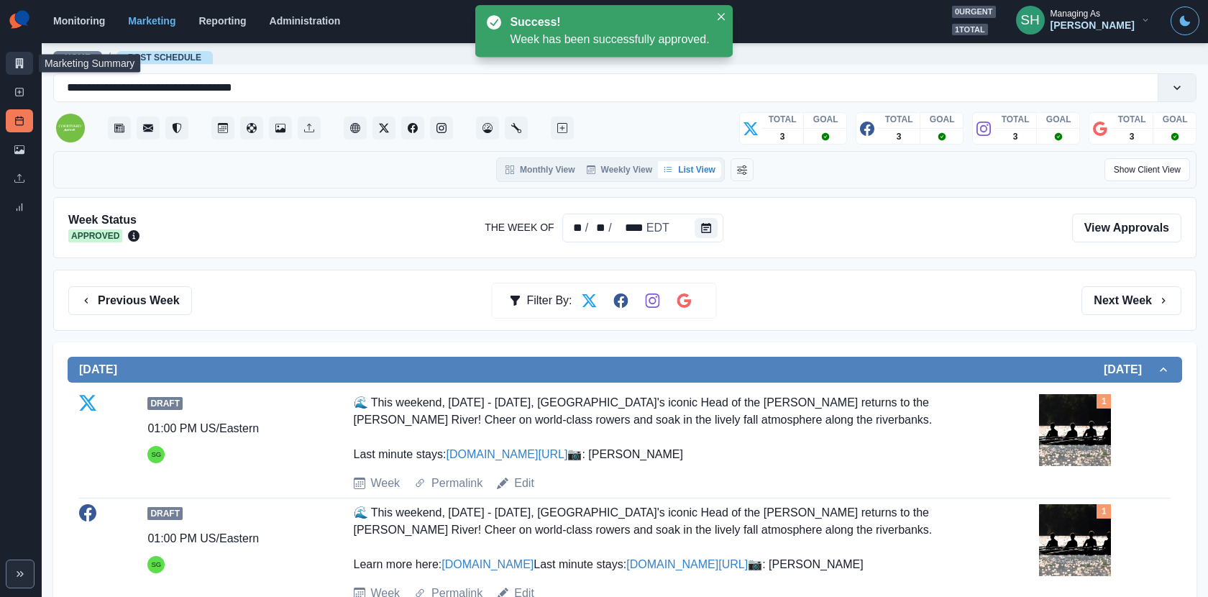
click at [10, 63] on link "Marketing Summary" at bounding box center [19, 63] width 27 height 23
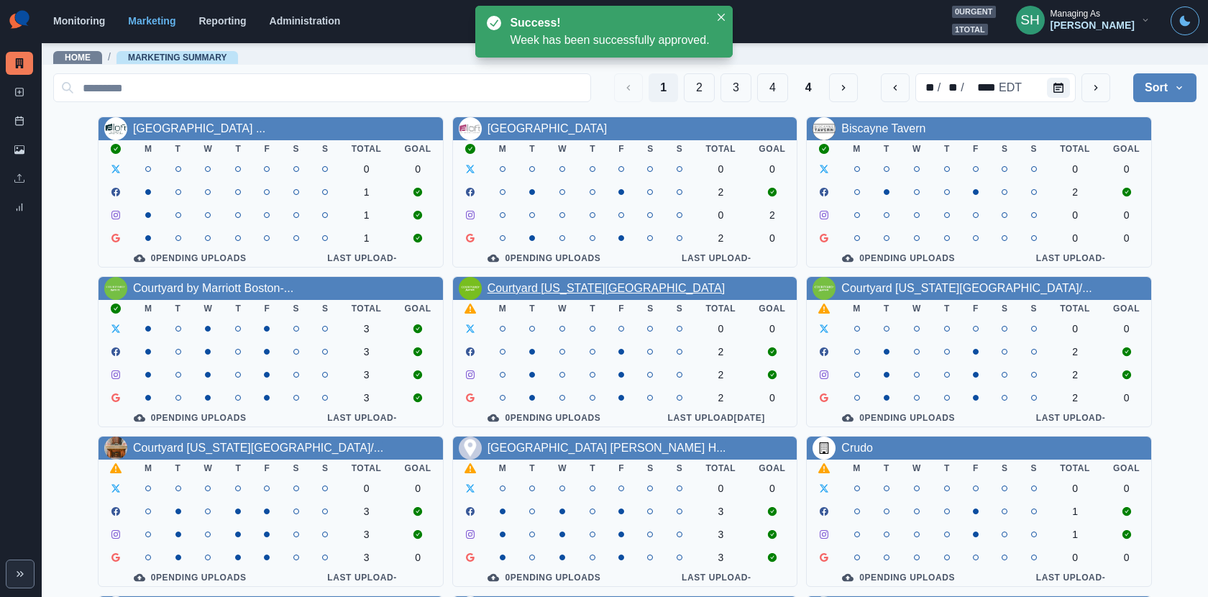
click at [577, 287] on link "Courtyard [US_STATE][GEOGRAPHIC_DATA]" at bounding box center [605, 288] width 237 height 12
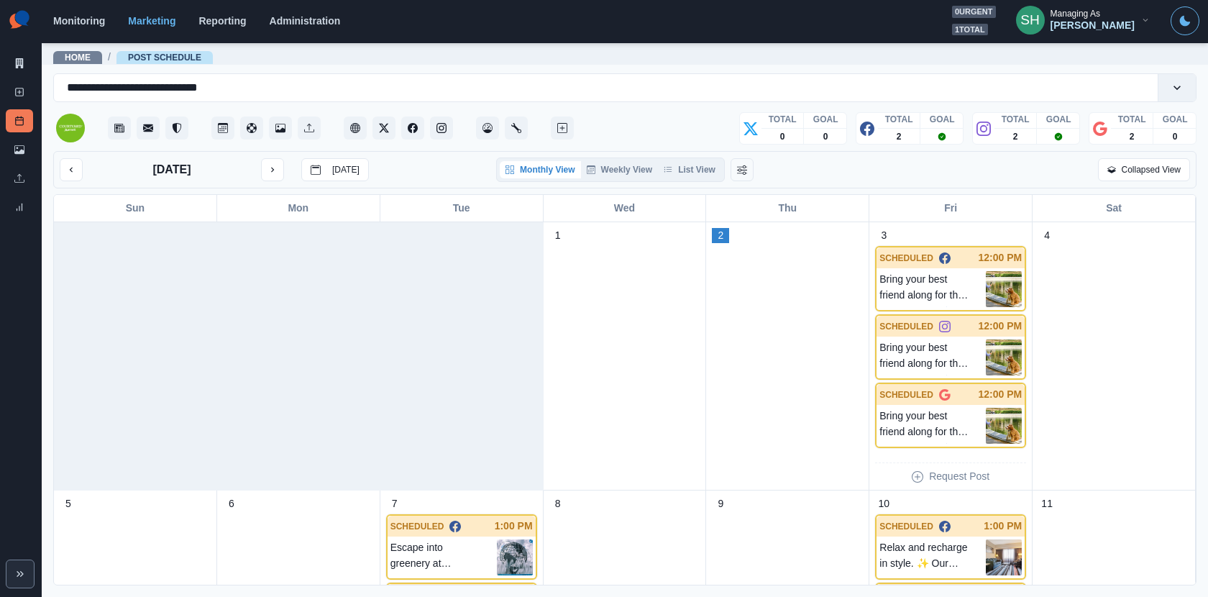
click at [675, 159] on div "Monthly View Weekly View List View" at bounding box center [610, 169] width 229 height 24
click at [679, 171] on button "List View" at bounding box center [689, 169] width 63 height 17
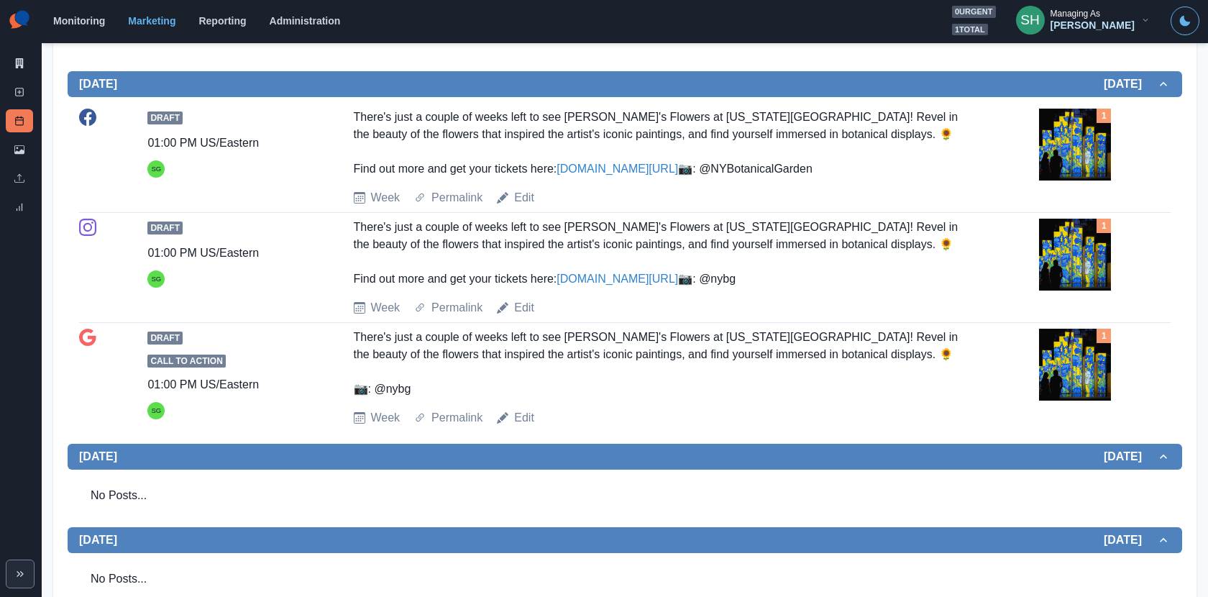
scroll to position [344, 0]
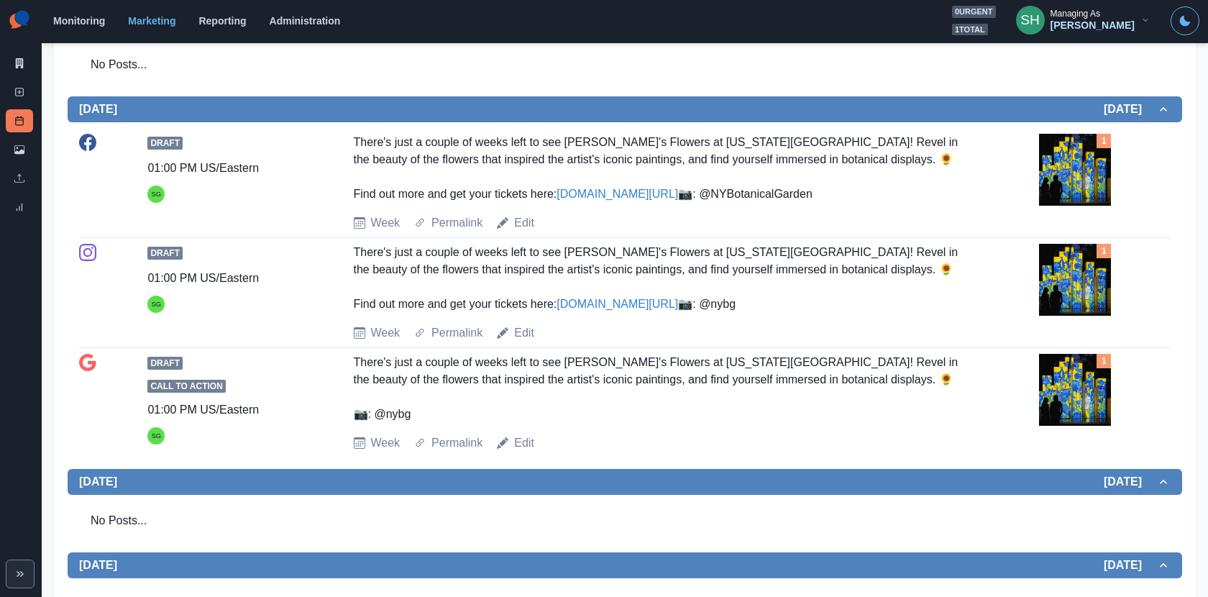
click at [1081, 160] on img at bounding box center [1075, 170] width 72 height 72
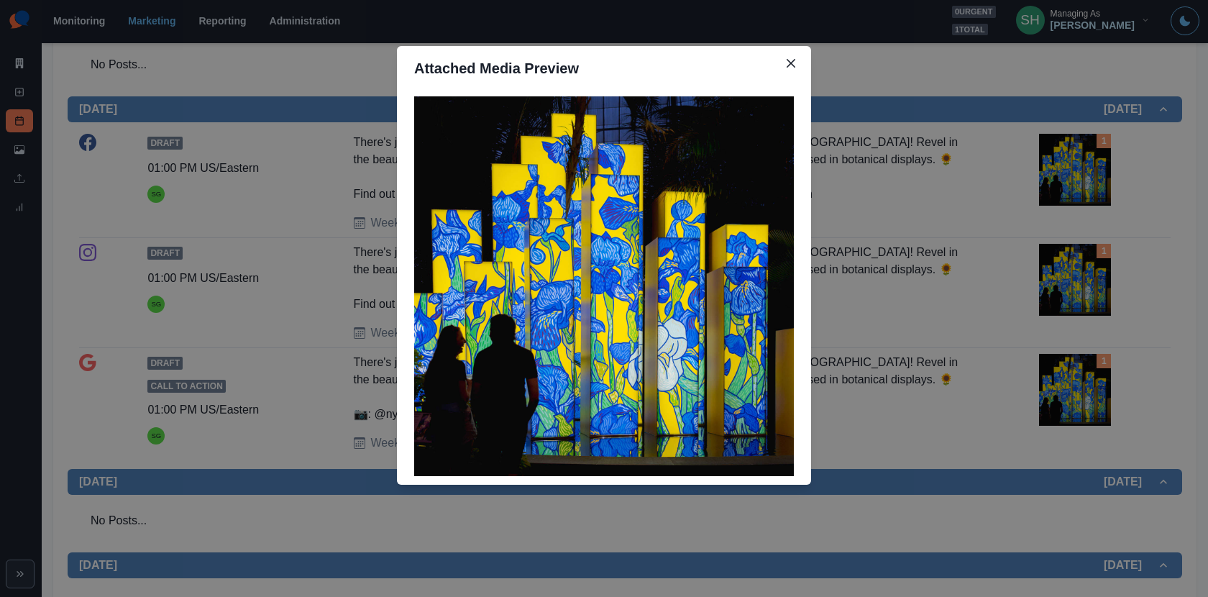
click at [545, 254] on img at bounding box center [604, 286] width 380 height 380
click at [976, 225] on div "Attached Media Preview" at bounding box center [604, 298] width 1208 height 597
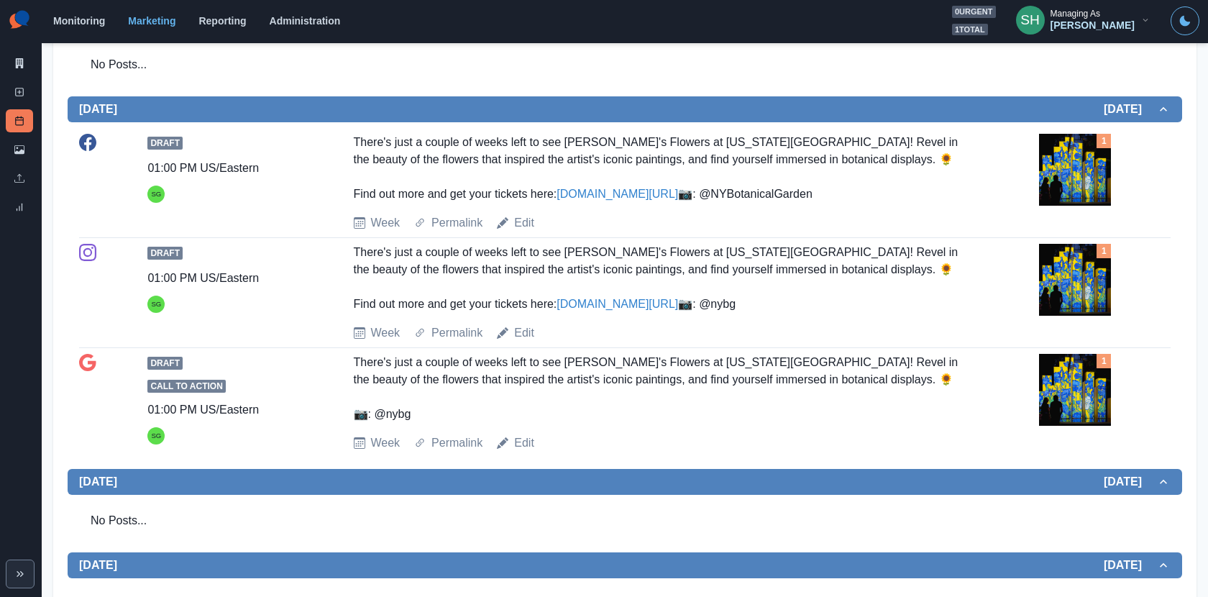
scroll to position [385, 0]
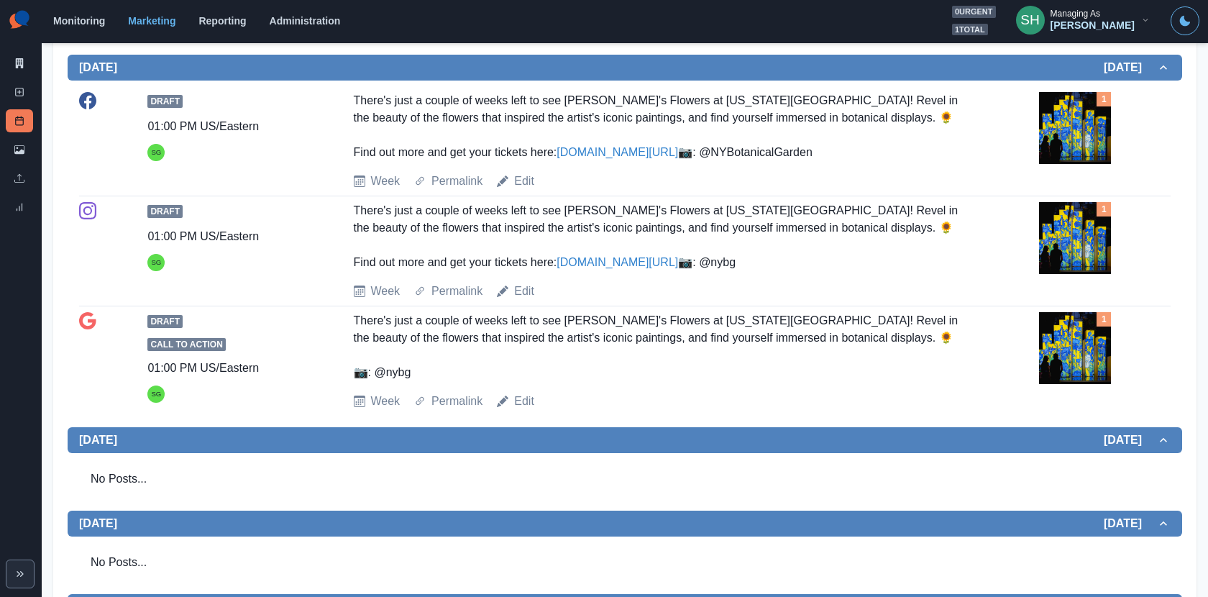
click at [524, 190] on div "Draft 01:00 PM US/Eastern SG There's just a couple of weeks left to see [PERSON…" at bounding box center [624, 141] width 1091 height 98
click at [523, 190] on link "Edit" at bounding box center [524, 181] width 20 height 17
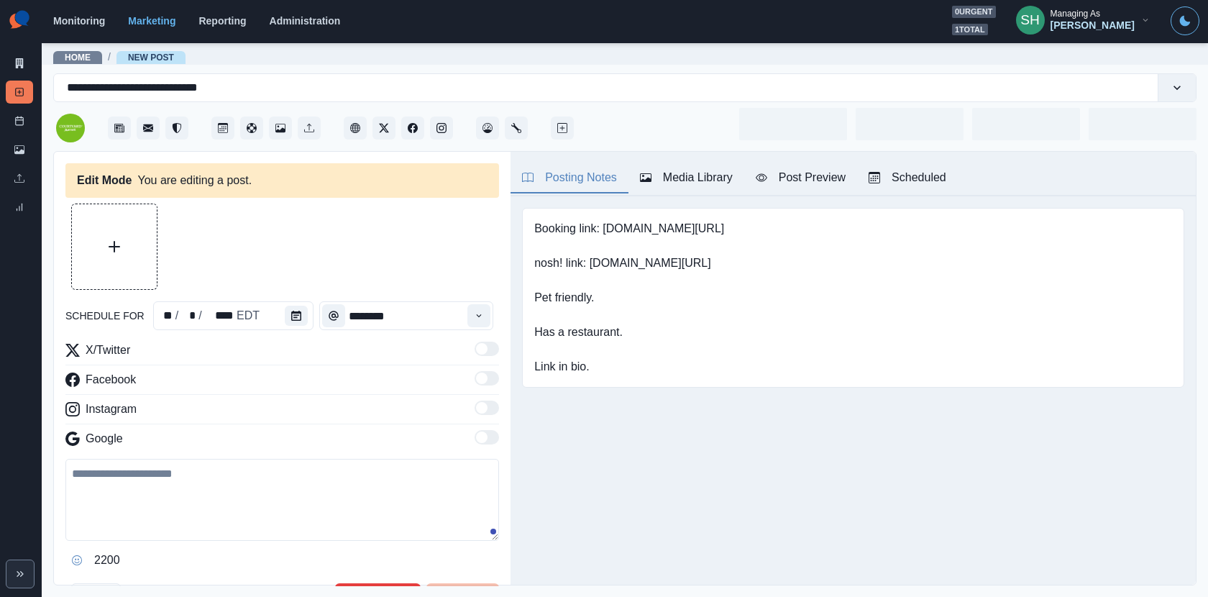
type input "*******"
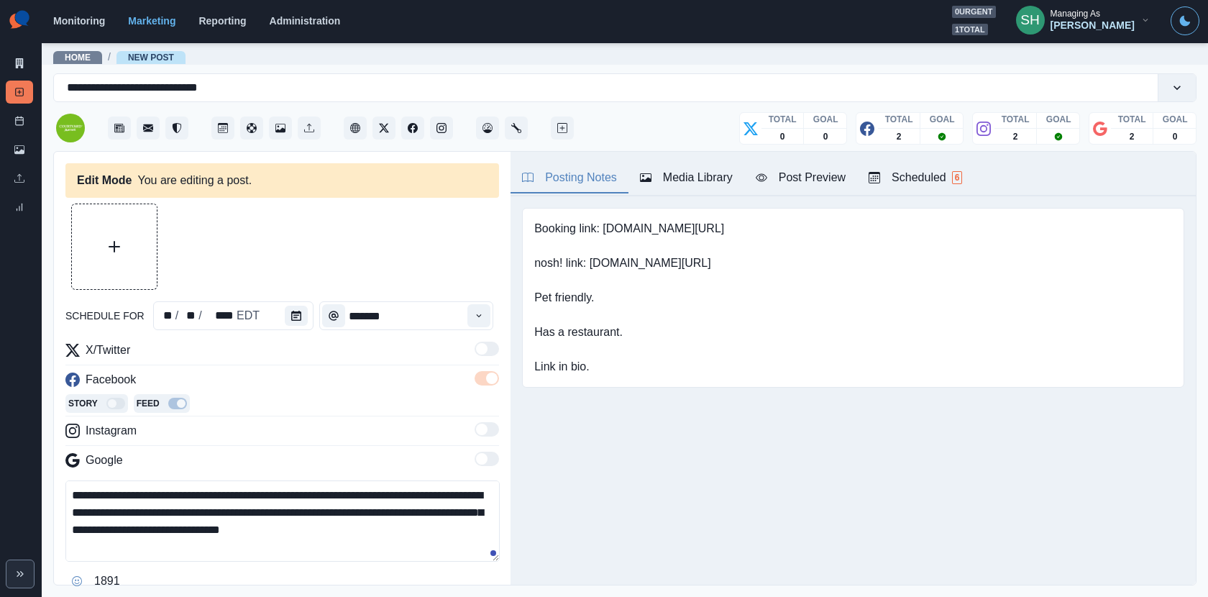
click at [154, 522] on textarea "**********" at bounding box center [282, 520] width 434 height 81
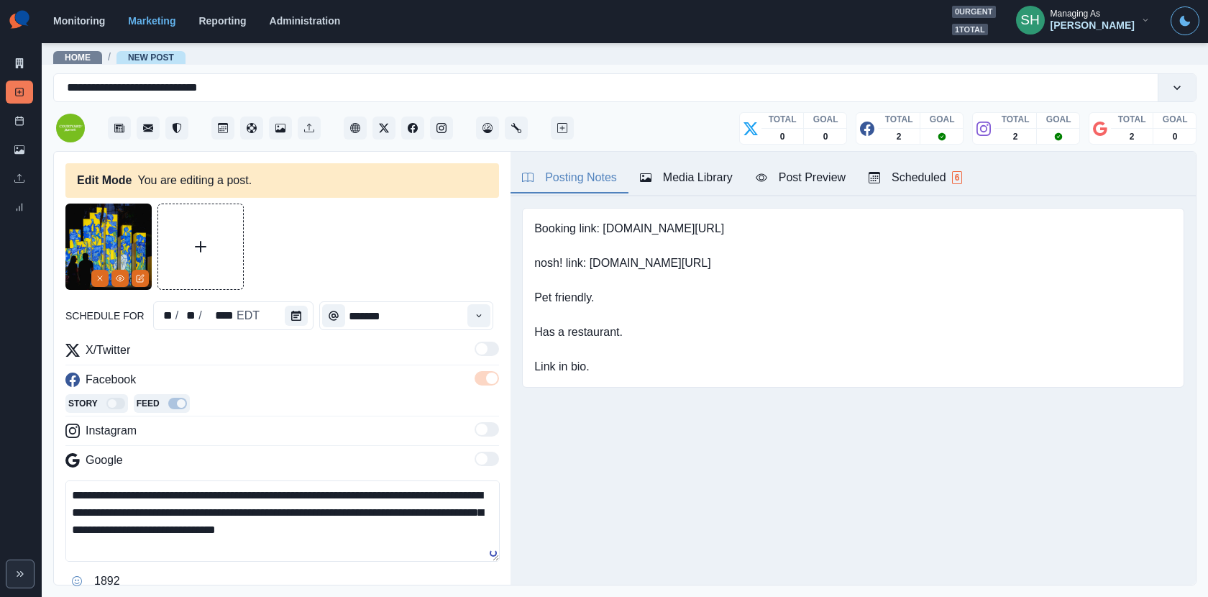
scroll to position [91, 0]
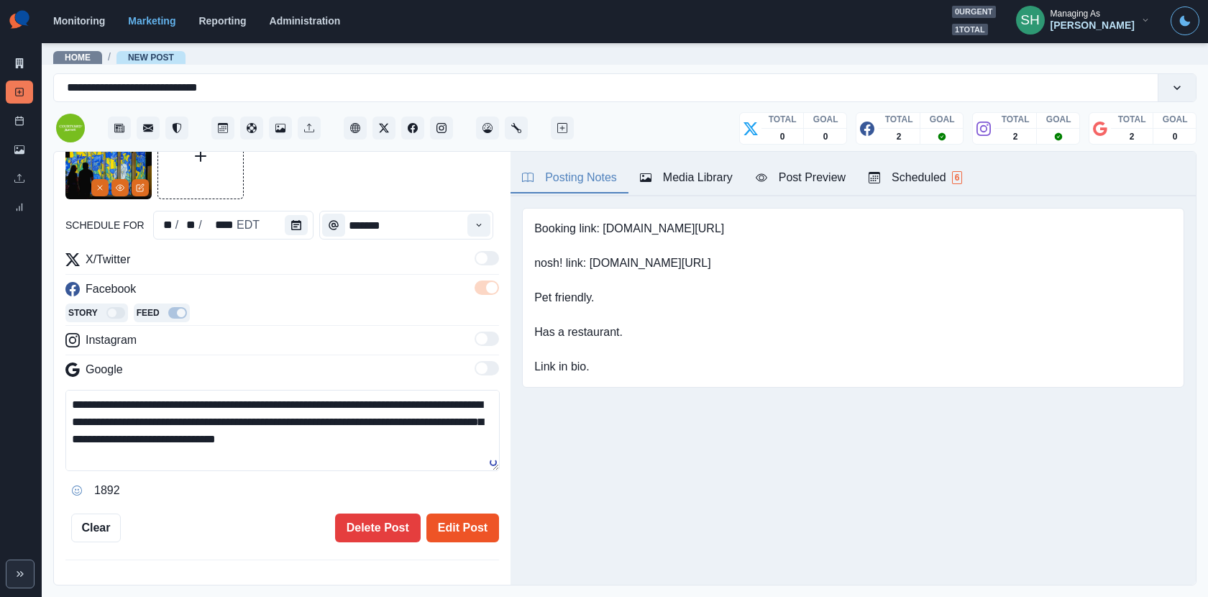
type textarea "**********"
click at [459, 523] on button "Edit Post" at bounding box center [462, 527] width 73 height 29
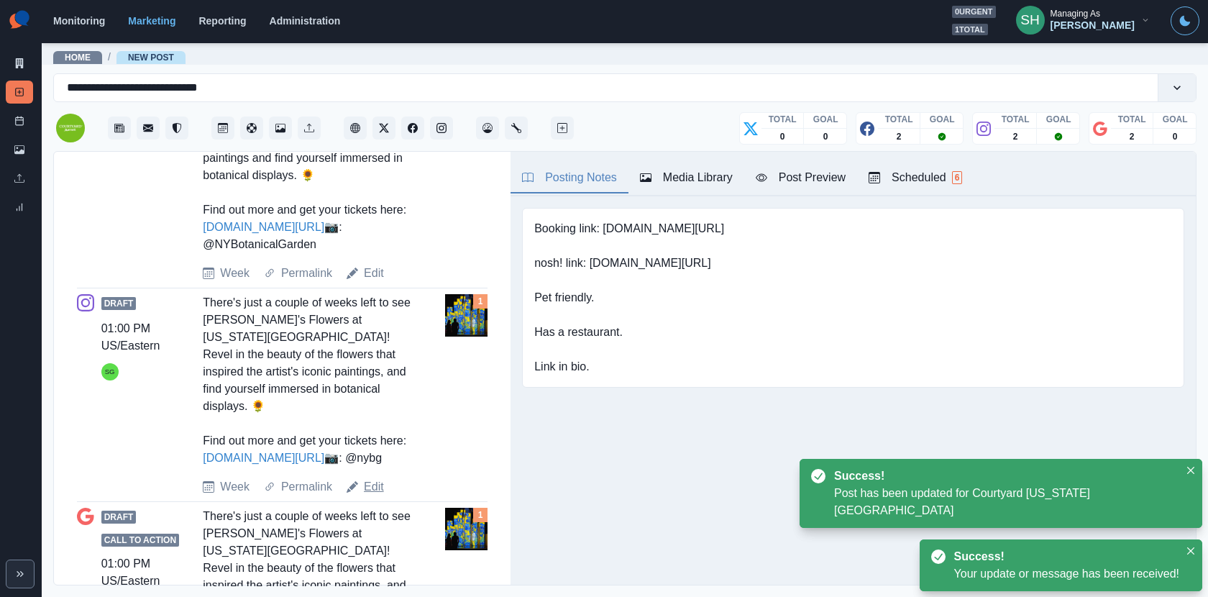
click at [369, 495] on link "Edit" at bounding box center [374, 486] width 20 height 17
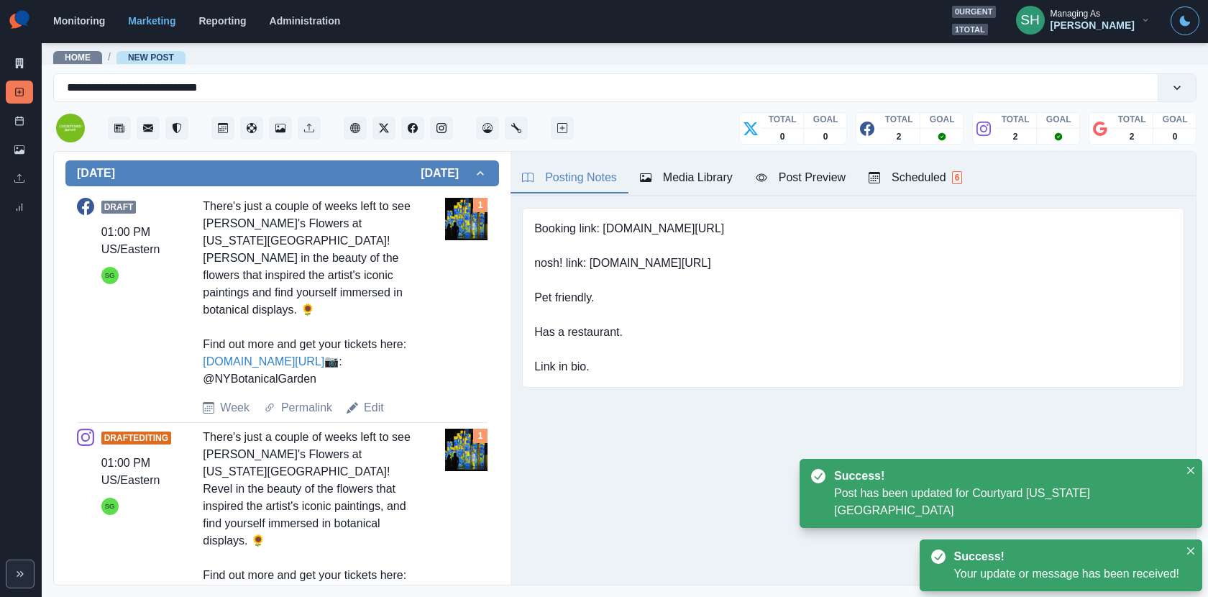
scroll to position [181, 0]
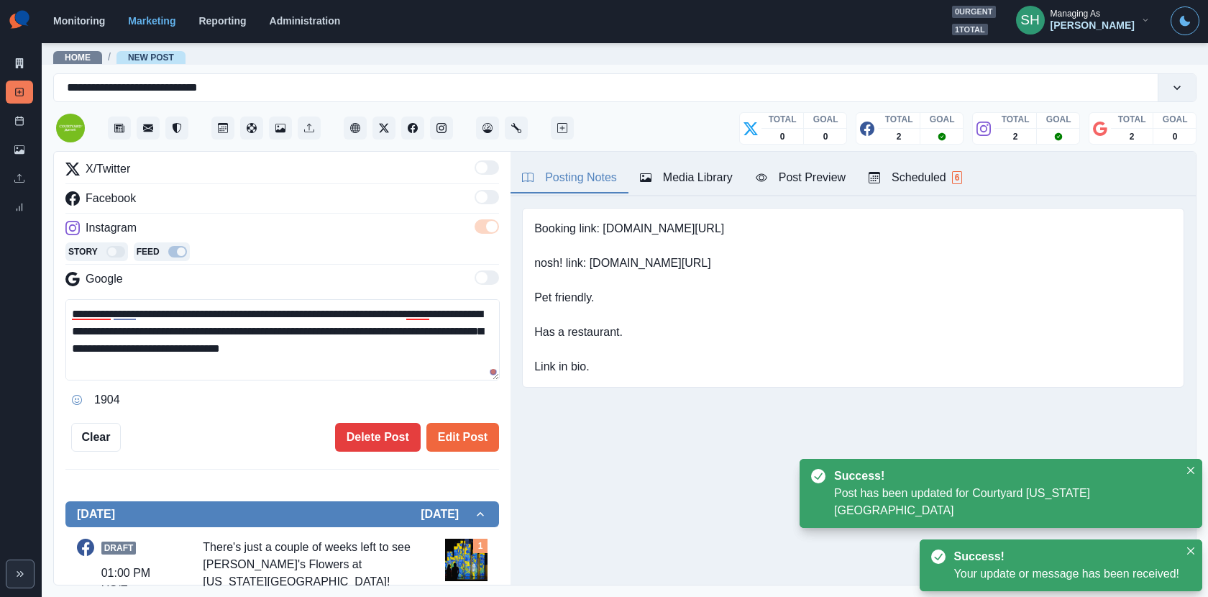
click at [157, 340] on textarea "**********" at bounding box center [282, 339] width 434 height 81
type textarea "**********"
click at [455, 431] on button "Edit Post" at bounding box center [462, 437] width 73 height 29
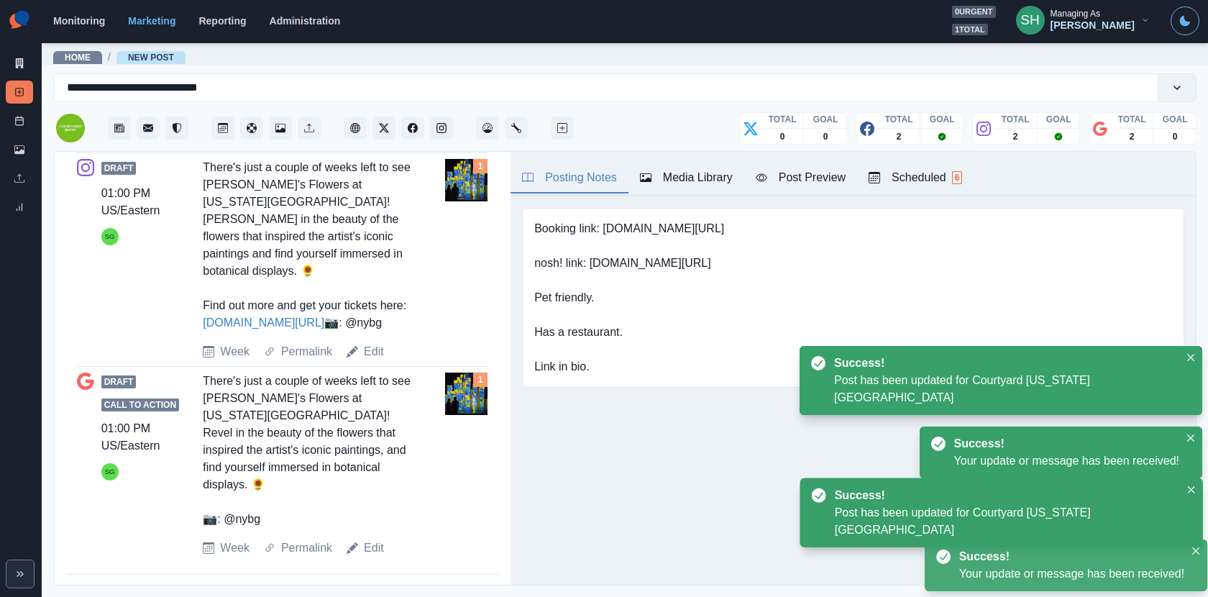
scroll to position [781, 0]
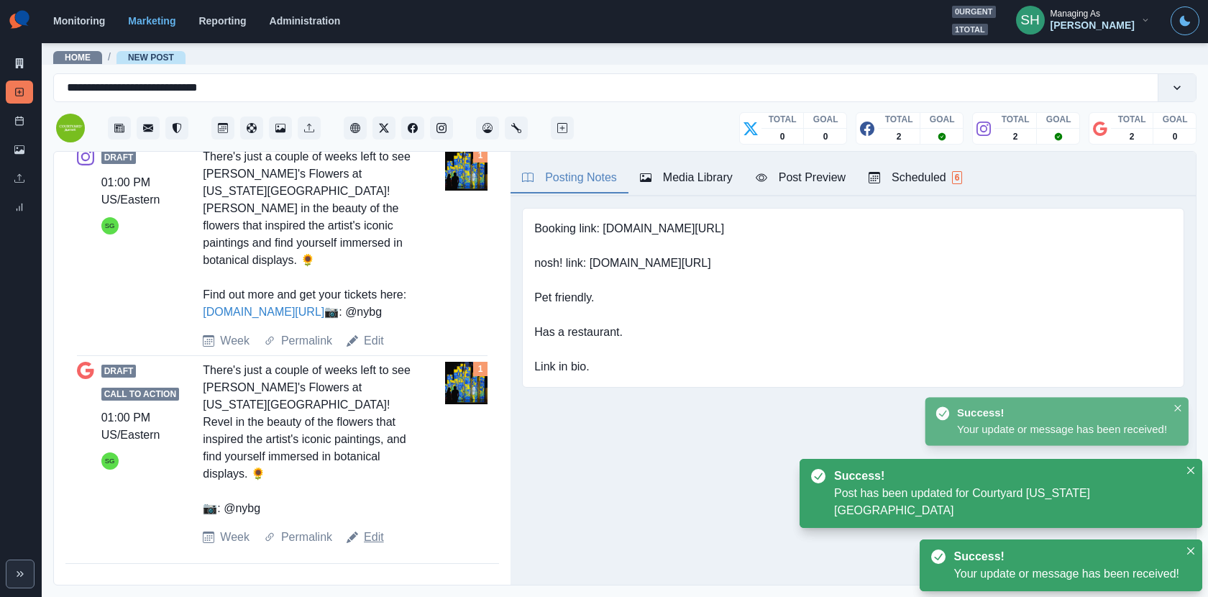
click at [370, 530] on link "Edit" at bounding box center [374, 536] width 20 height 17
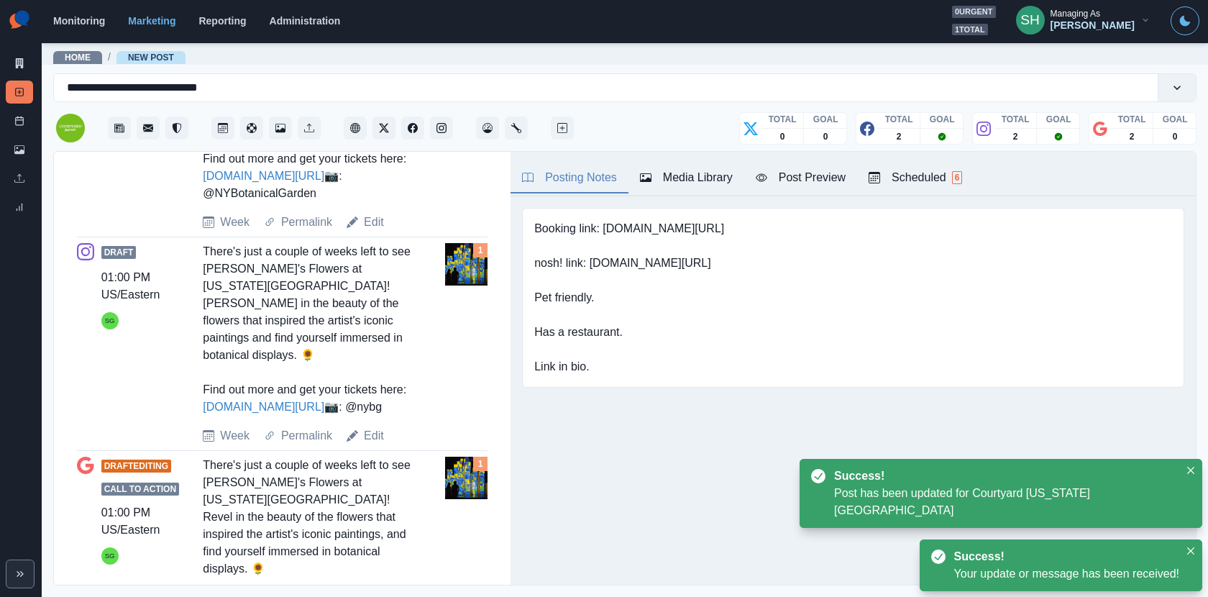
scroll to position [209, 0]
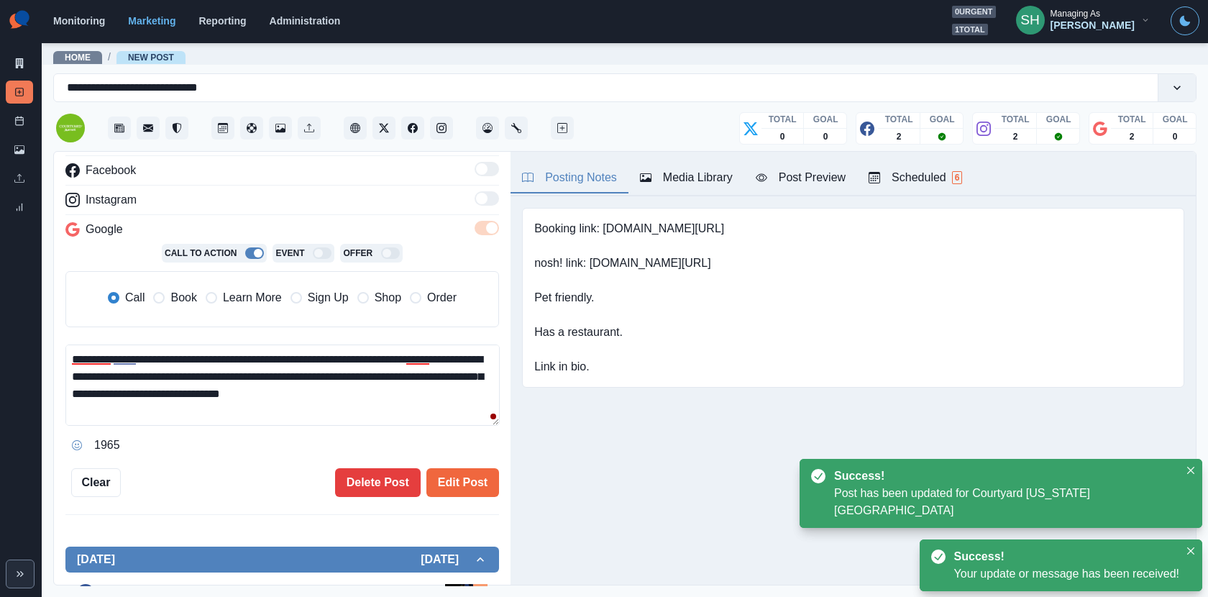
click at [155, 385] on textarea "**********" at bounding box center [282, 384] width 434 height 81
type textarea "**********"
click at [210, 292] on span at bounding box center [212, 298] width 12 height 12
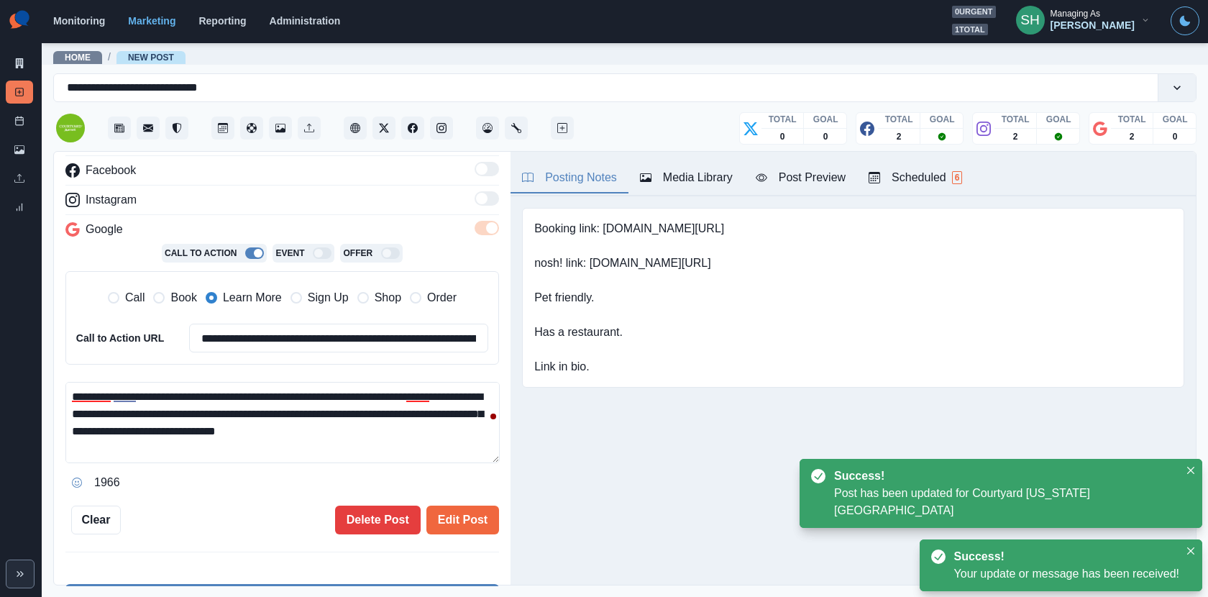
scroll to position [446, 0]
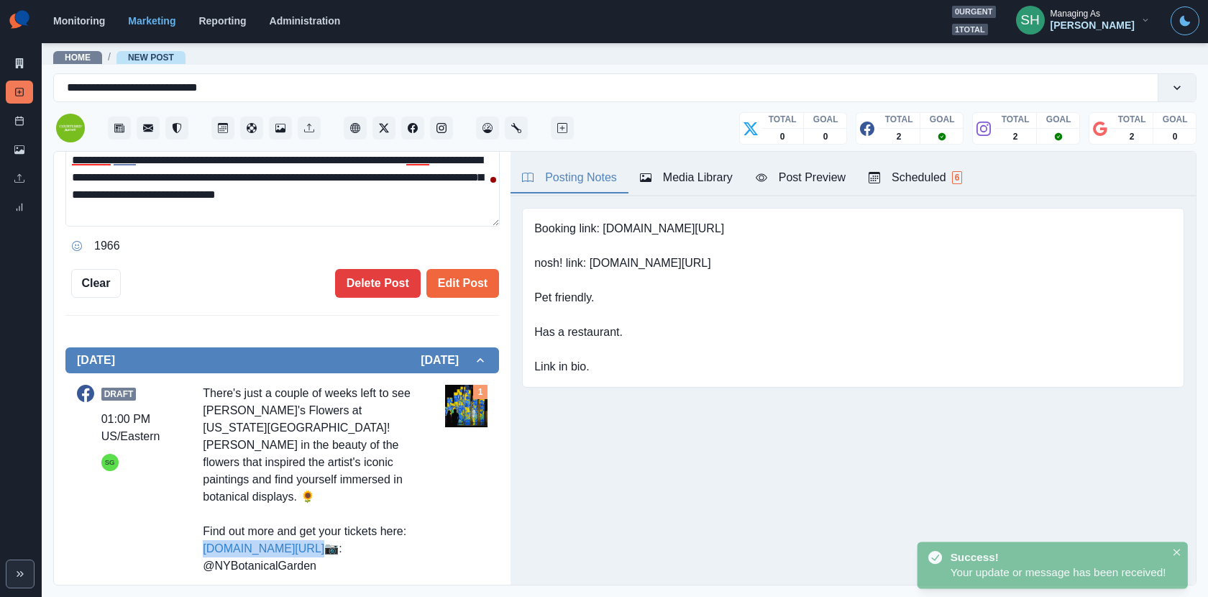
drag, startPoint x: 279, startPoint y: 530, endPoint x: 198, endPoint y: 531, distance: 80.5
click at [198, 531] on div "Draft 01:00 PM US/Eastern SG There's just a couple of weeks left to see [PERSON…" at bounding box center [282, 494] width 410 height 219
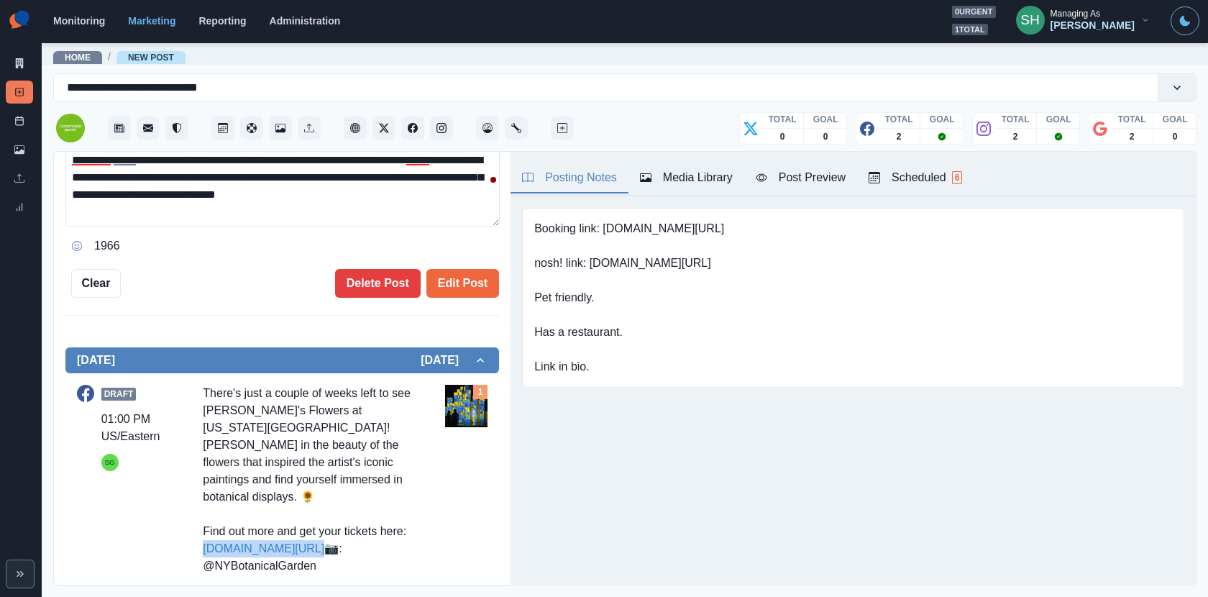
copy link "[DOMAIN_NAME][URL]"
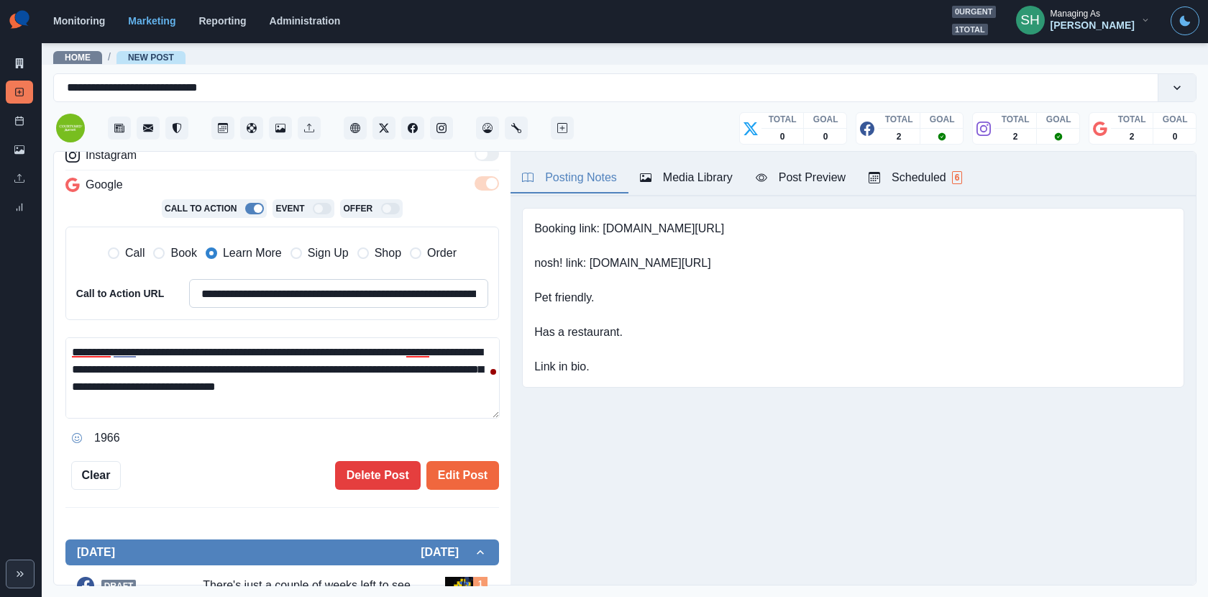
click at [277, 291] on input "**********" at bounding box center [338, 293] width 299 height 29
paste input
type input "**********"
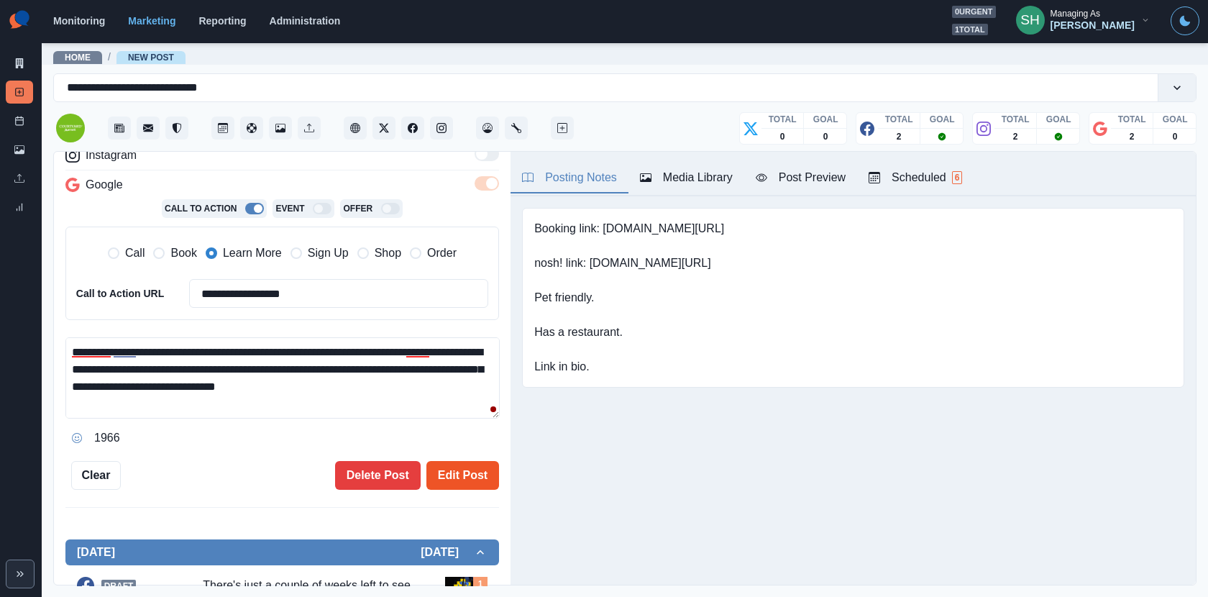
click at [445, 466] on button "Edit Post" at bounding box center [462, 475] width 73 height 29
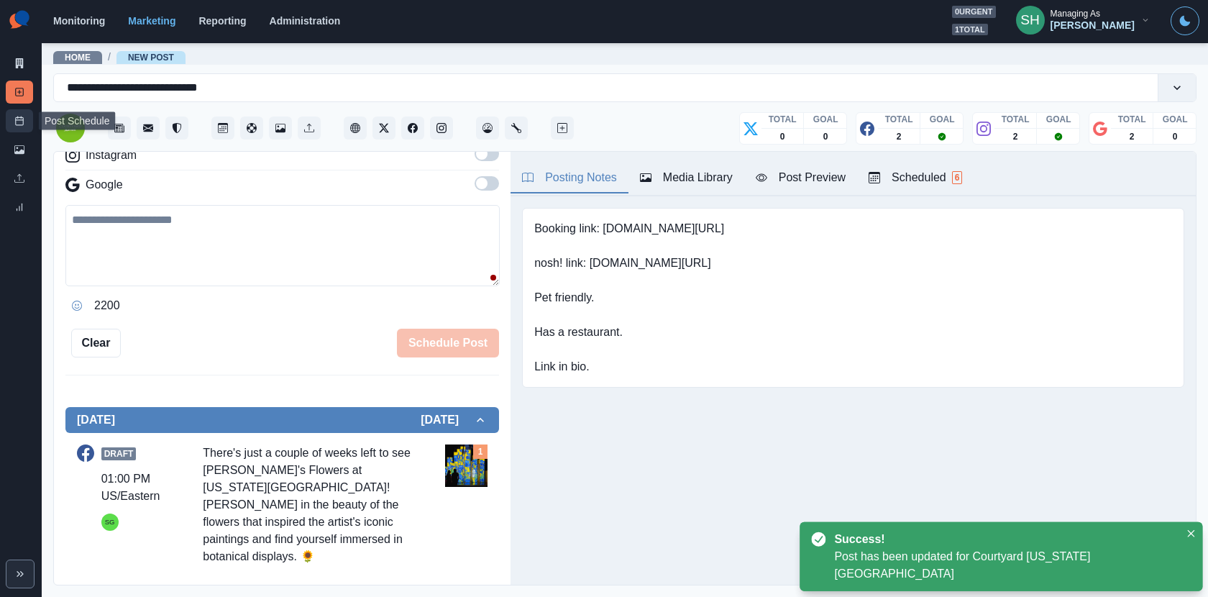
click at [17, 113] on link "Post Schedule" at bounding box center [19, 120] width 27 height 23
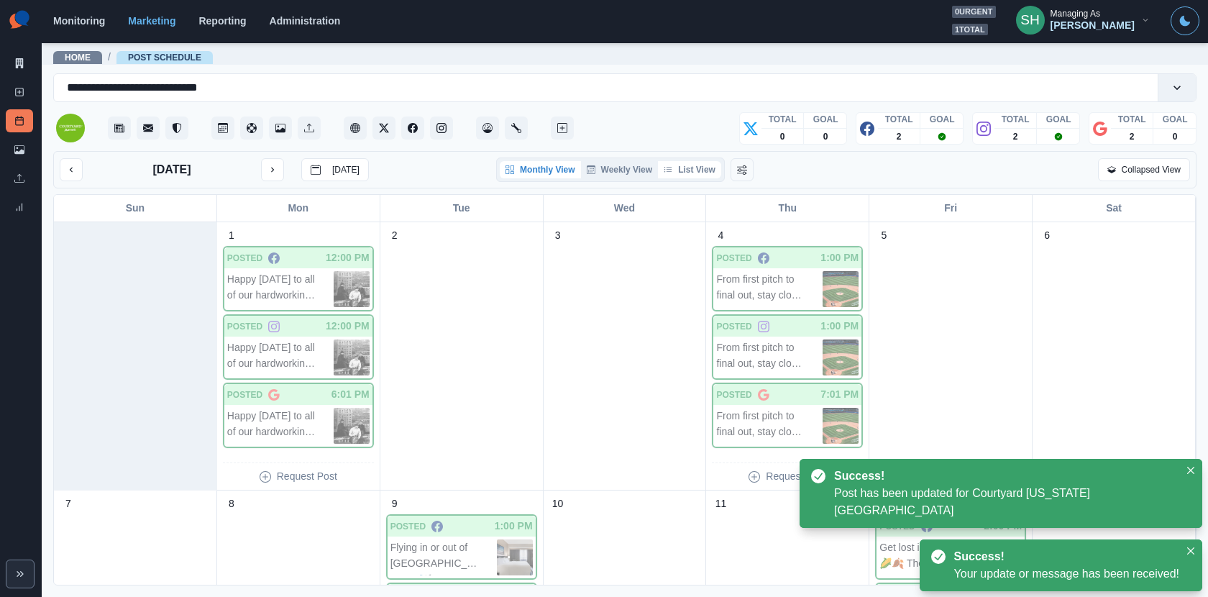
click at [694, 167] on button "List View" at bounding box center [689, 169] width 63 height 17
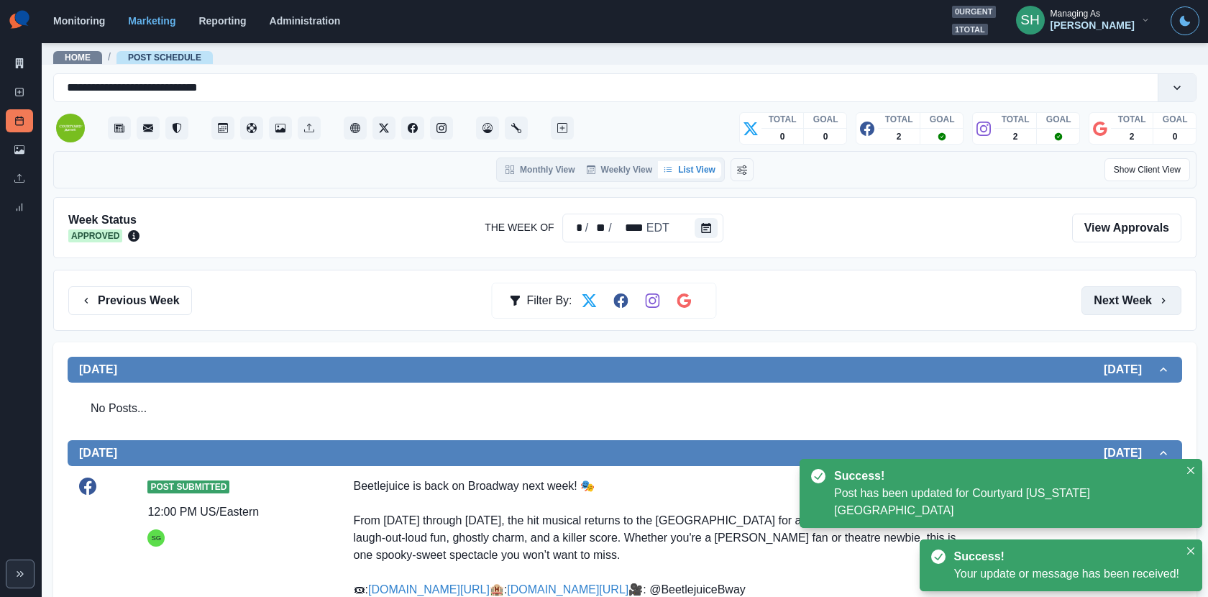
click at [1096, 303] on button "Next Week" at bounding box center [1131, 300] width 100 height 29
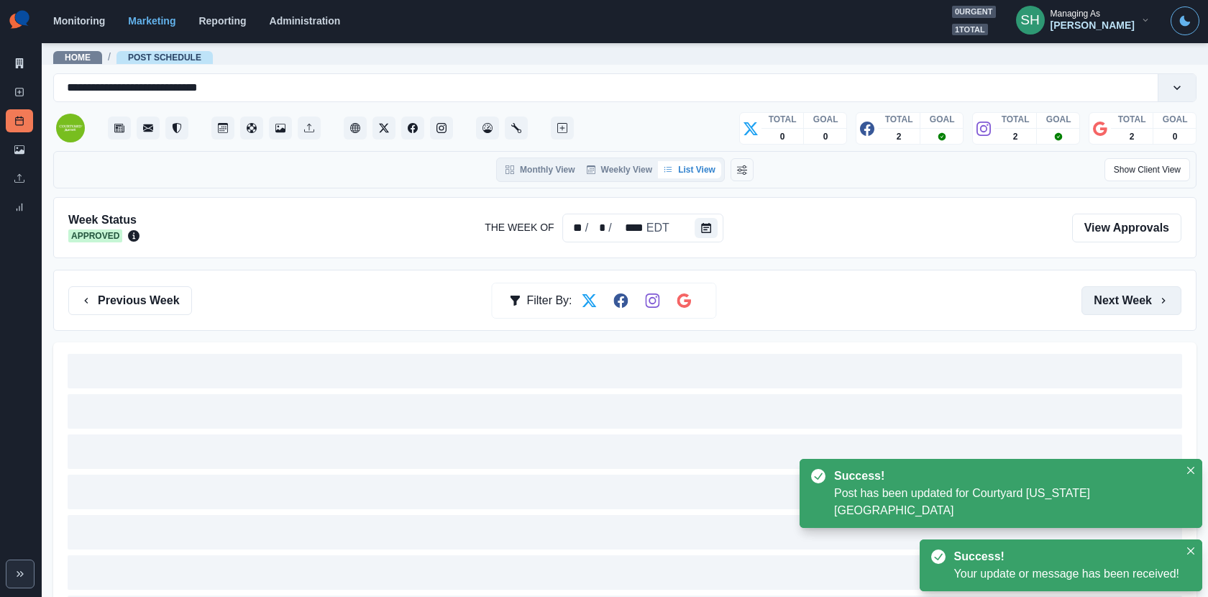
click at [1096, 303] on button "Next Week" at bounding box center [1131, 300] width 100 height 29
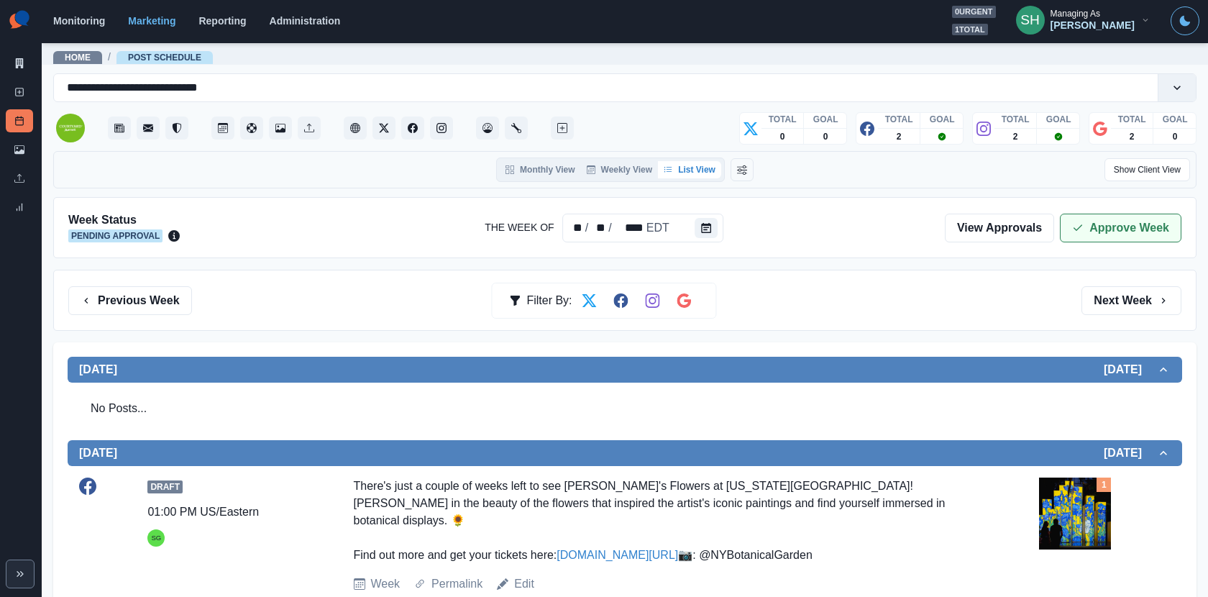
click at [1085, 232] on button "Approve Week" at bounding box center [1120, 227] width 121 height 29
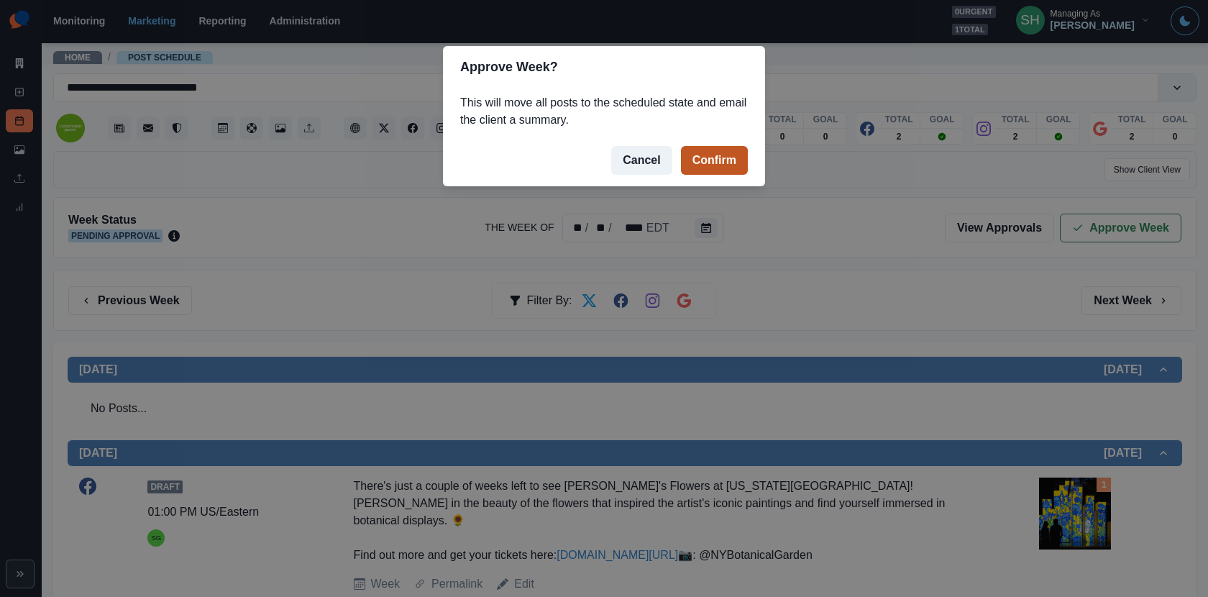
click at [707, 158] on button "Confirm" at bounding box center [714, 160] width 67 height 29
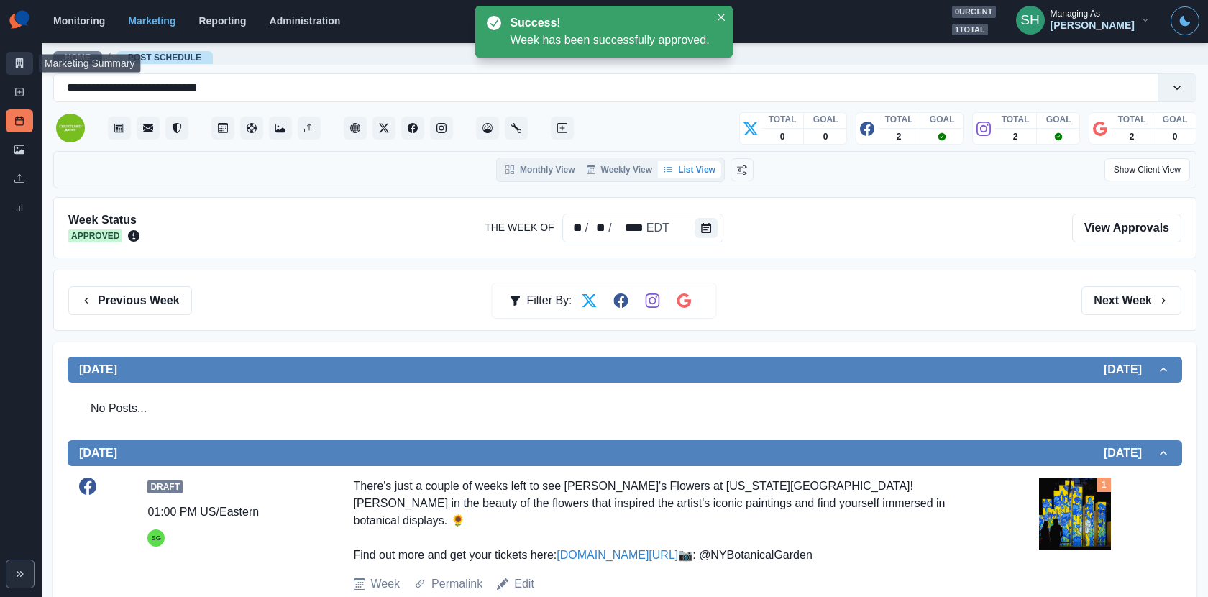
click at [21, 58] on icon at bounding box center [20, 63] width 8 height 10
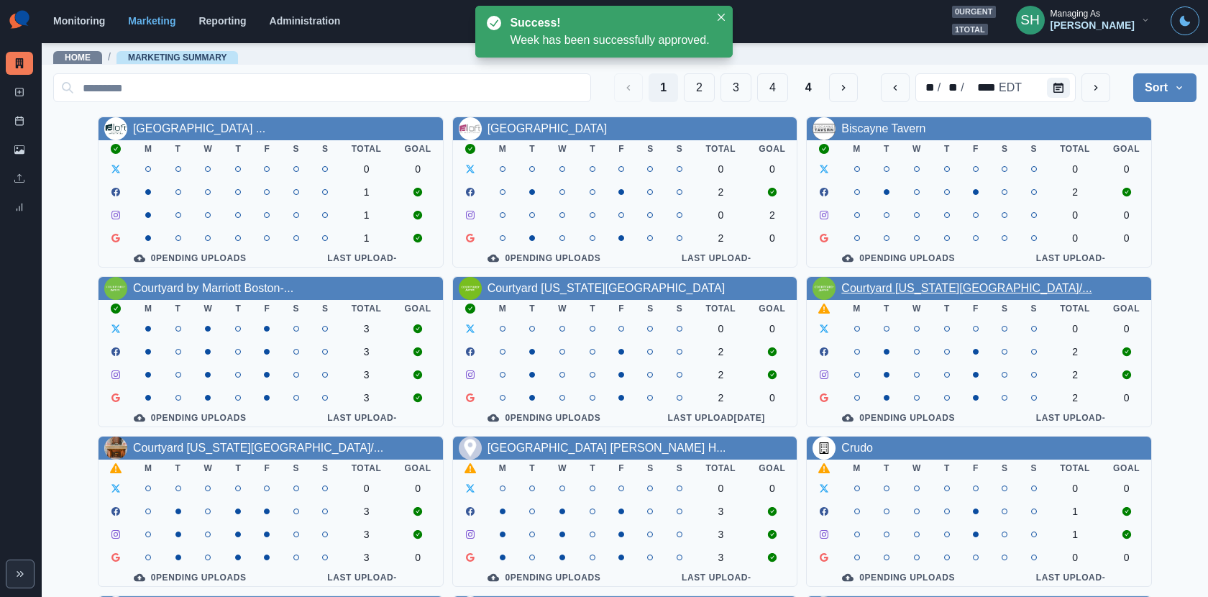
click at [851, 288] on link "Courtyard [US_STATE][GEOGRAPHIC_DATA]/..." at bounding box center [966, 288] width 250 height 12
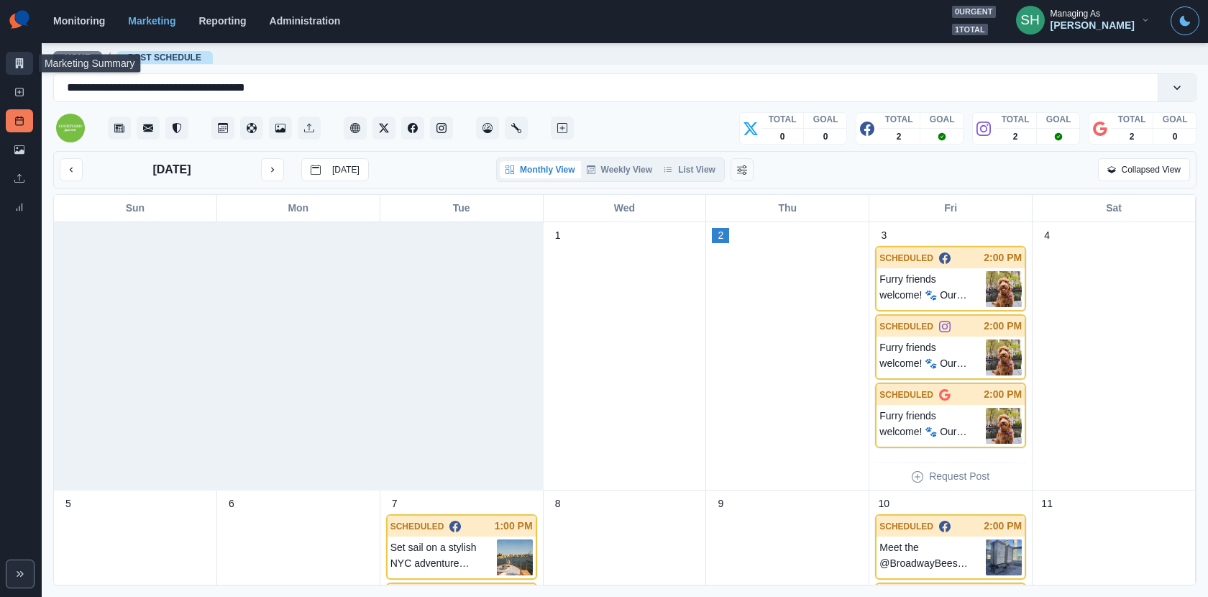
click at [17, 58] on icon at bounding box center [19, 63] width 10 height 10
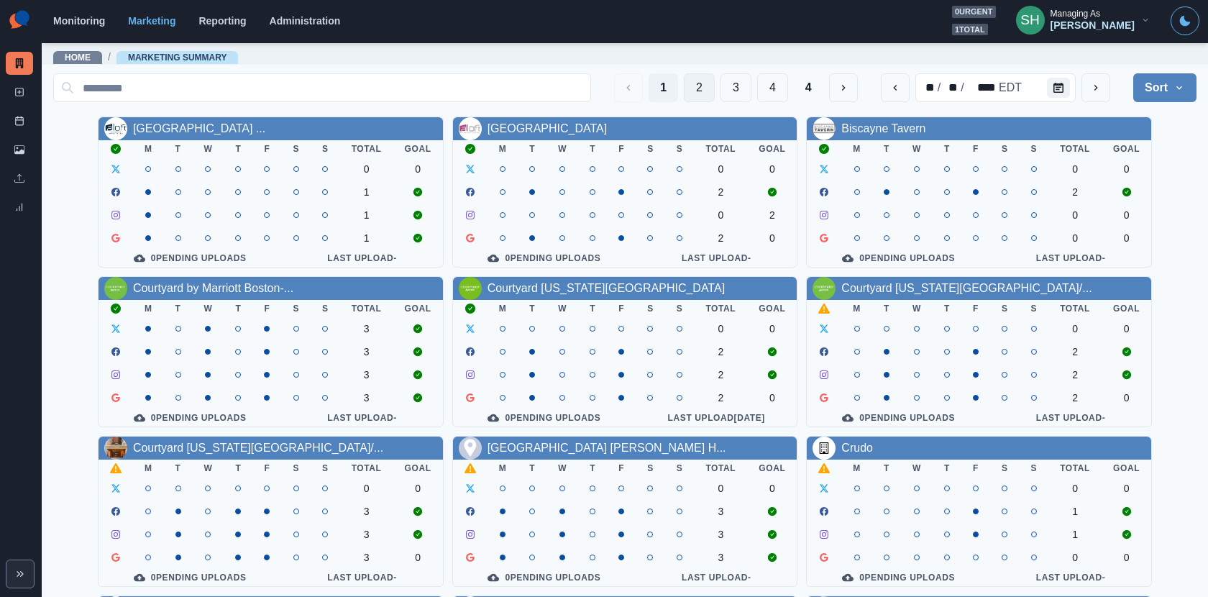
click at [707, 78] on button "2" at bounding box center [699, 87] width 31 height 29
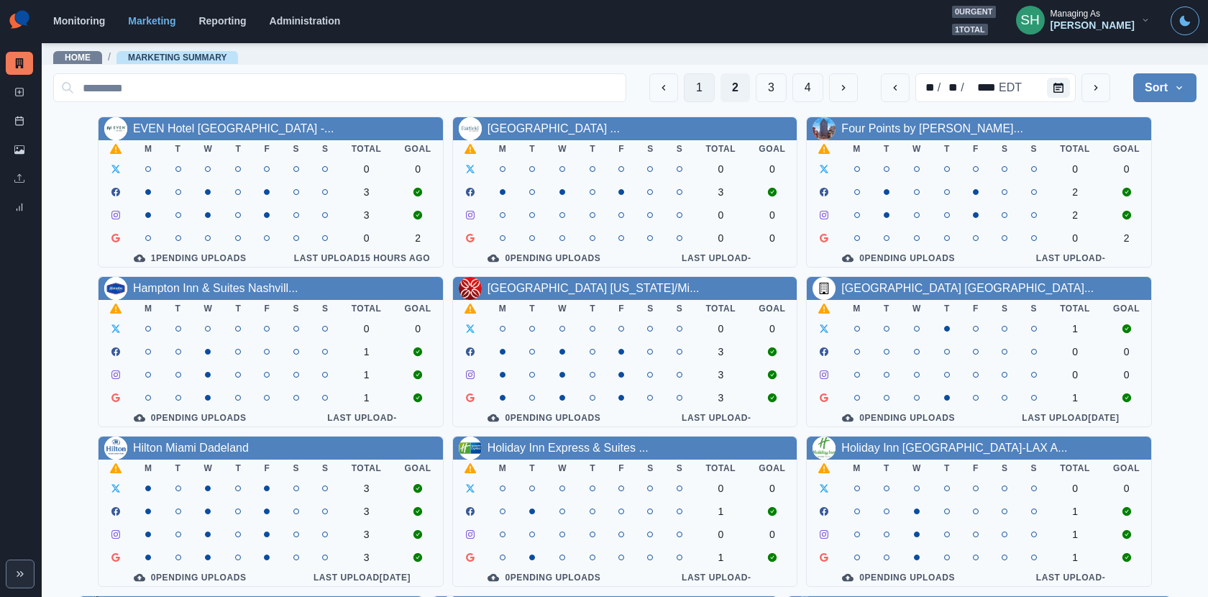
click at [701, 87] on button "1" at bounding box center [699, 87] width 31 height 29
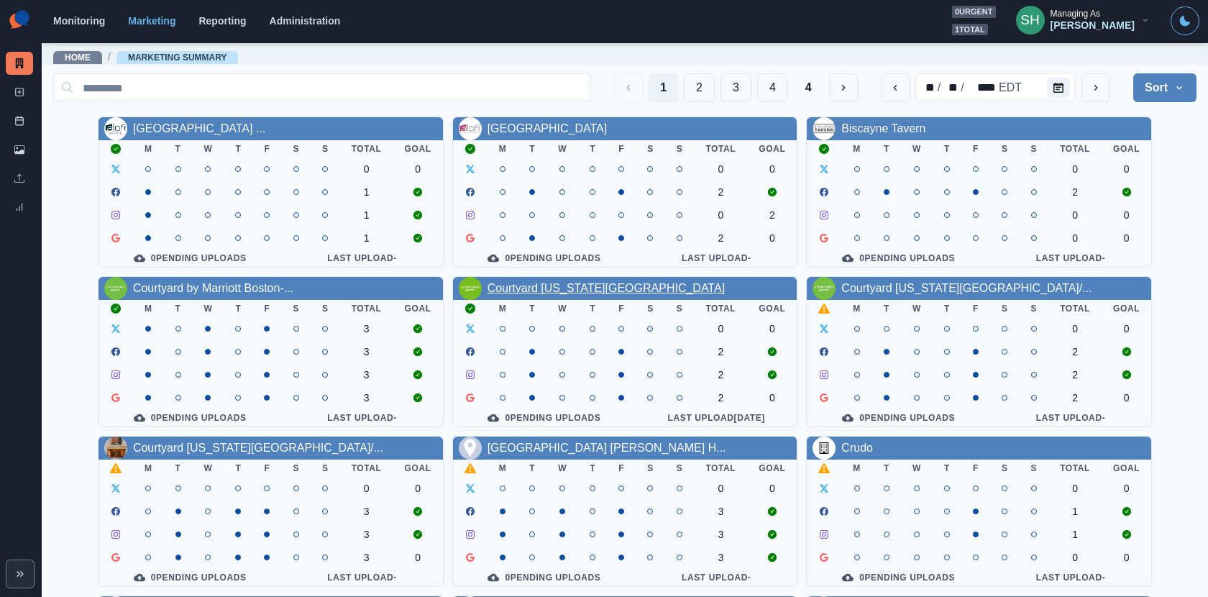
click at [603, 290] on link "Courtyard [US_STATE][GEOGRAPHIC_DATA]" at bounding box center [605, 288] width 237 height 12
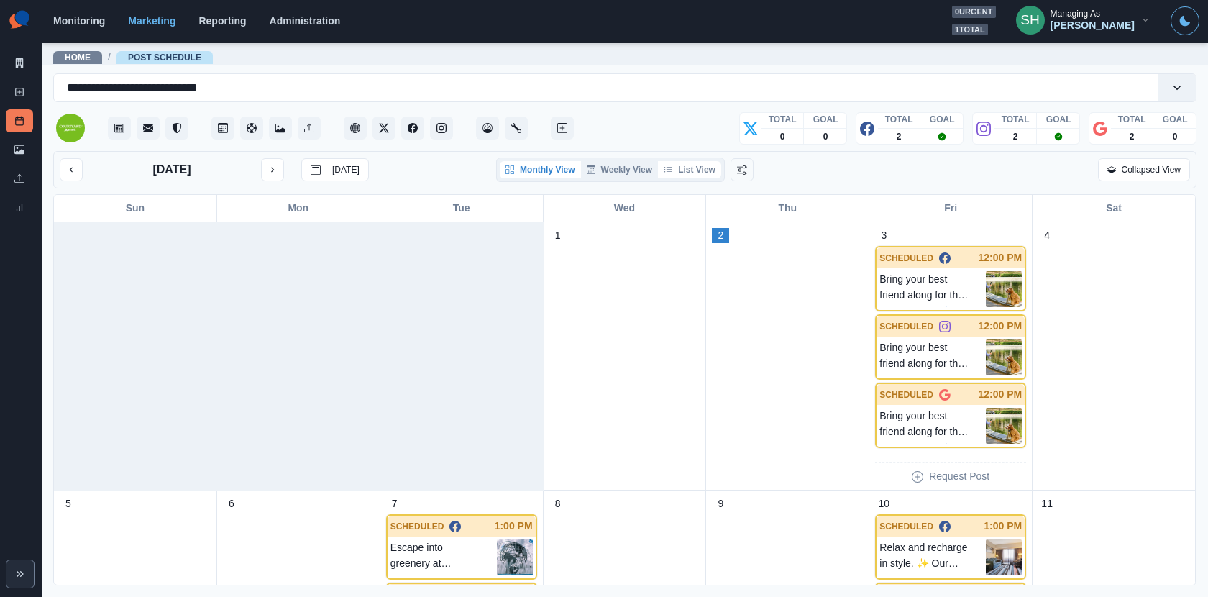
click at [678, 172] on button "List View" at bounding box center [689, 169] width 63 height 17
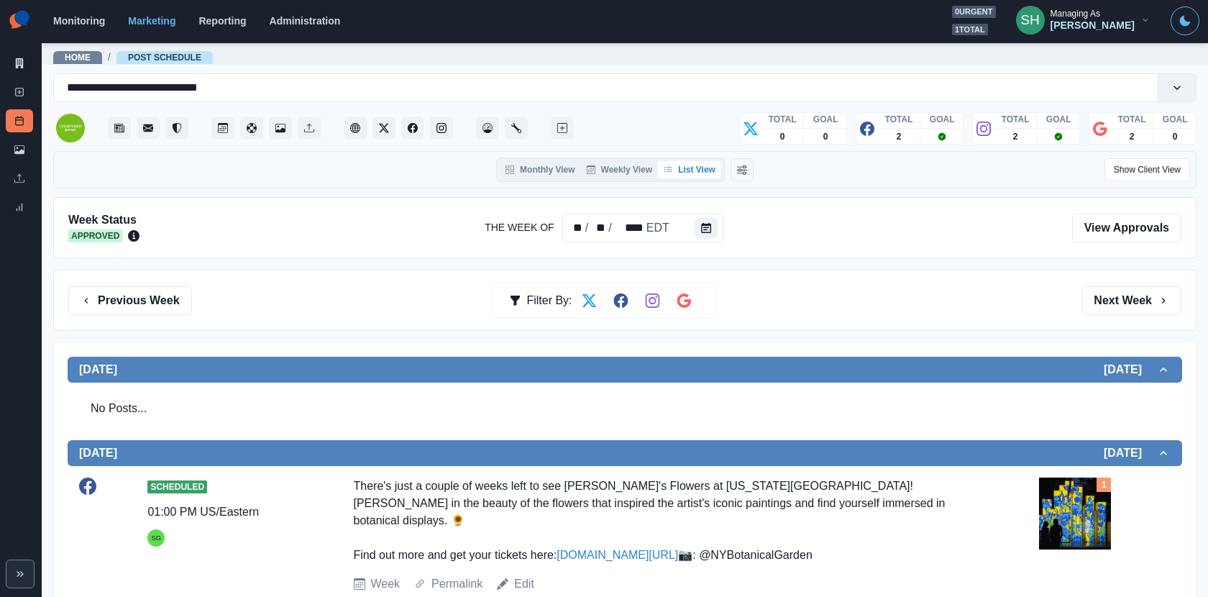
click at [17, 50] on div "Marketing Summary New Post Post Schedule Media Library Uploads Review Summary" at bounding box center [21, 112] width 42 height 224
click at [17, 54] on link "Marketing Summary" at bounding box center [19, 63] width 27 height 23
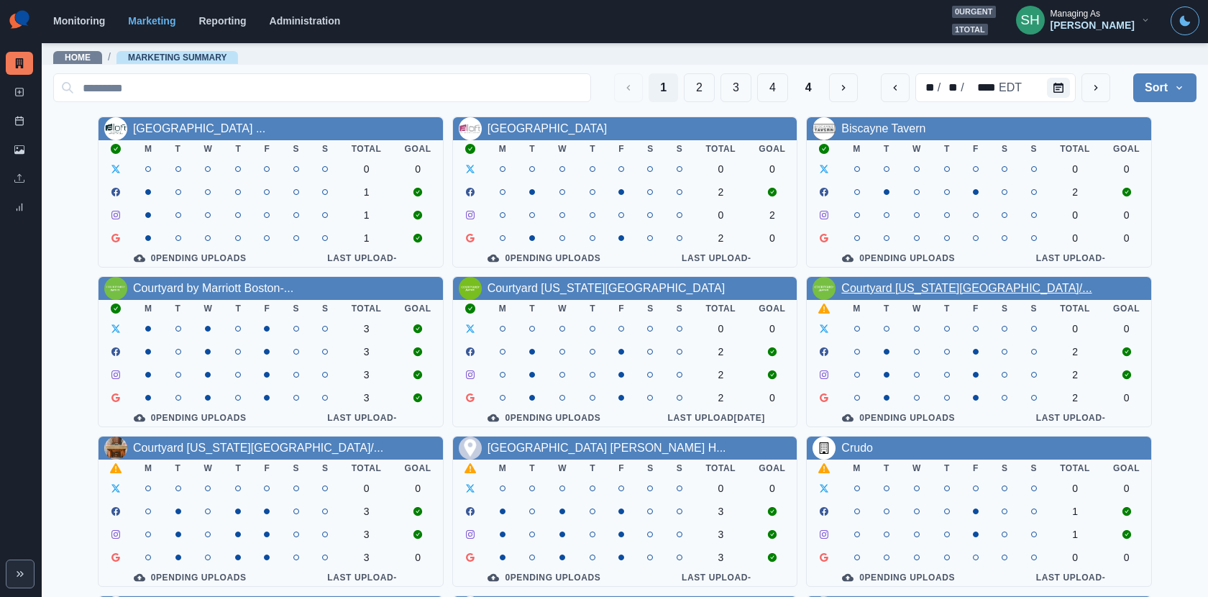
click at [887, 284] on link "Courtyard [US_STATE][GEOGRAPHIC_DATA]/..." at bounding box center [966, 288] width 250 height 12
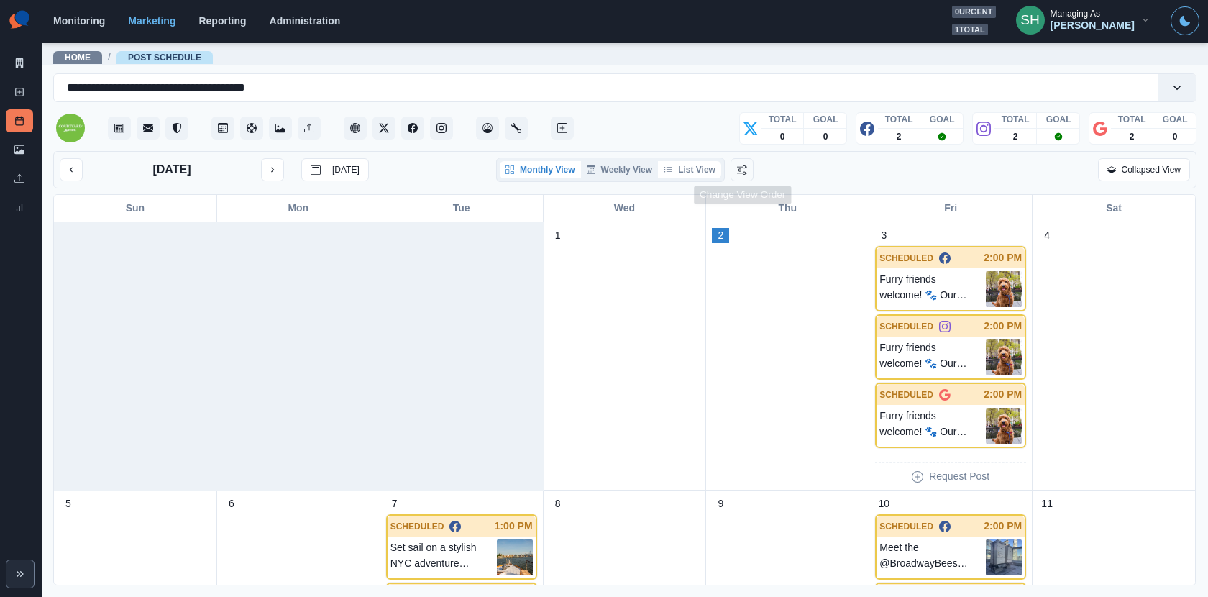
click at [704, 174] on button "List View" at bounding box center [689, 169] width 63 height 17
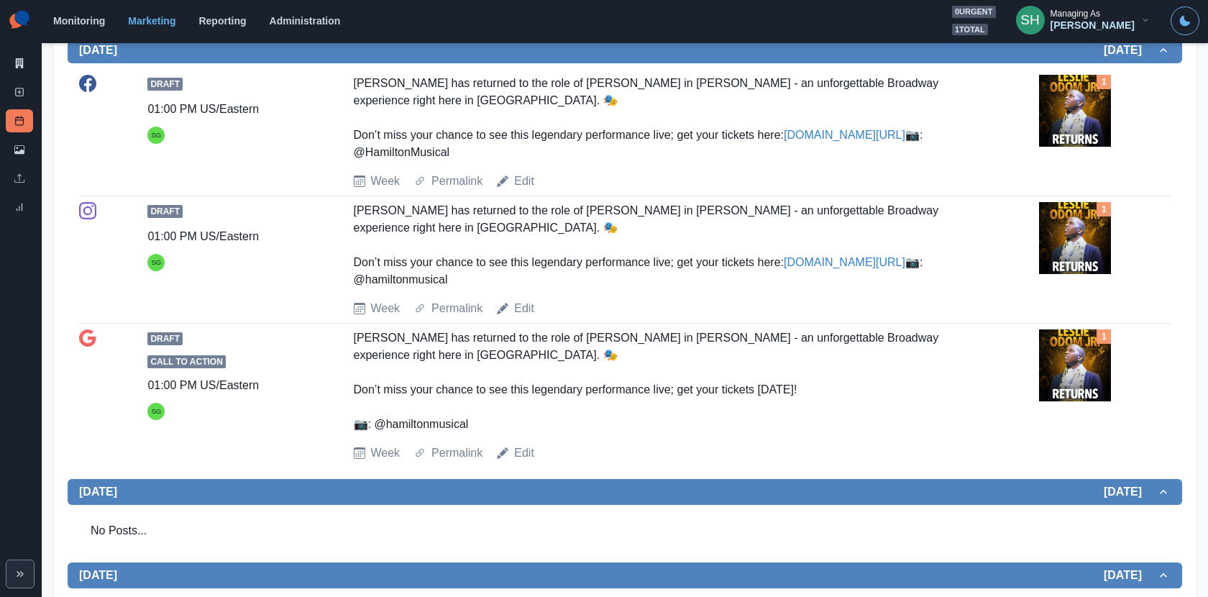
scroll to position [405, 0]
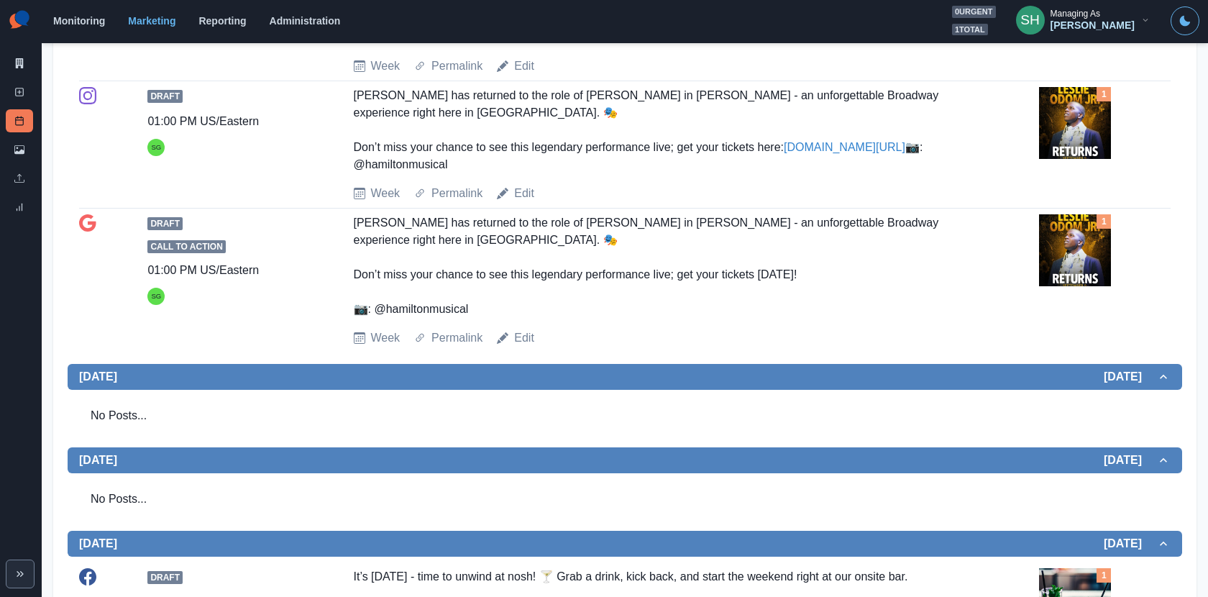
click at [627, 65] on div "Draft 01:00 PM US/Eastern SG [PERSON_NAME] has returned to the role of [PERSON_…" at bounding box center [624, 17] width 1091 height 115
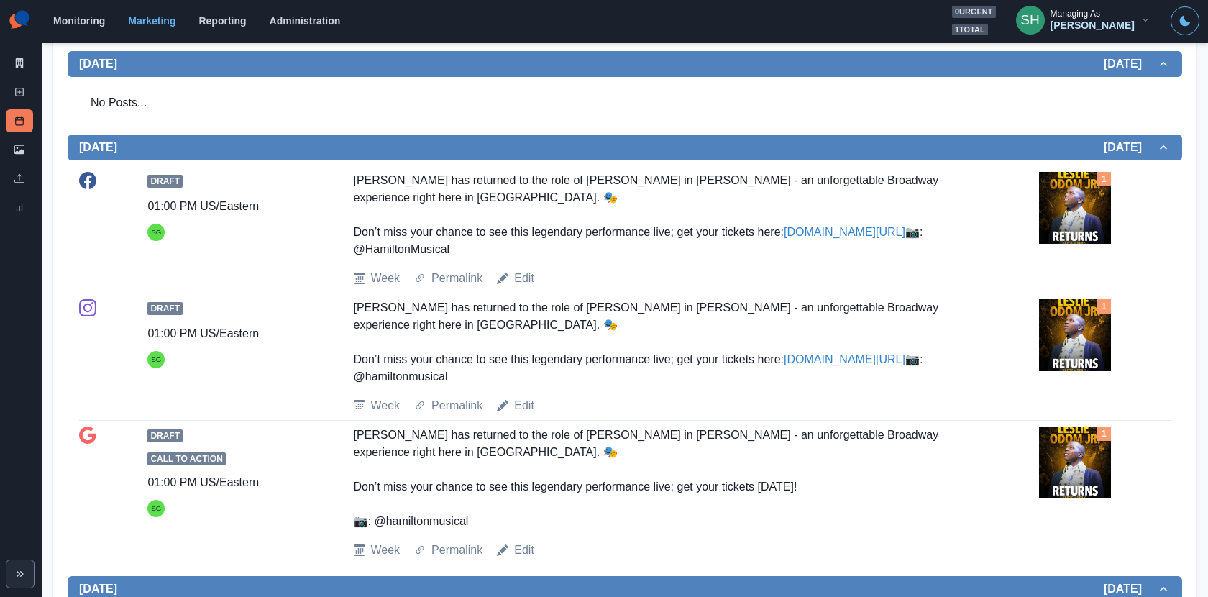
scroll to position [0, 0]
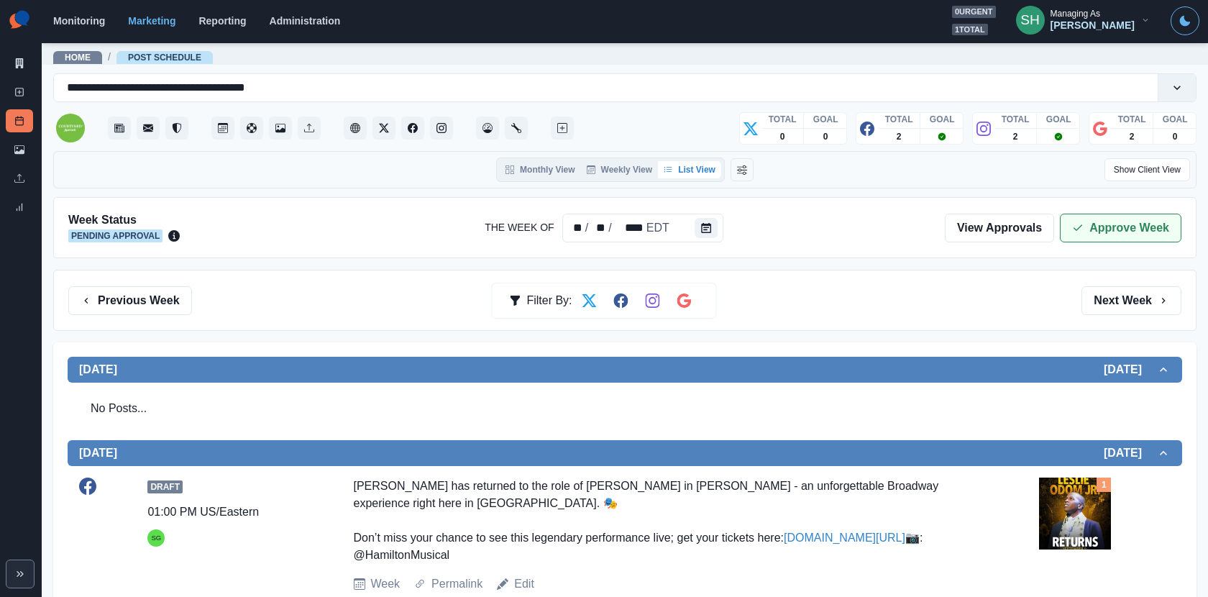
click at [1119, 226] on button "Approve Week" at bounding box center [1120, 227] width 121 height 29
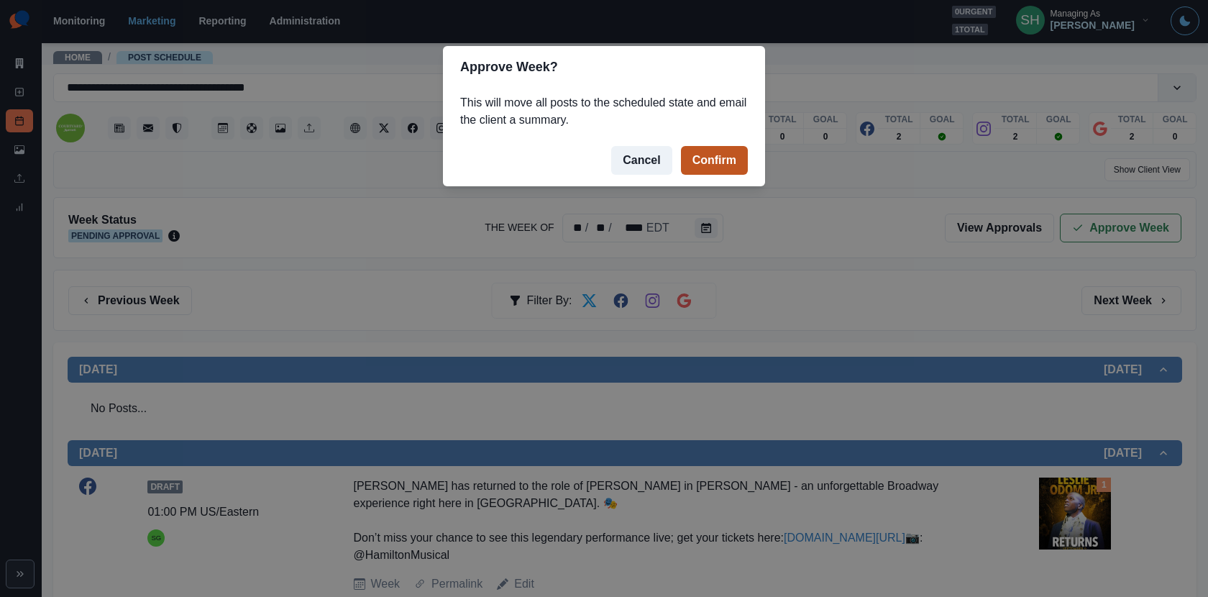
click at [727, 158] on button "Confirm" at bounding box center [714, 160] width 67 height 29
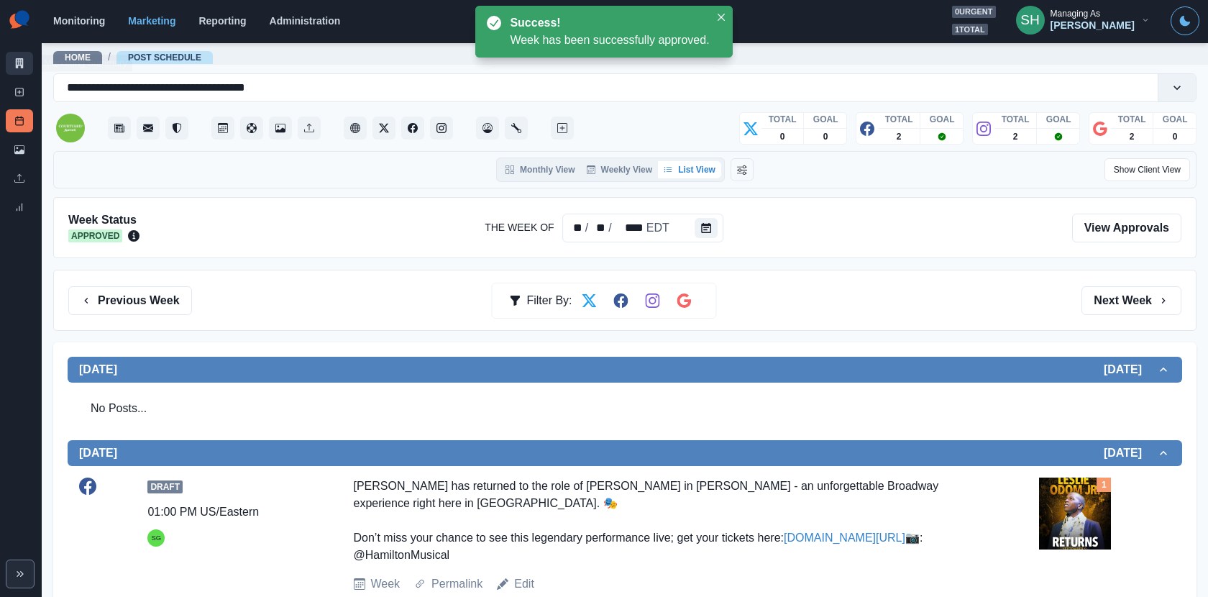
click at [19, 63] on icon at bounding box center [19, 63] width 10 height 10
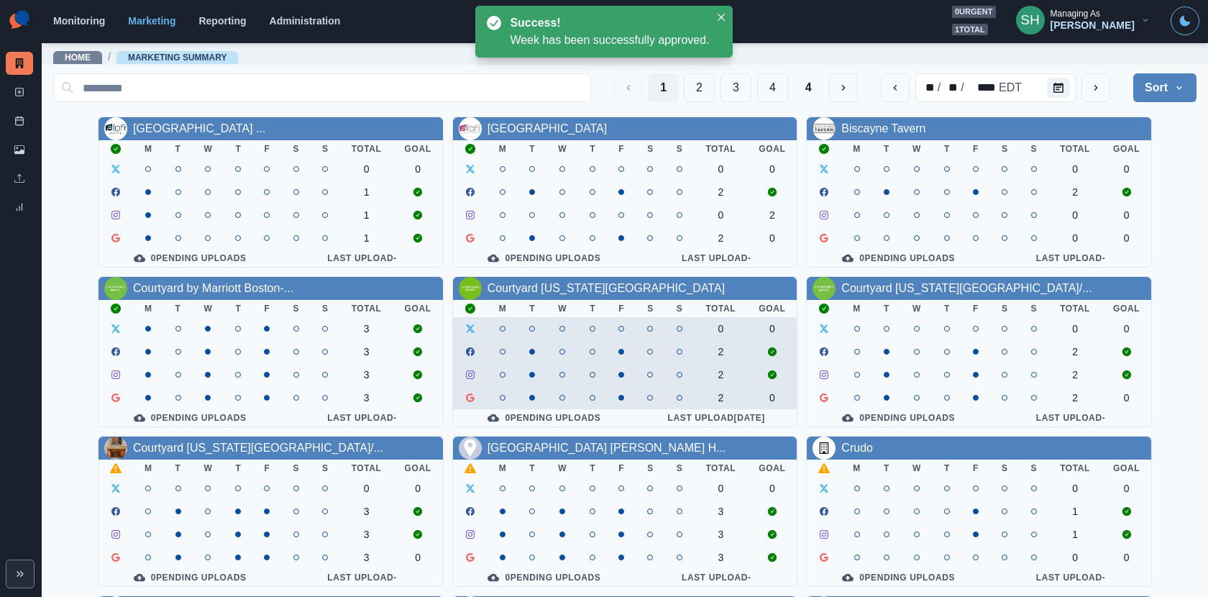
scroll to position [166, 0]
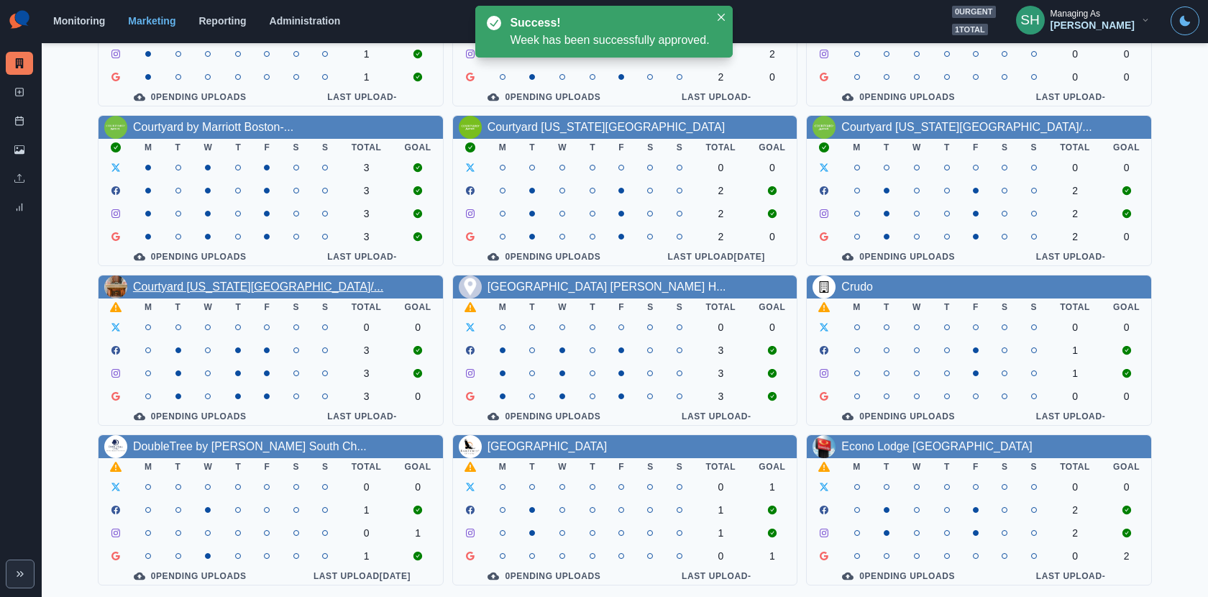
click at [224, 284] on link "Courtyard [US_STATE][GEOGRAPHIC_DATA]/..." at bounding box center [258, 286] width 250 height 12
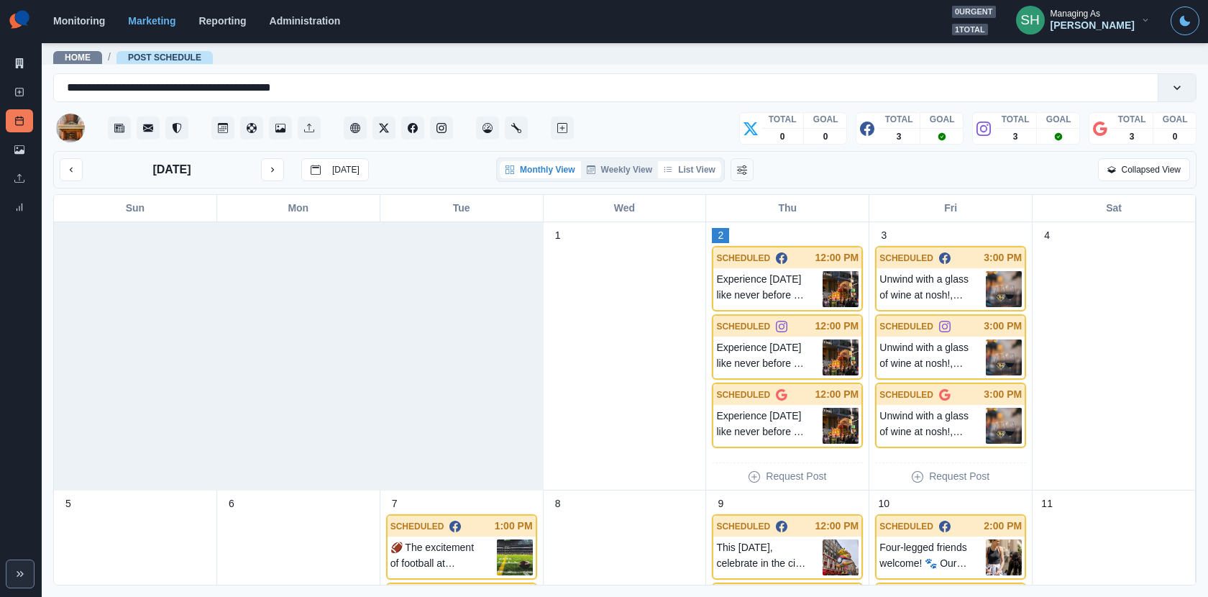
click at [706, 167] on button "List View" at bounding box center [689, 169] width 63 height 17
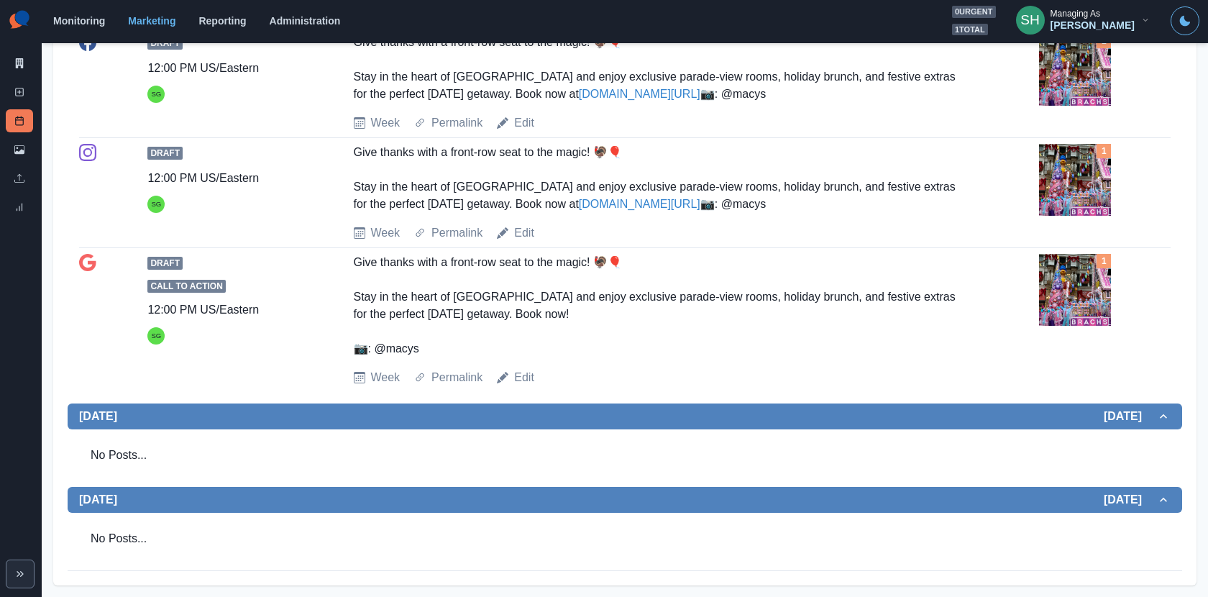
scroll to position [1367, 0]
click at [1052, 216] on img at bounding box center [1075, 180] width 72 height 72
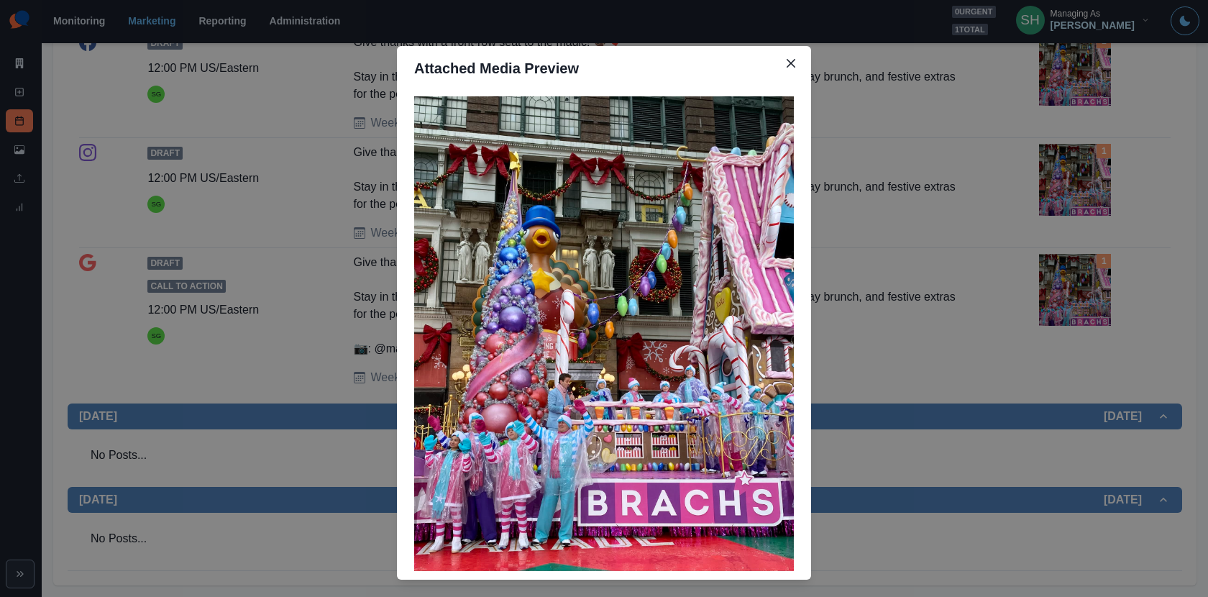
click at [375, 157] on div "Attached Media Preview" at bounding box center [604, 298] width 1208 height 597
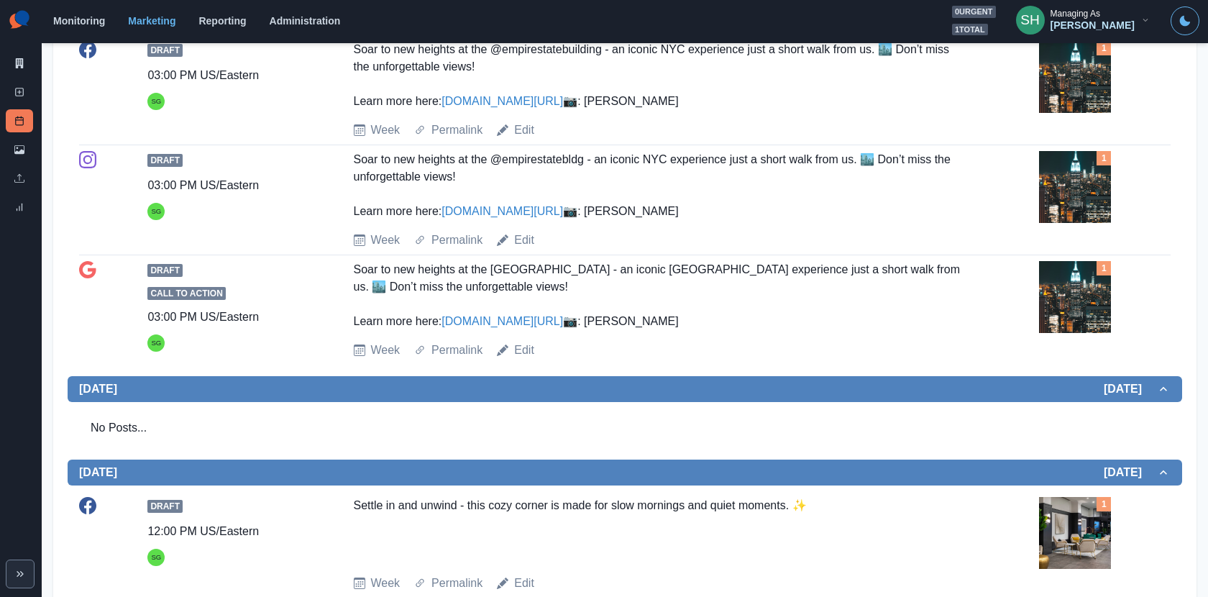
scroll to position [0, 0]
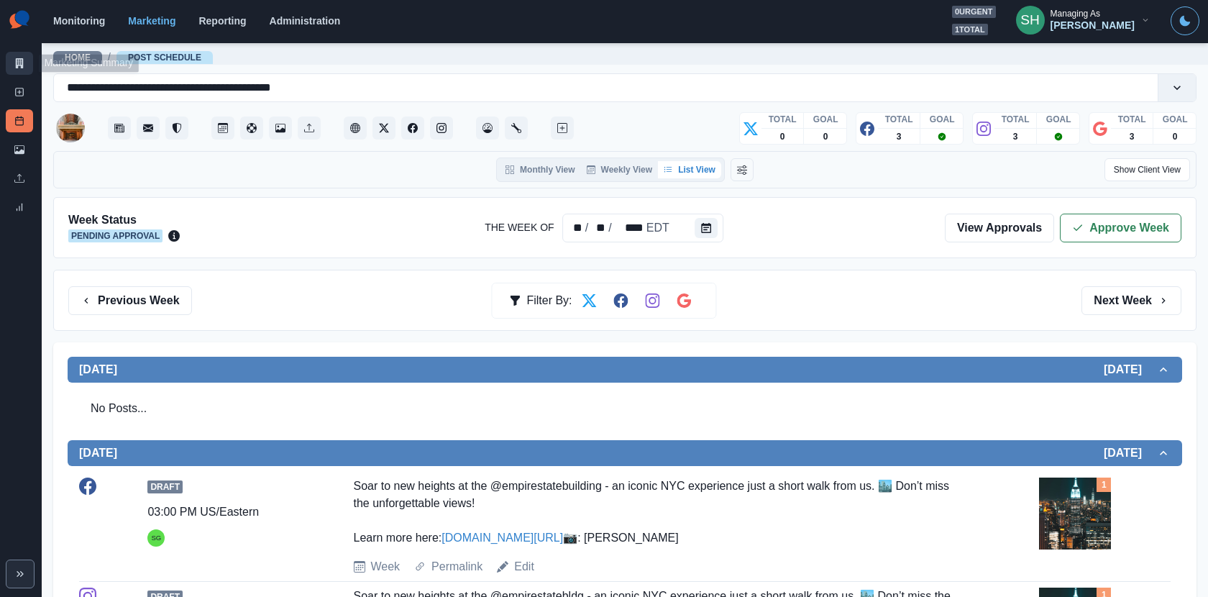
click at [8, 55] on link "Marketing Summary" at bounding box center [19, 63] width 27 height 23
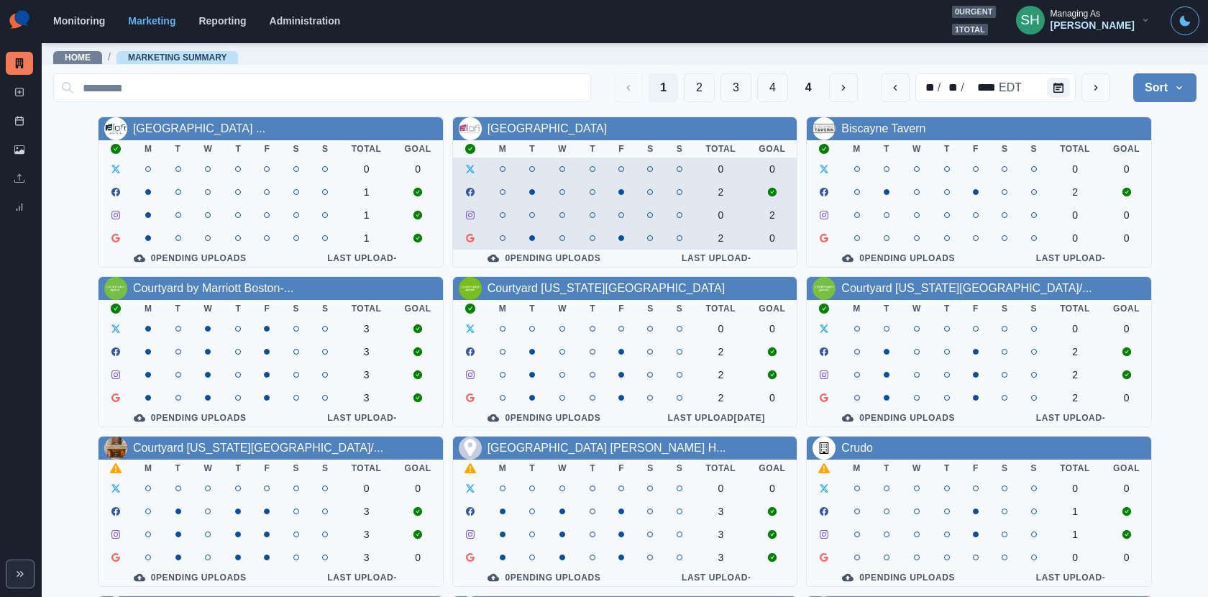
scroll to position [166, 0]
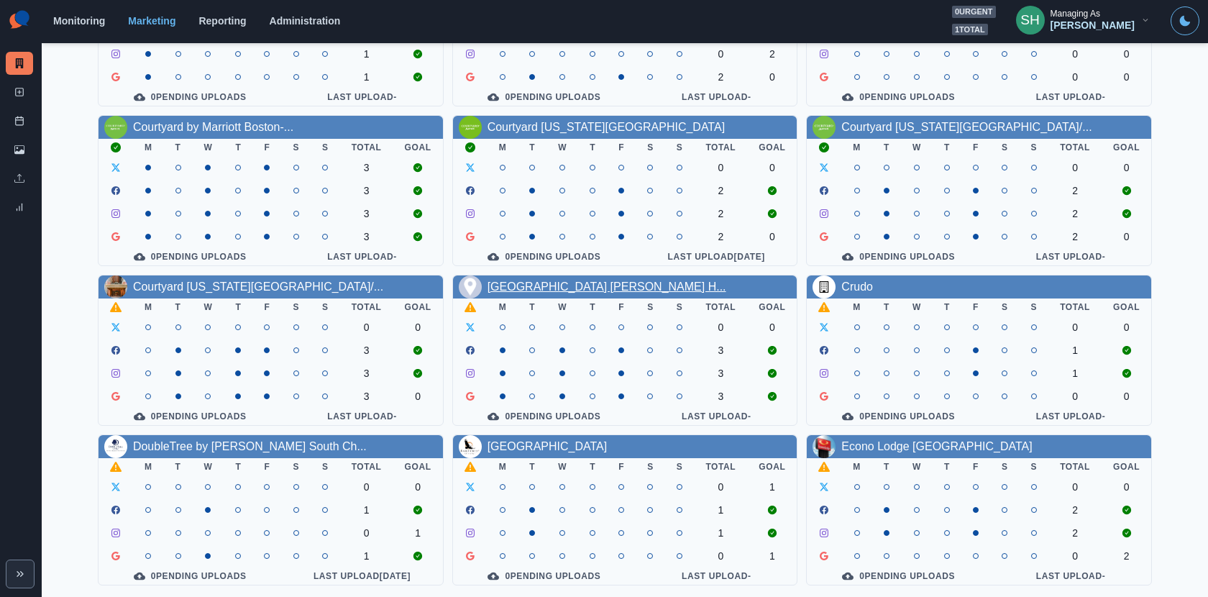
click at [567, 281] on link "[GEOGRAPHIC_DATA] [PERSON_NAME] H..." at bounding box center [606, 286] width 239 height 12
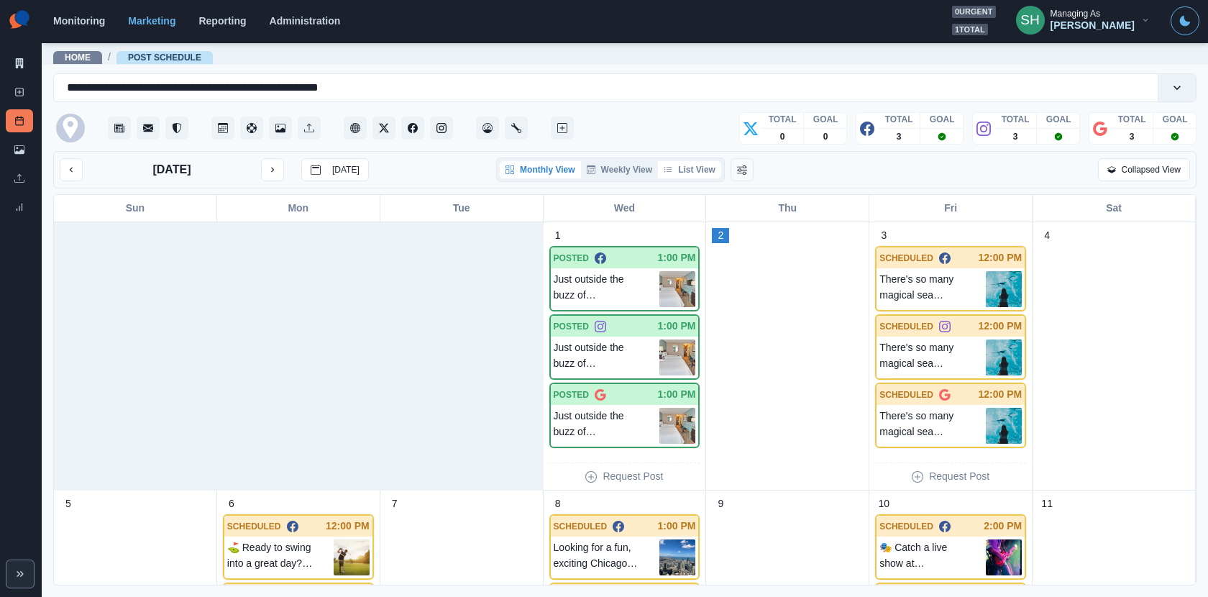
click at [686, 165] on button "List View" at bounding box center [689, 169] width 63 height 17
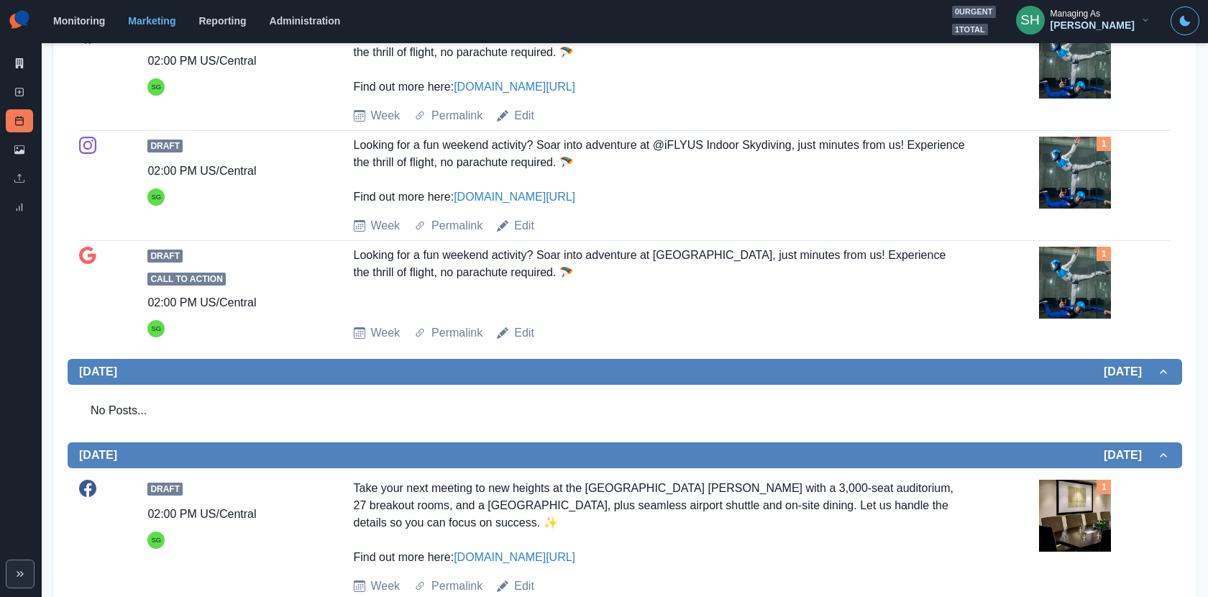
scroll to position [389, 0]
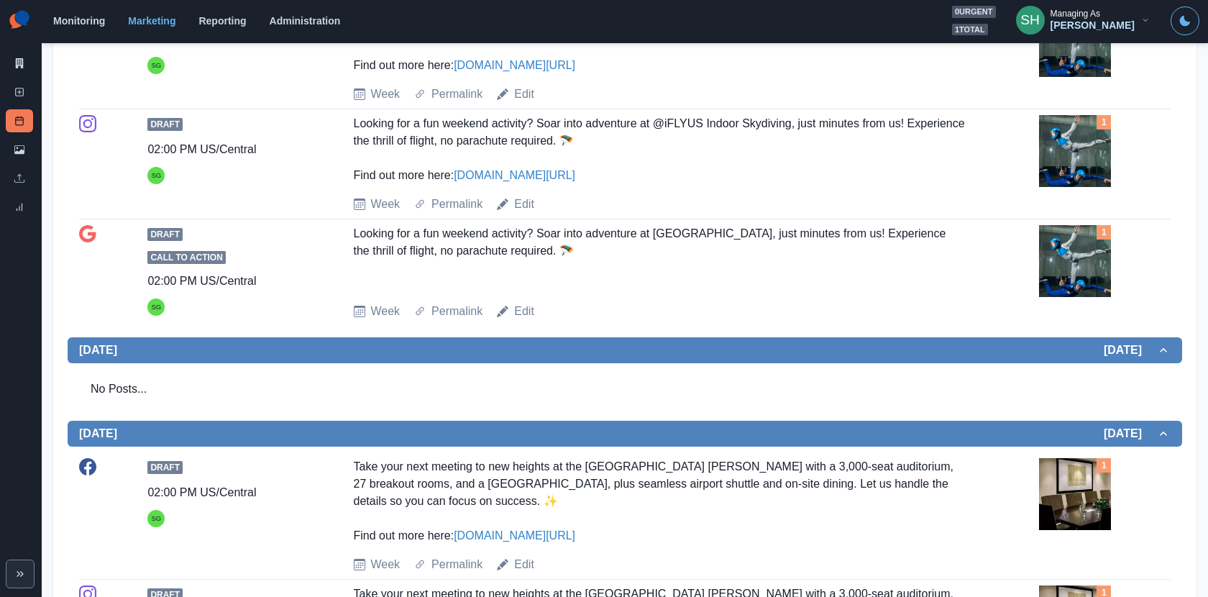
click at [1085, 146] on img at bounding box center [1075, 151] width 72 height 72
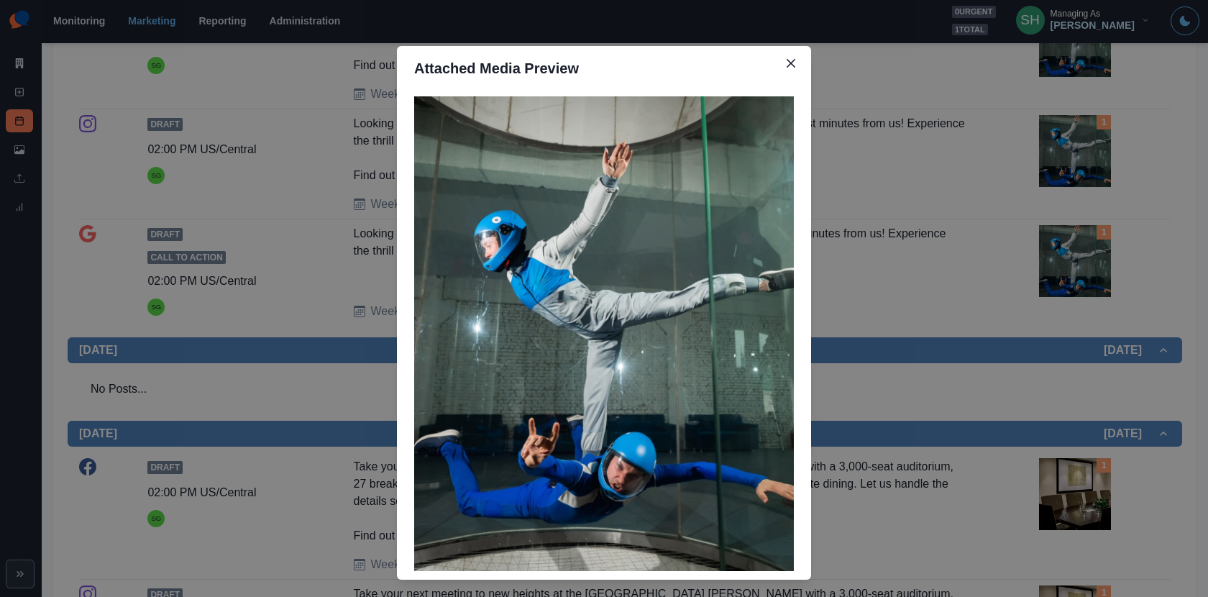
click at [950, 167] on div "Attached Media Preview" at bounding box center [604, 298] width 1208 height 597
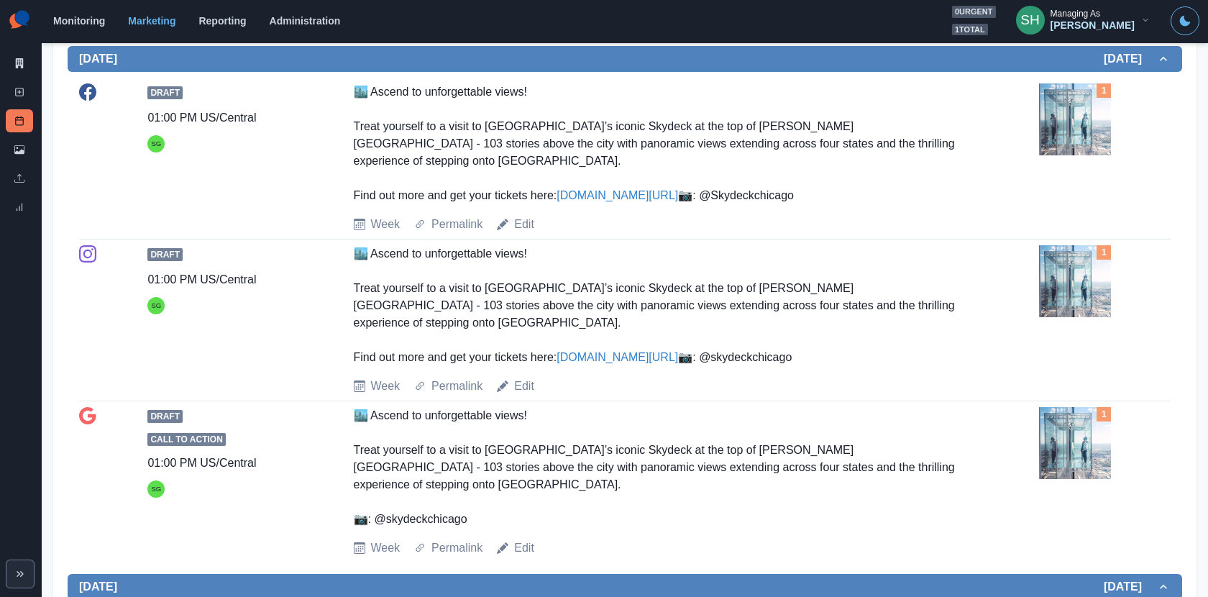
scroll to position [1266, 0]
